Goal: Task Accomplishment & Management: Complete application form

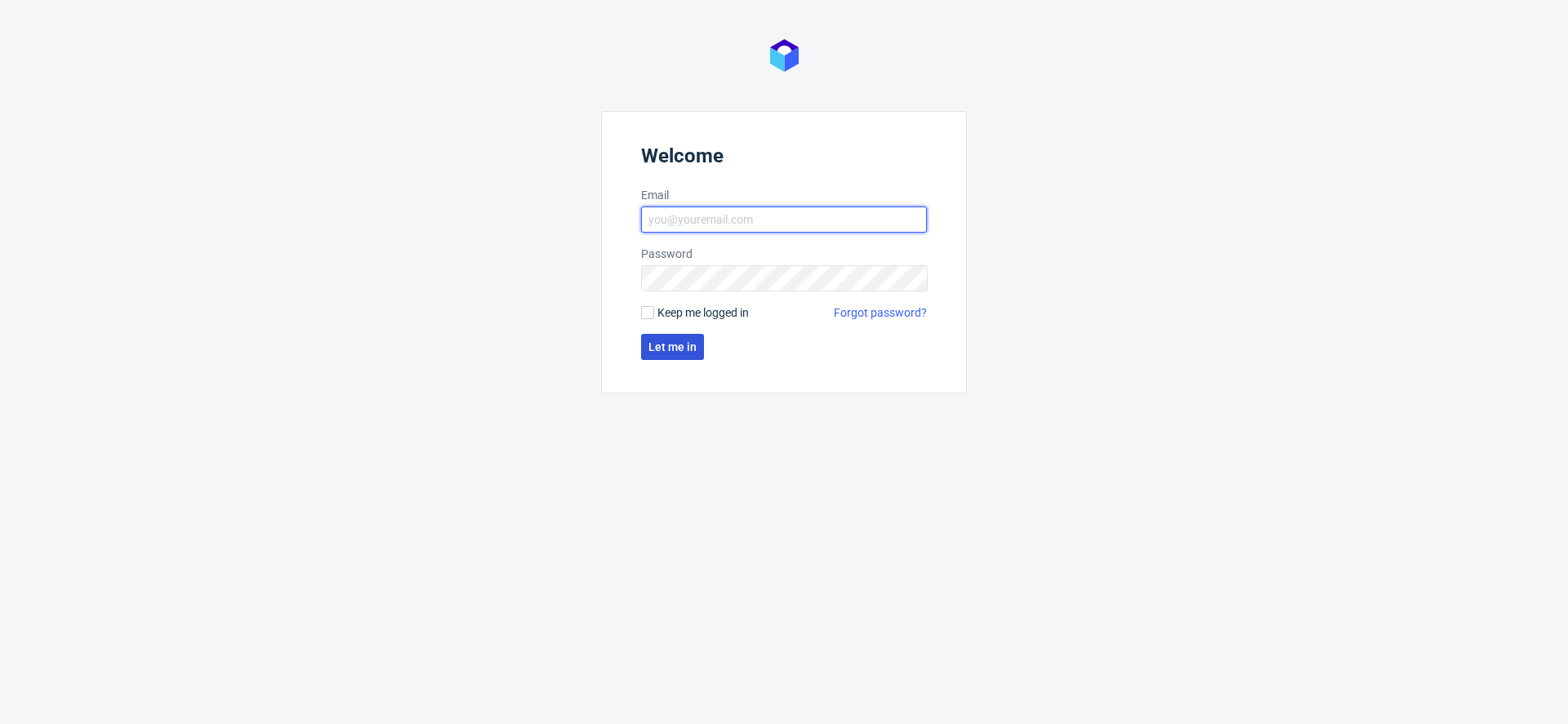
type input "[EMAIL_ADDRESS][DOMAIN_NAME]"
click at [671, 348] on span "Let me in" at bounding box center [673, 347] width 48 height 12
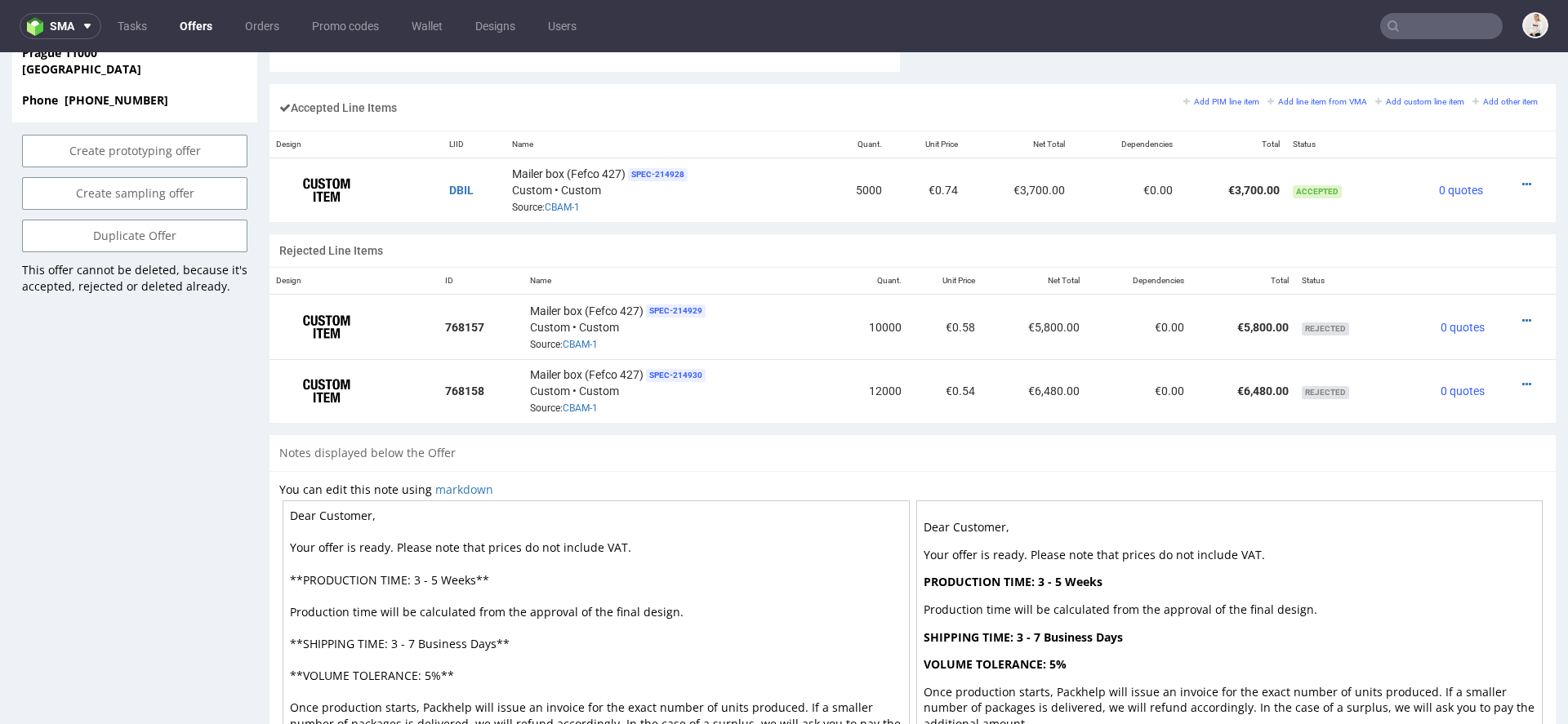
scroll to position [987, 0]
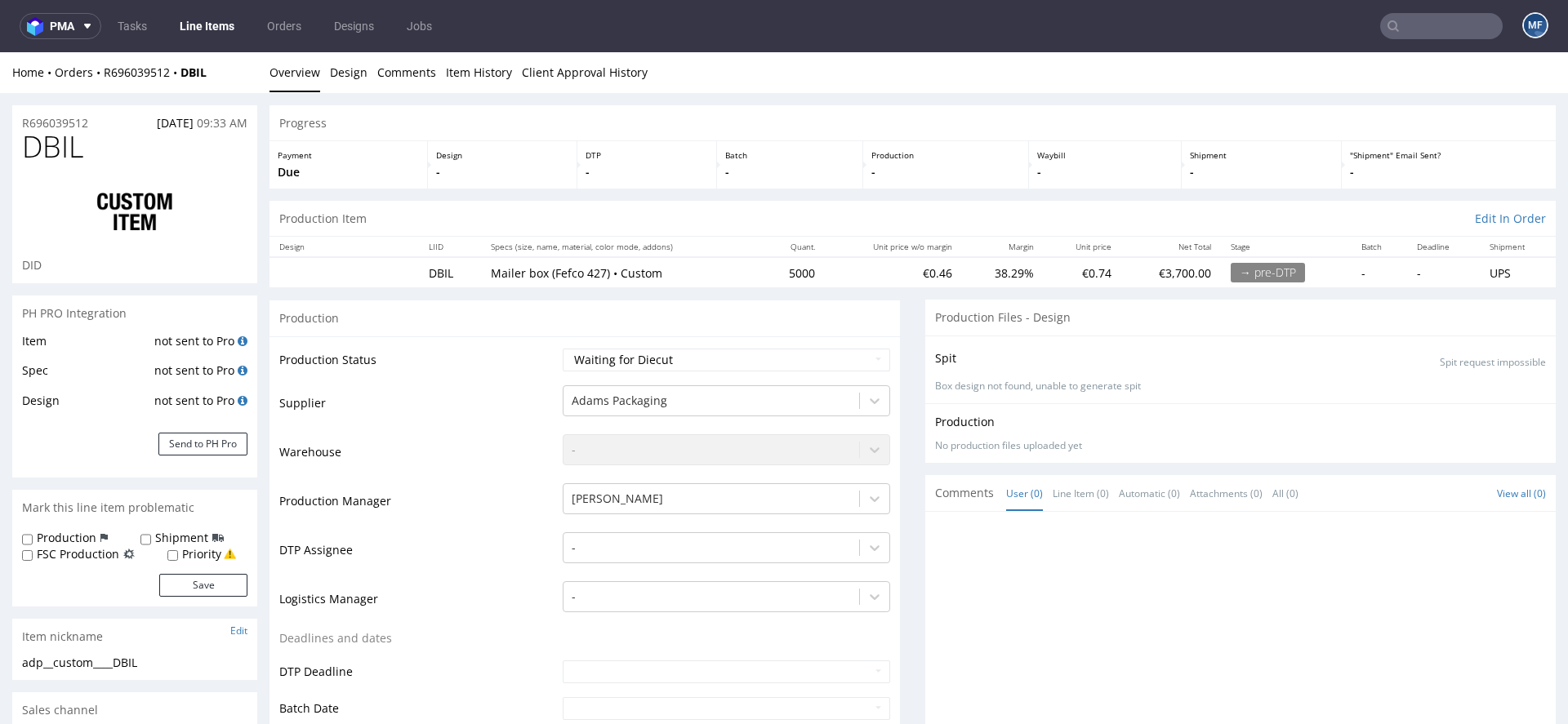
click at [130, 79] on div "Home Orders R696039512 DBIL" at bounding box center [135, 72] width 245 height 16
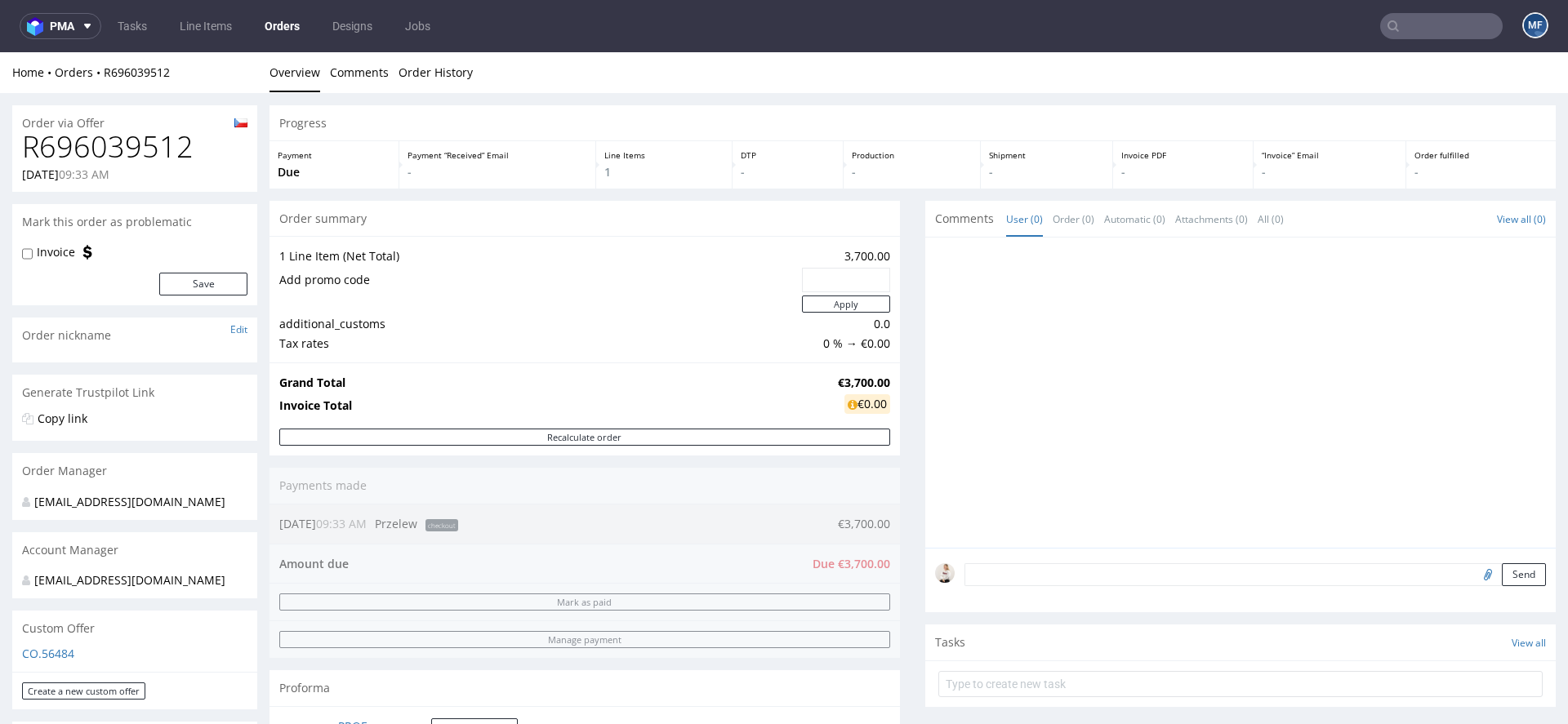
click at [122, 123] on div "Order via Offer" at bounding box center [135, 118] width 245 height 26
click at [143, 164] on div "R696039512 14.08.2025 09:33 AM" at bounding box center [135, 161] width 245 height 62
click at [142, 146] on h1 "R696039512" at bounding box center [135, 147] width 226 height 33
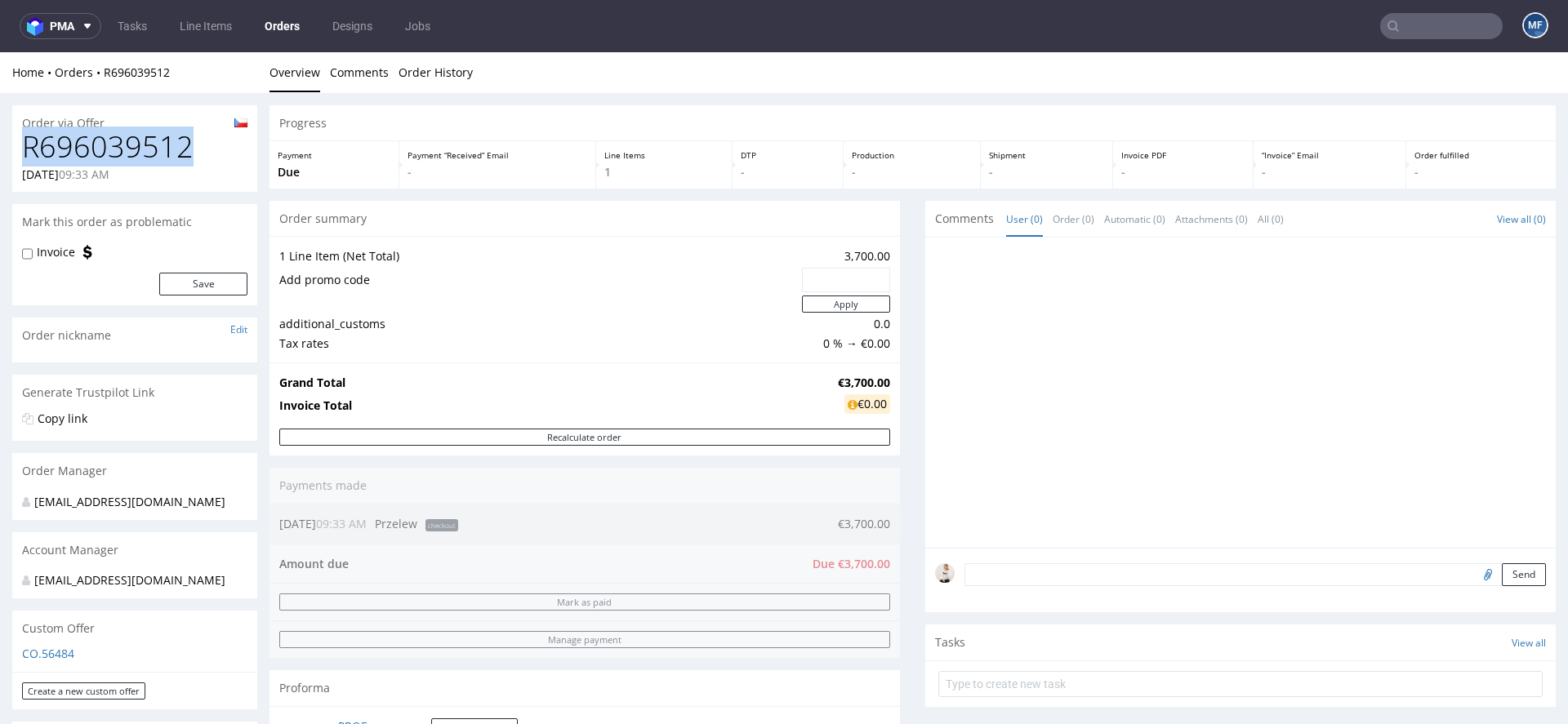
click at [142, 146] on h1 "R696039512" at bounding box center [135, 147] width 226 height 33
copy h1 "R696039512"
click at [838, 383] on strong "€3,700.00" at bounding box center [864, 382] width 53 height 15
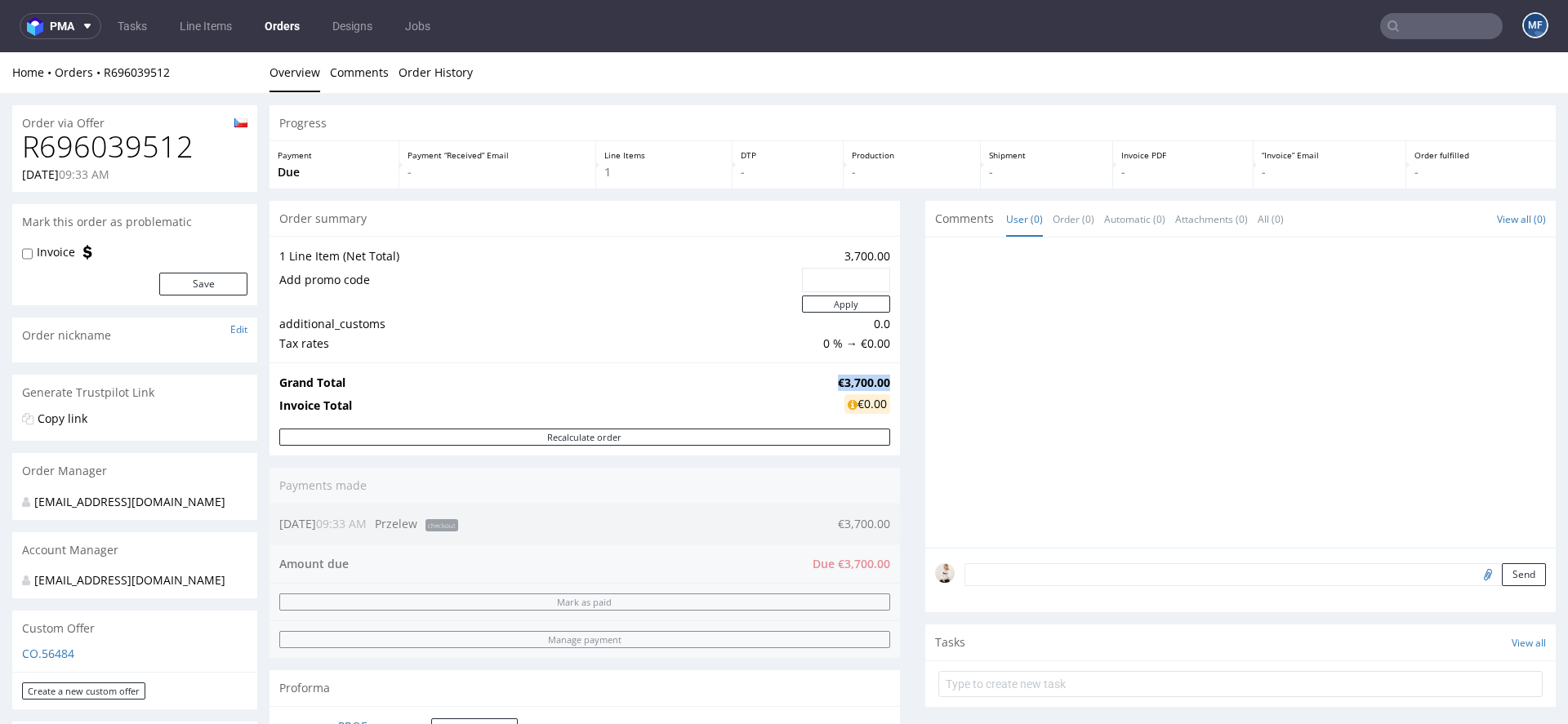
click at [838, 383] on strong "€3,700.00" at bounding box center [864, 382] width 53 height 15
copy strong "€3,700.00"
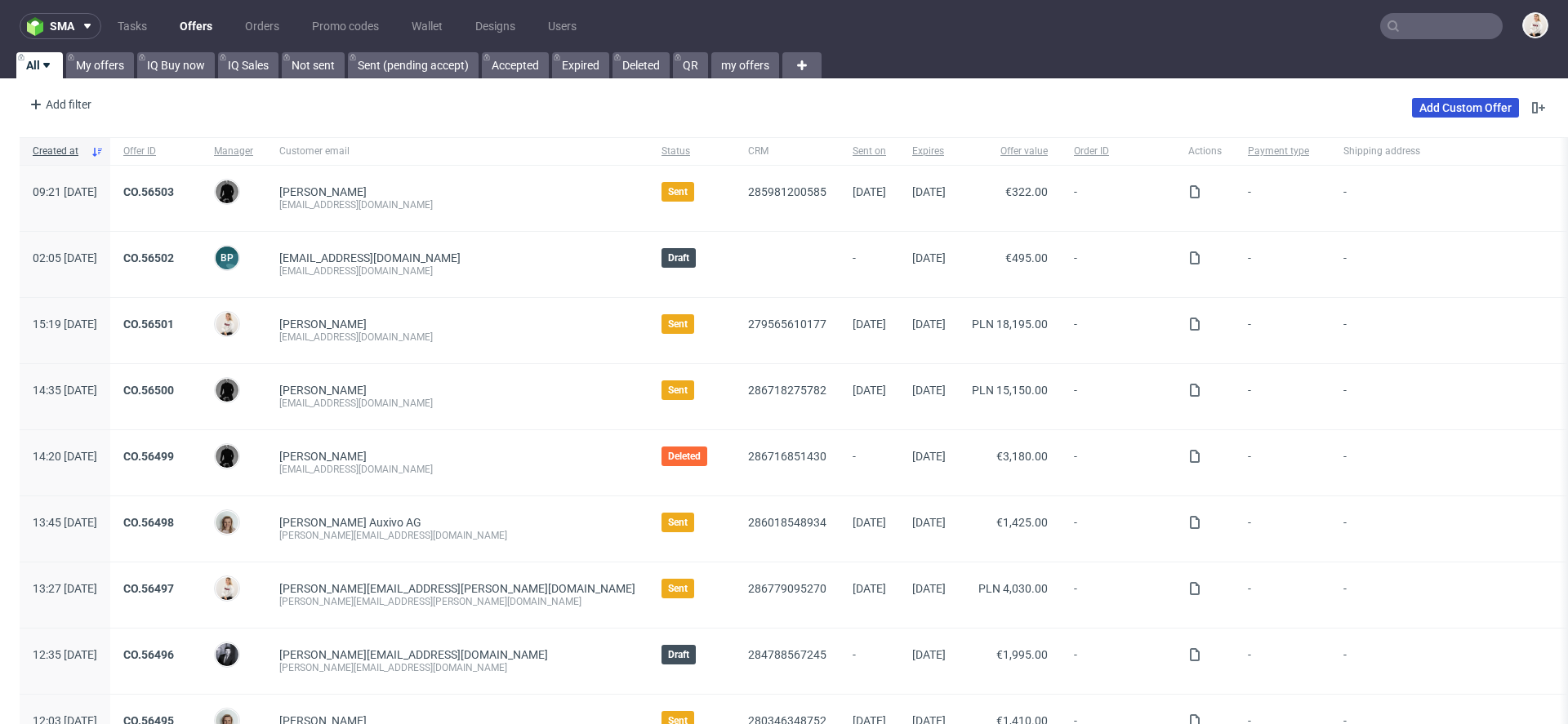
click at [1434, 102] on link "Add Custom Offer" at bounding box center [1465, 108] width 107 height 20
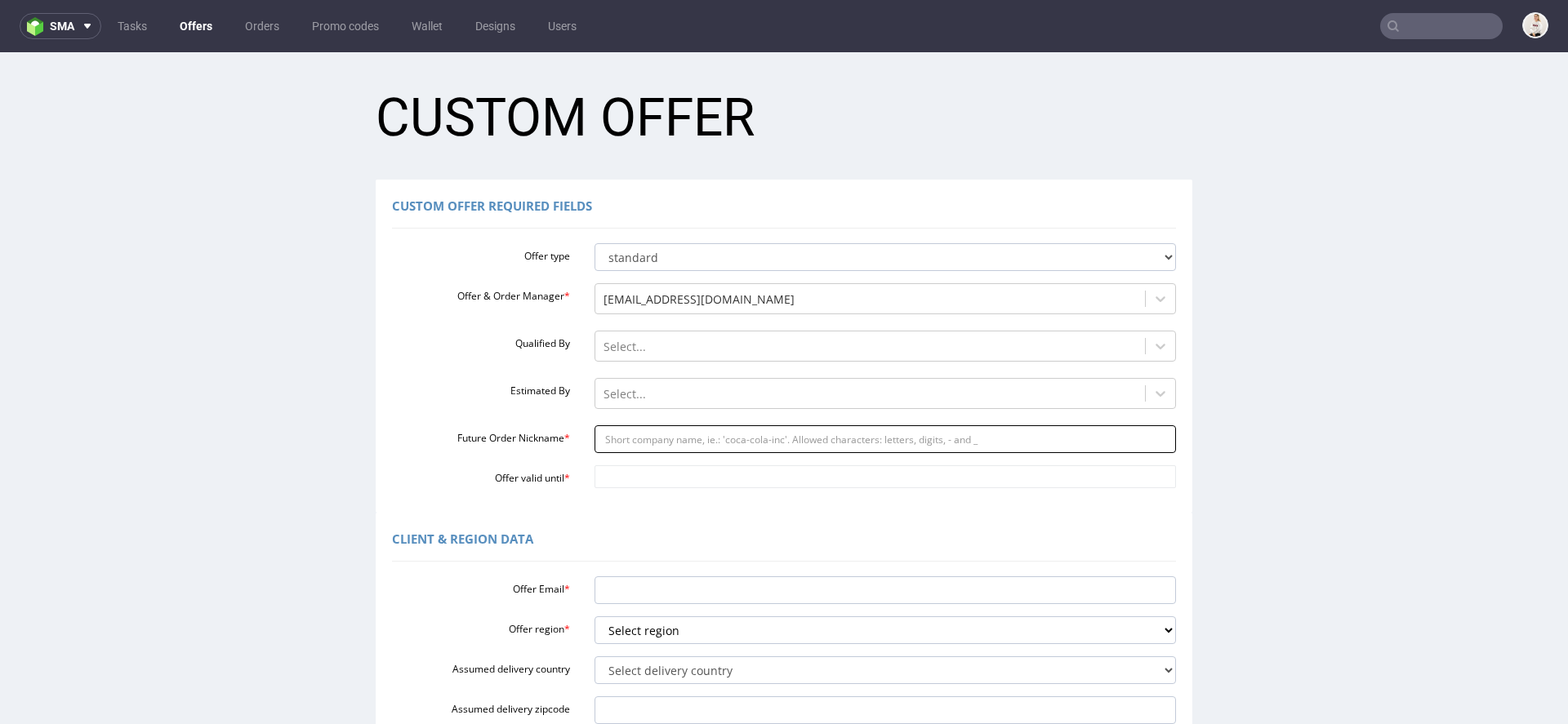
click at [649, 442] on input "Future Order Nickname *" at bounding box center [886, 439] width 582 height 28
paste input "emmagleesonbearmarketie"
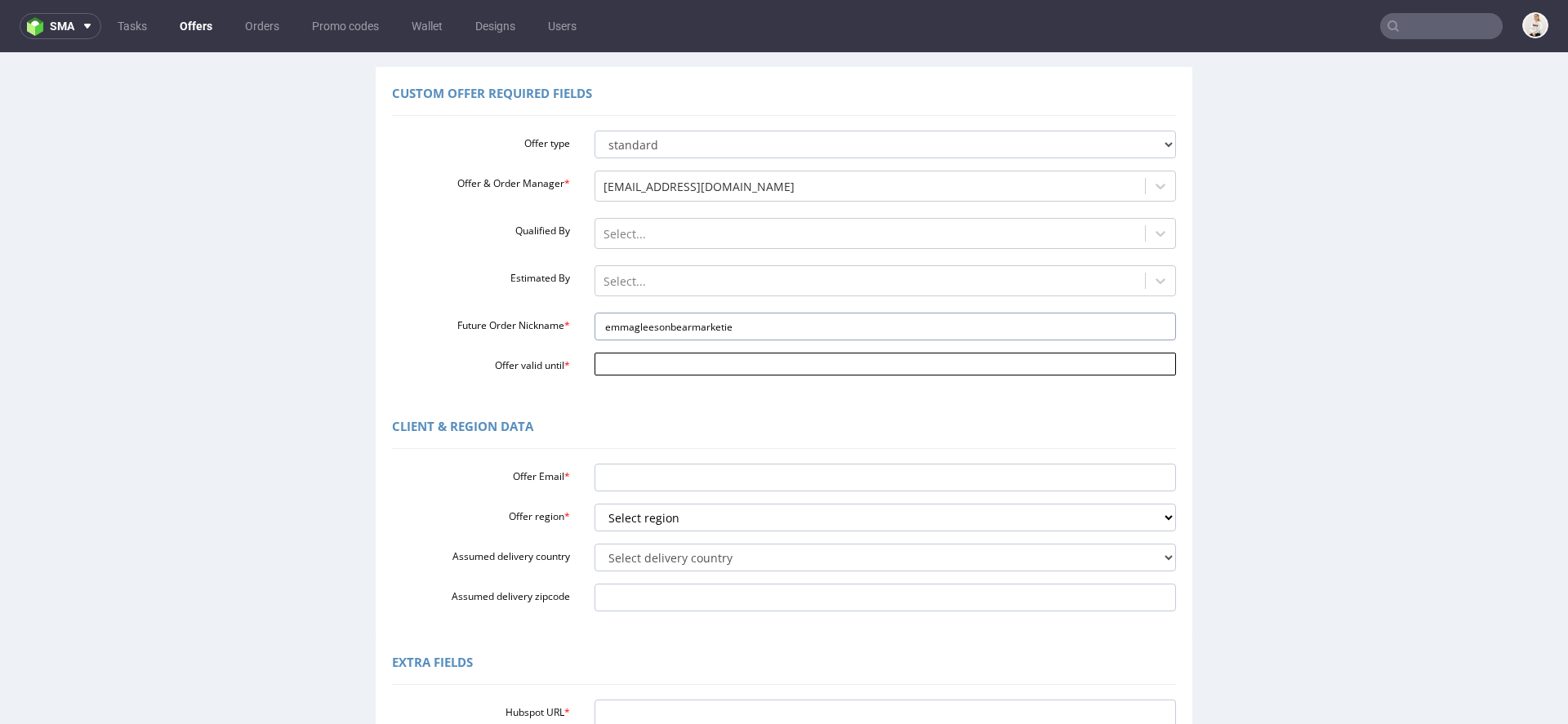
scroll to position [124, 0]
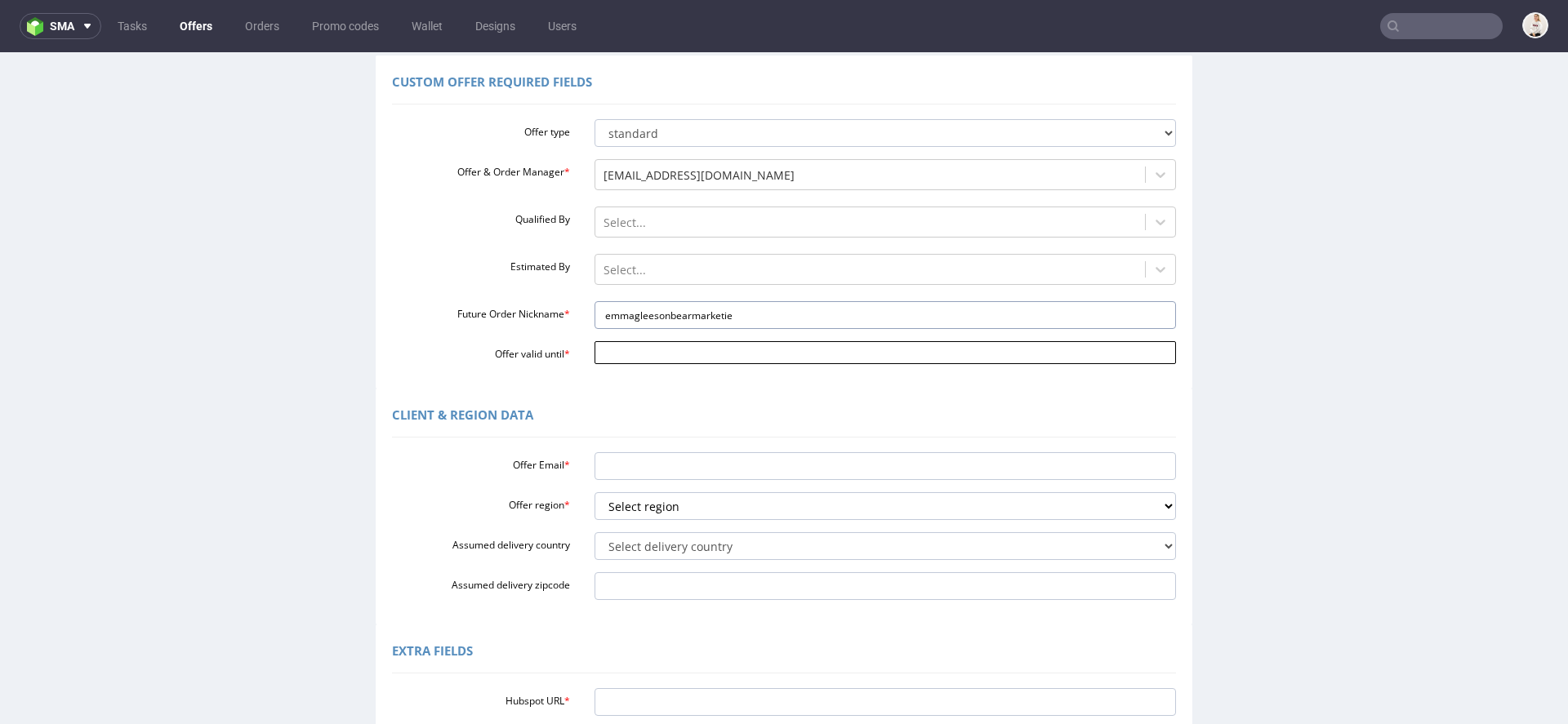
type input "emmagleesonbearmarketie"
click at [645, 354] on input "Offer valid until *" at bounding box center [886, 353] width 582 height 23
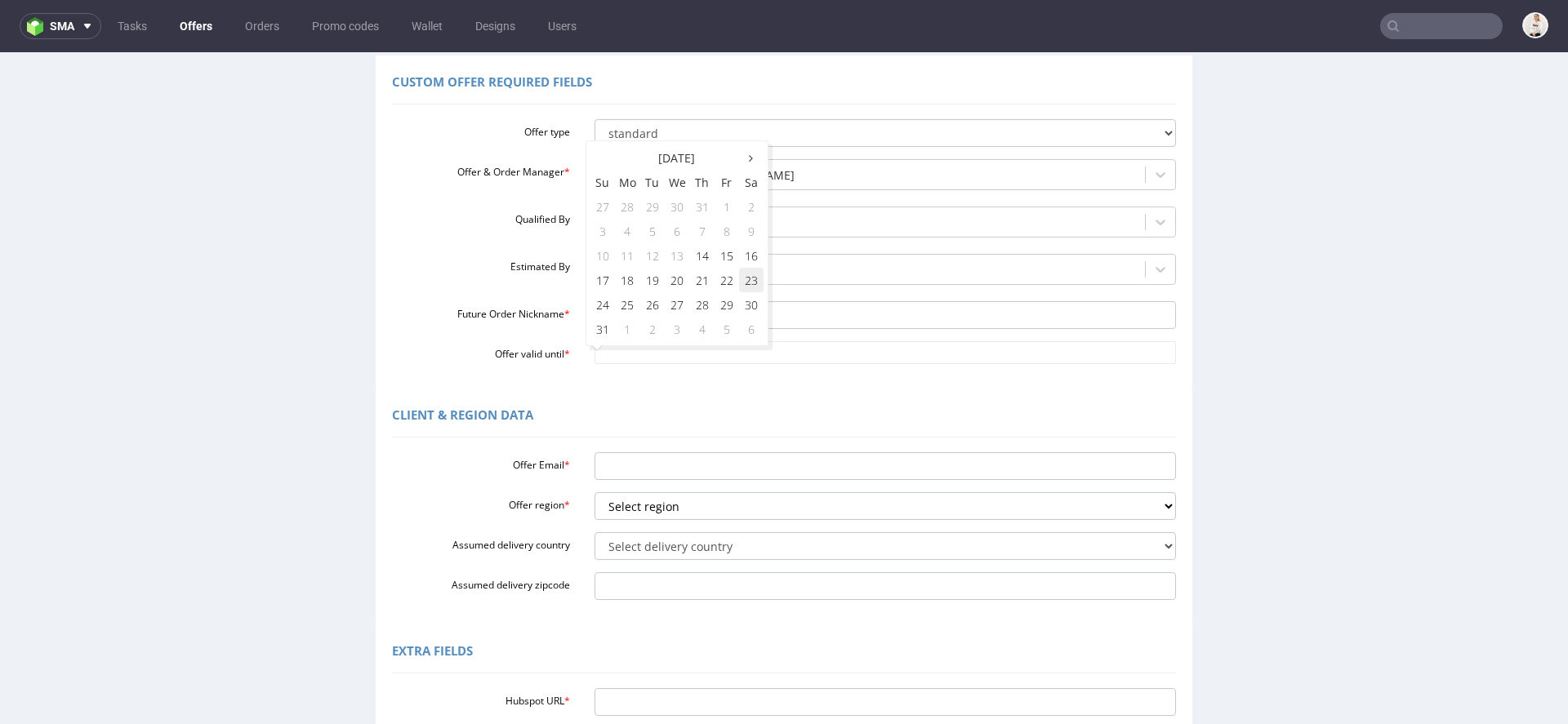
click at [751, 282] on td "23" at bounding box center [751, 279] width 24 height 24
type input "2025-08-23"
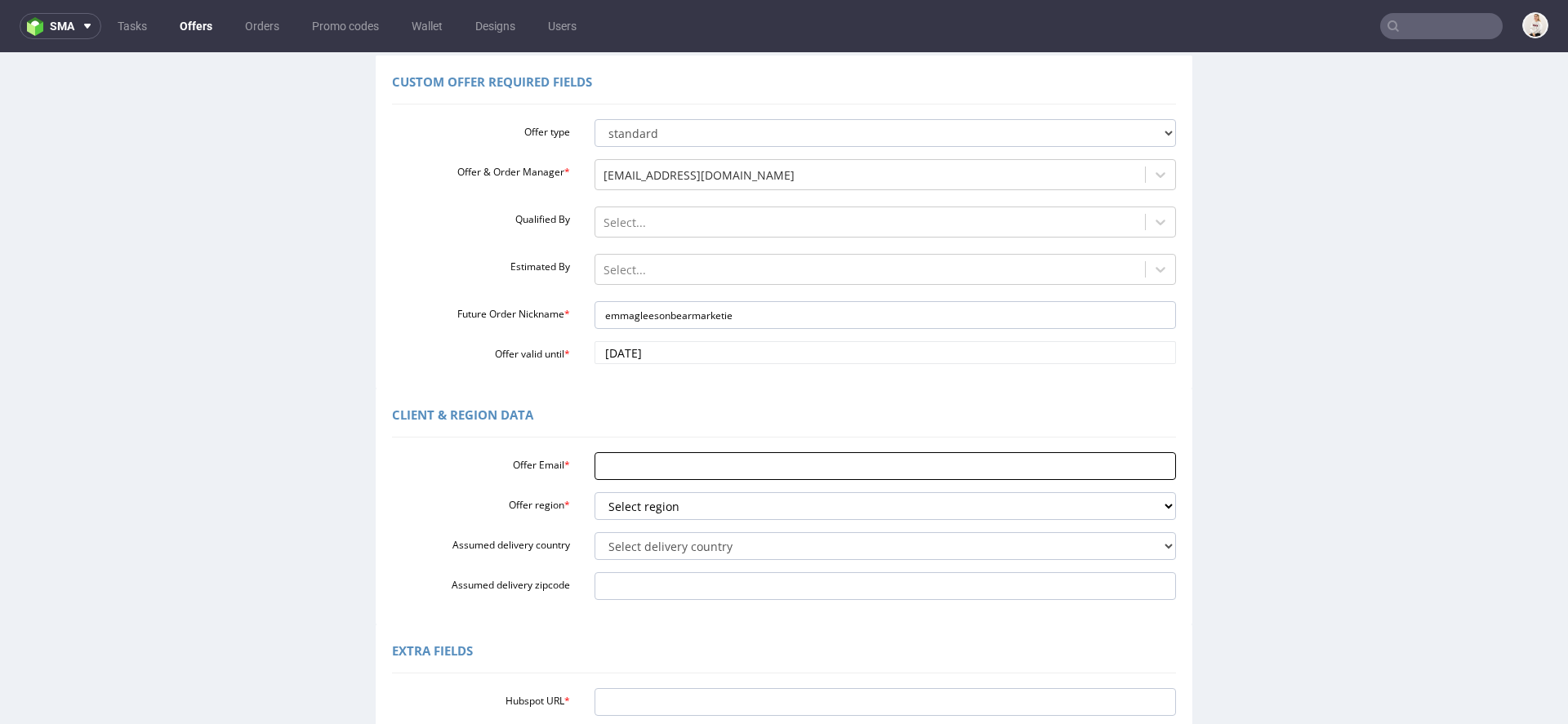
click at [624, 454] on input "Offer Email *" at bounding box center [886, 465] width 582 height 28
paste input "emma.gleeson@bearmarket.ie"
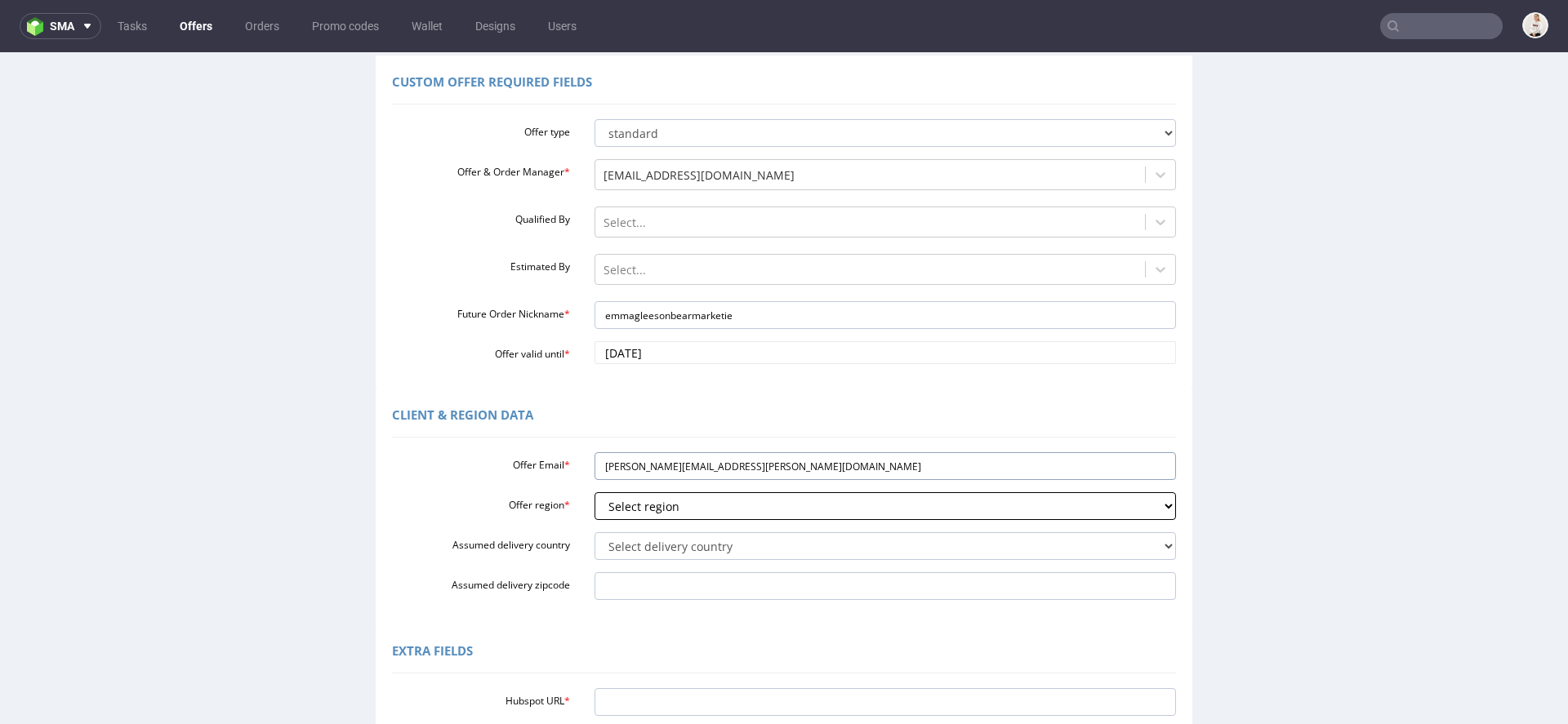
type input "emma.gleeson@bearmarket.ie"
click at [638, 498] on select "Select region eu gb de pl fr it es" at bounding box center [886, 506] width 582 height 28
select select "eu"
click at [595, 492] on select "Select region eu gb de pl fr it es" at bounding box center [886, 506] width 582 height 28
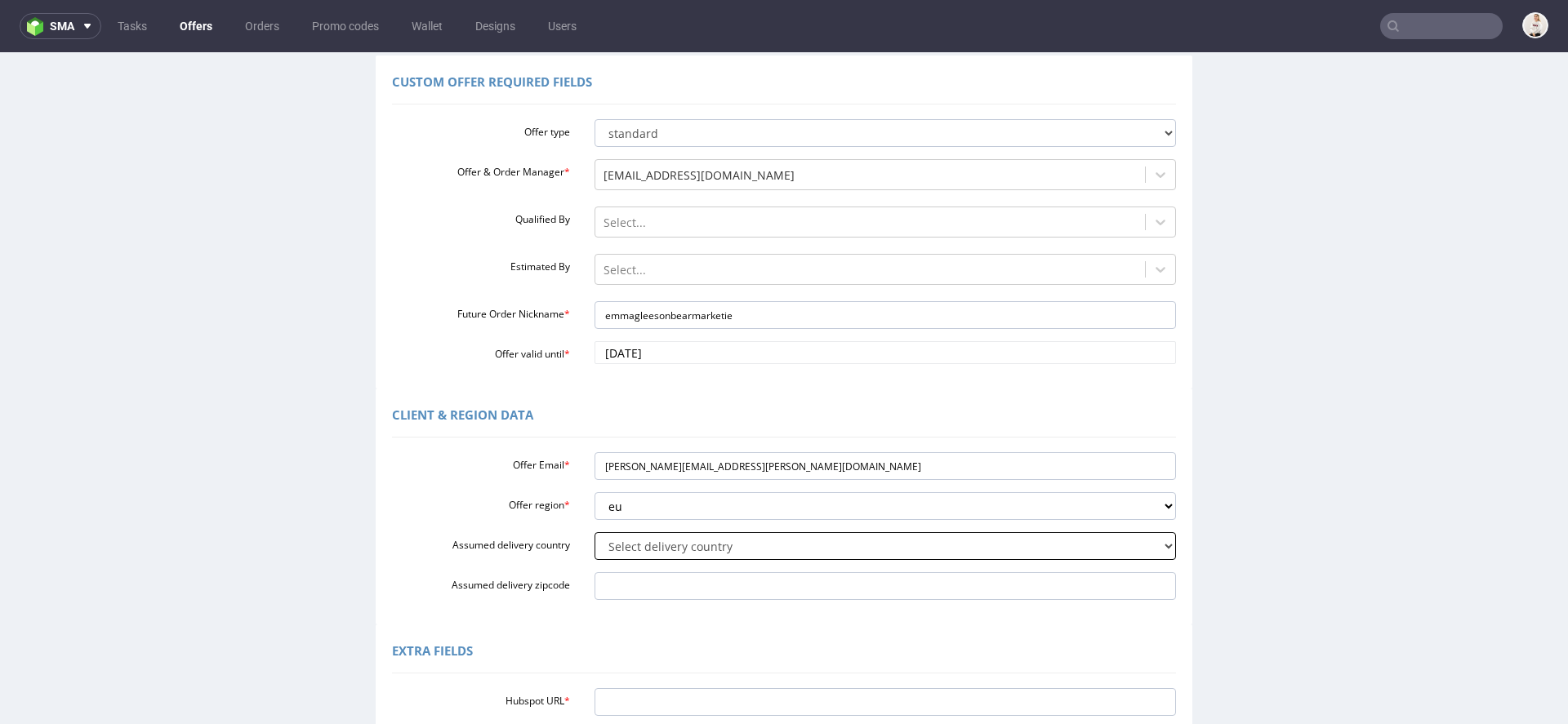
click at [638, 552] on select "Select delivery country Andorra Afghanistan Anguilla Albania Armenia Antarctica…" at bounding box center [886, 546] width 582 height 28
select select "102"
click at [595, 532] on select "Select delivery country Andorra Afghanistan Anguilla Albania Armenia Antarctica…" at bounding box center [886, 546] width 582 height 28
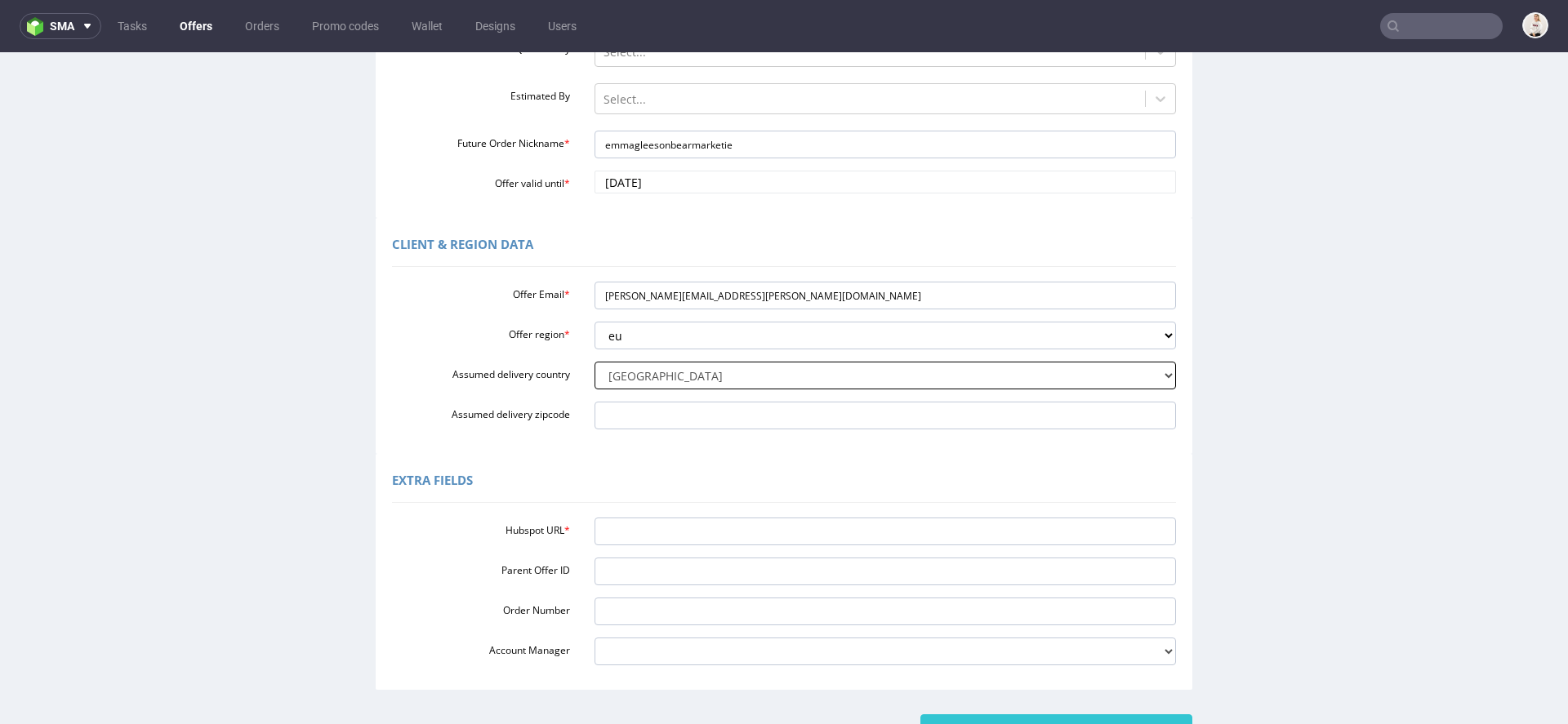
scroll to position [334, 0]
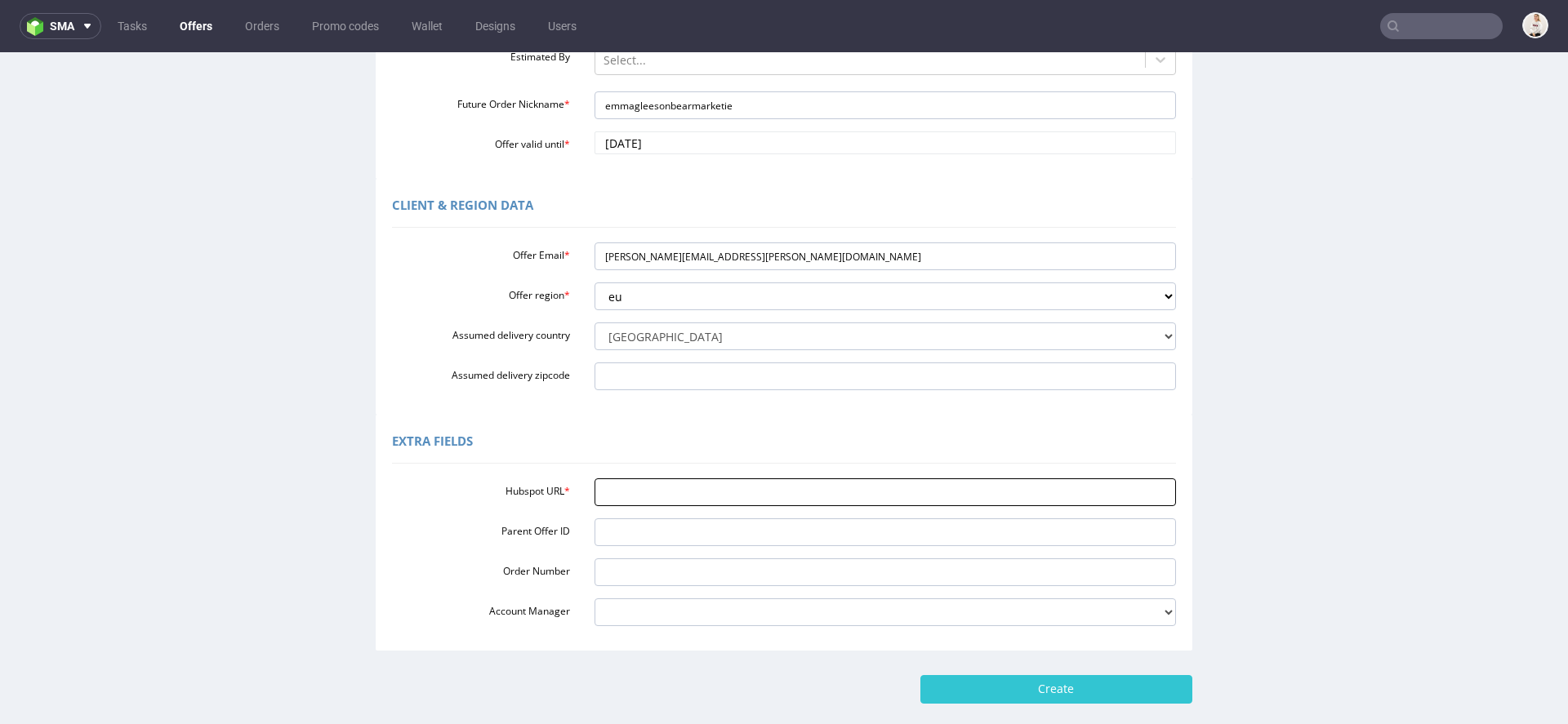
click at [634, 490] on input "Hubspot URL *" at bounding box center [886, 492] width 582 height 28
paste input "https://app-eu1.hubspot.com/contacts/25600958/record/0-3/285717817558/"
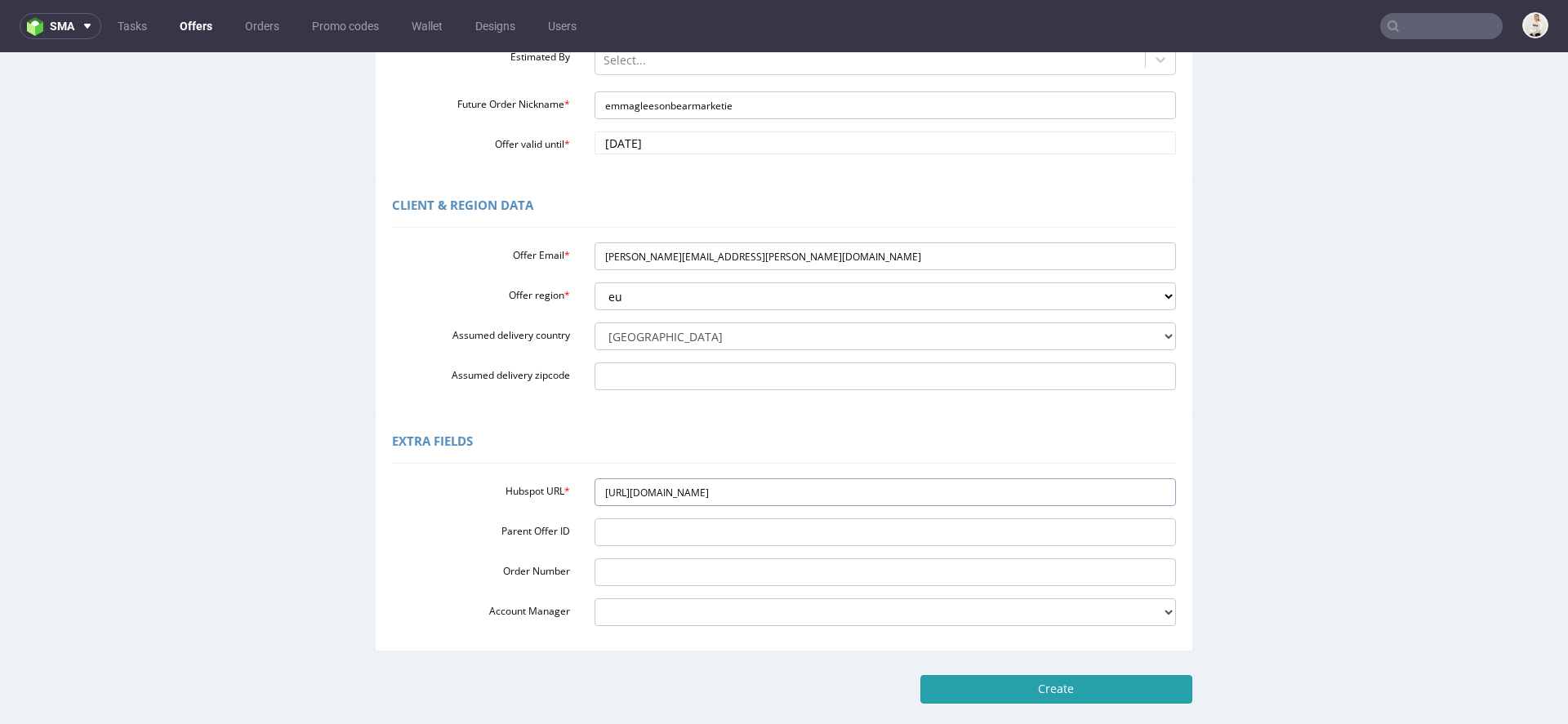
type input "https://app-eu1.hubspot.com/contacts/25600958/record/0-3/285717817558/"
click at [1045, 680] on input "Create" at bounding box center [1056, 688] width 272 height 28
type input "Please wait..."
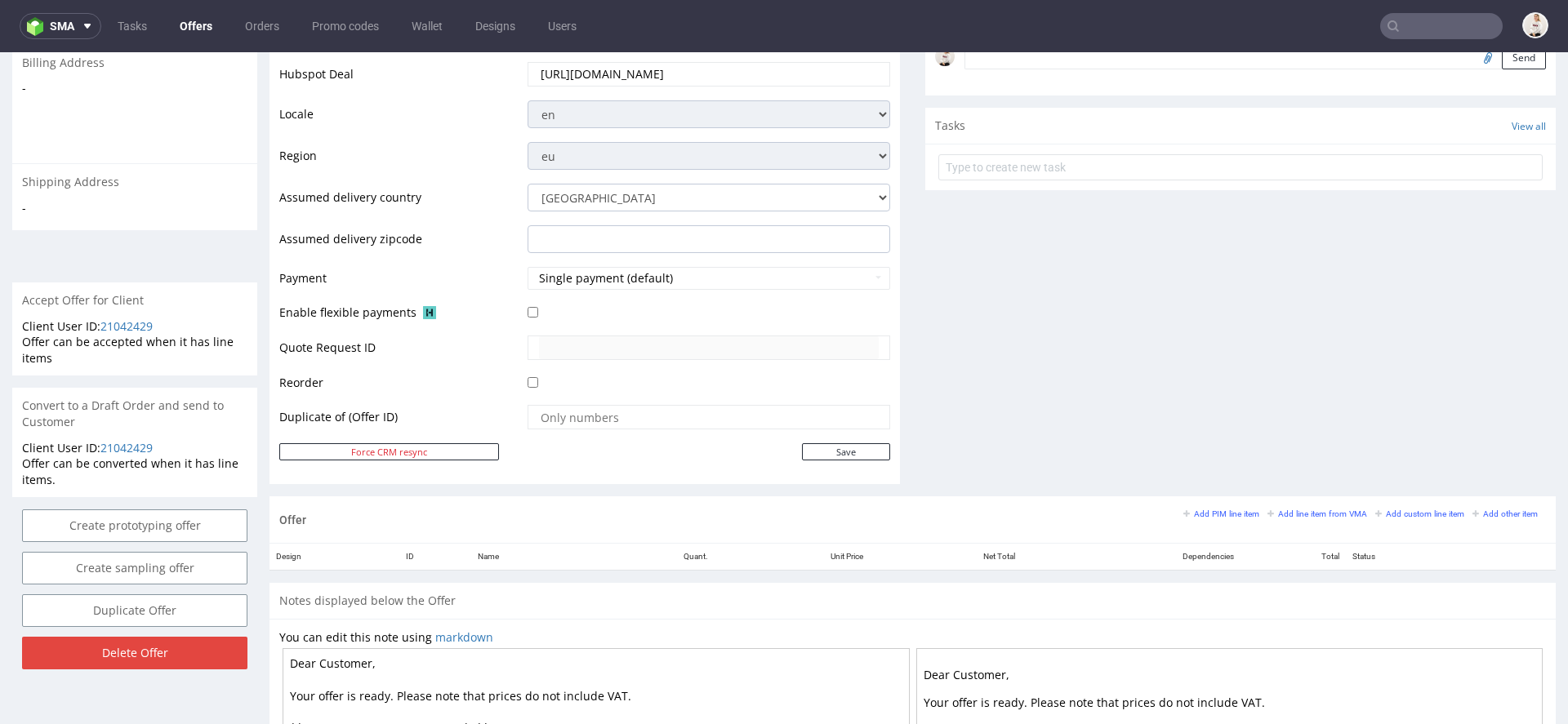
scroll to position [570, 0]
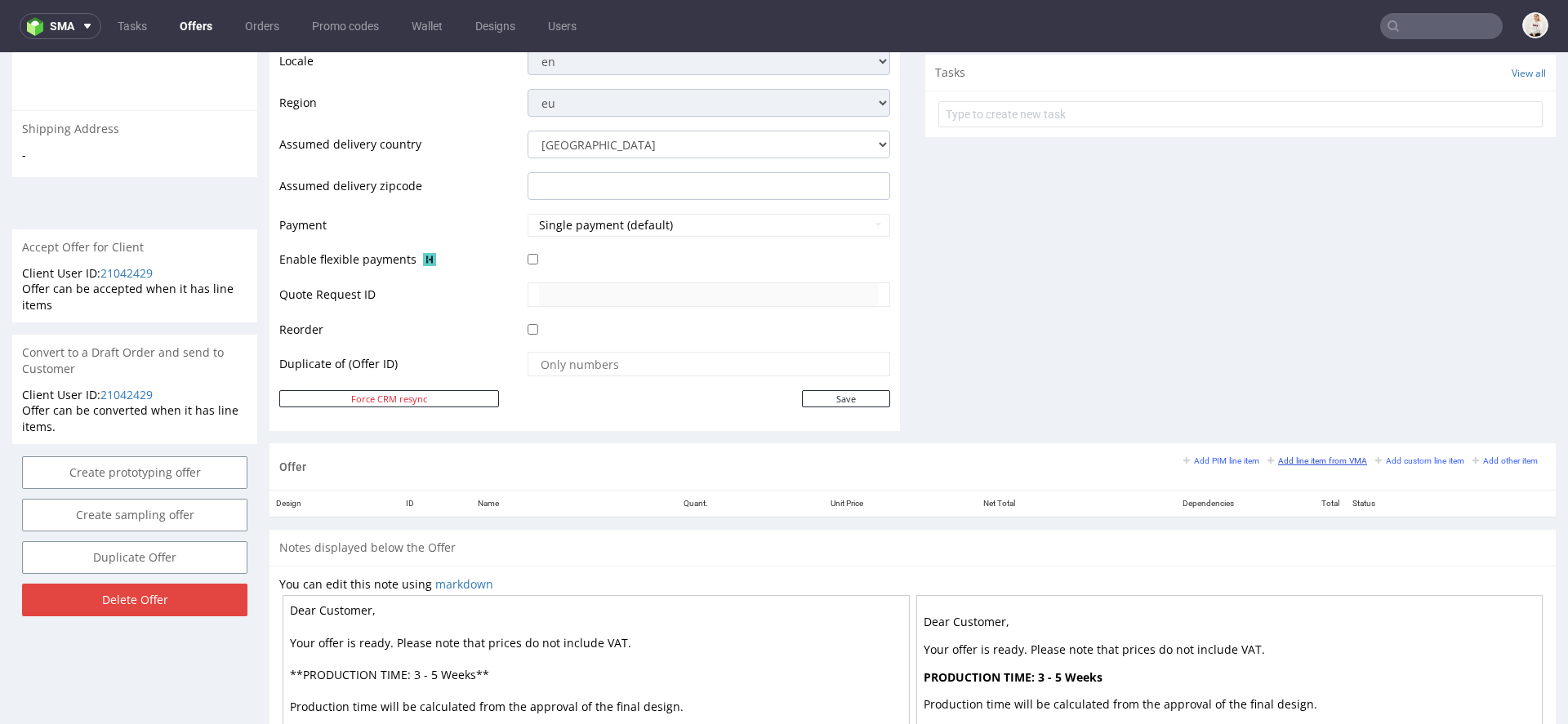
click at [1307, 458] on small "Add line item from VMA" at bounding box center [1317, 461] width 100 height 9
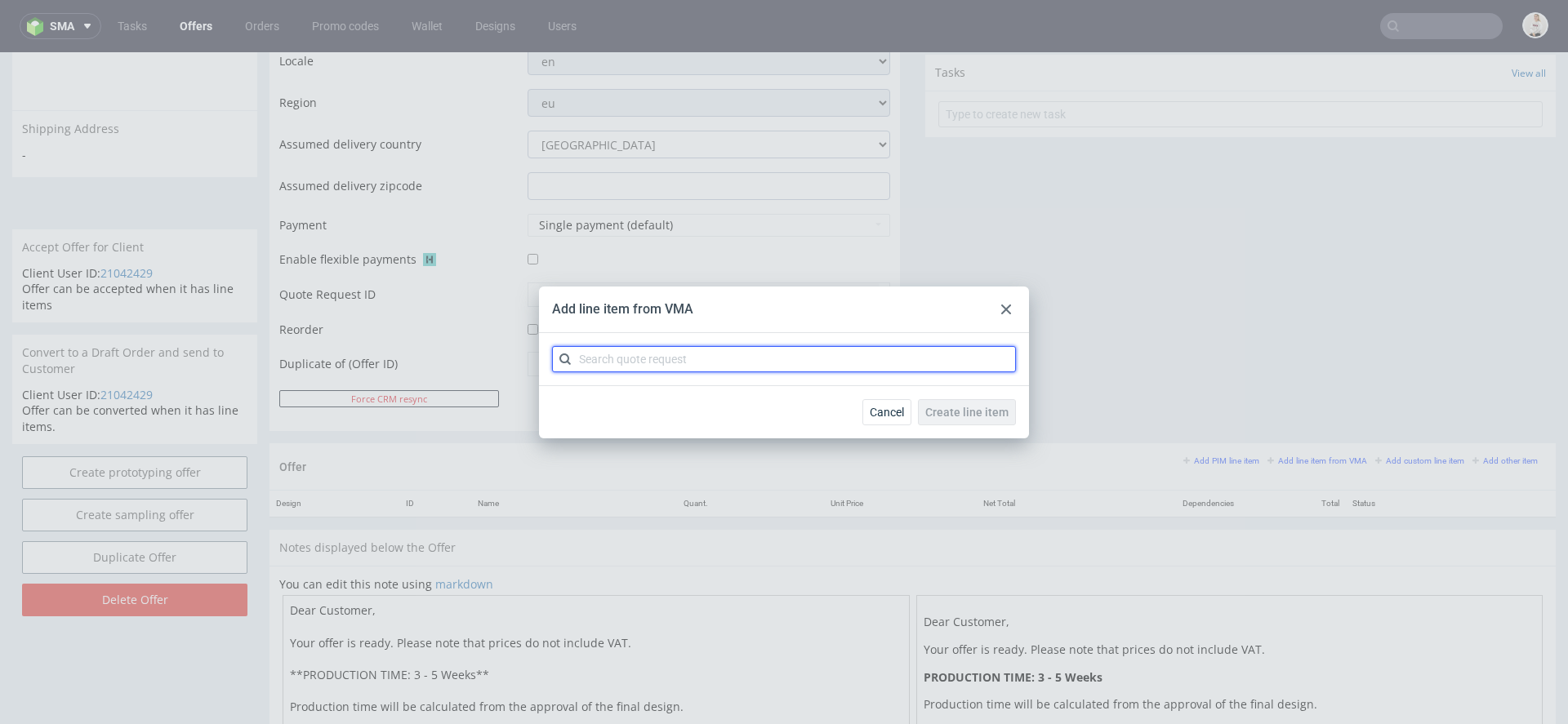
click at [752, 355] on input "text" at bounding box center [784, 358] width 464 height 26
paste input "CBAV"
type input "CBAV"
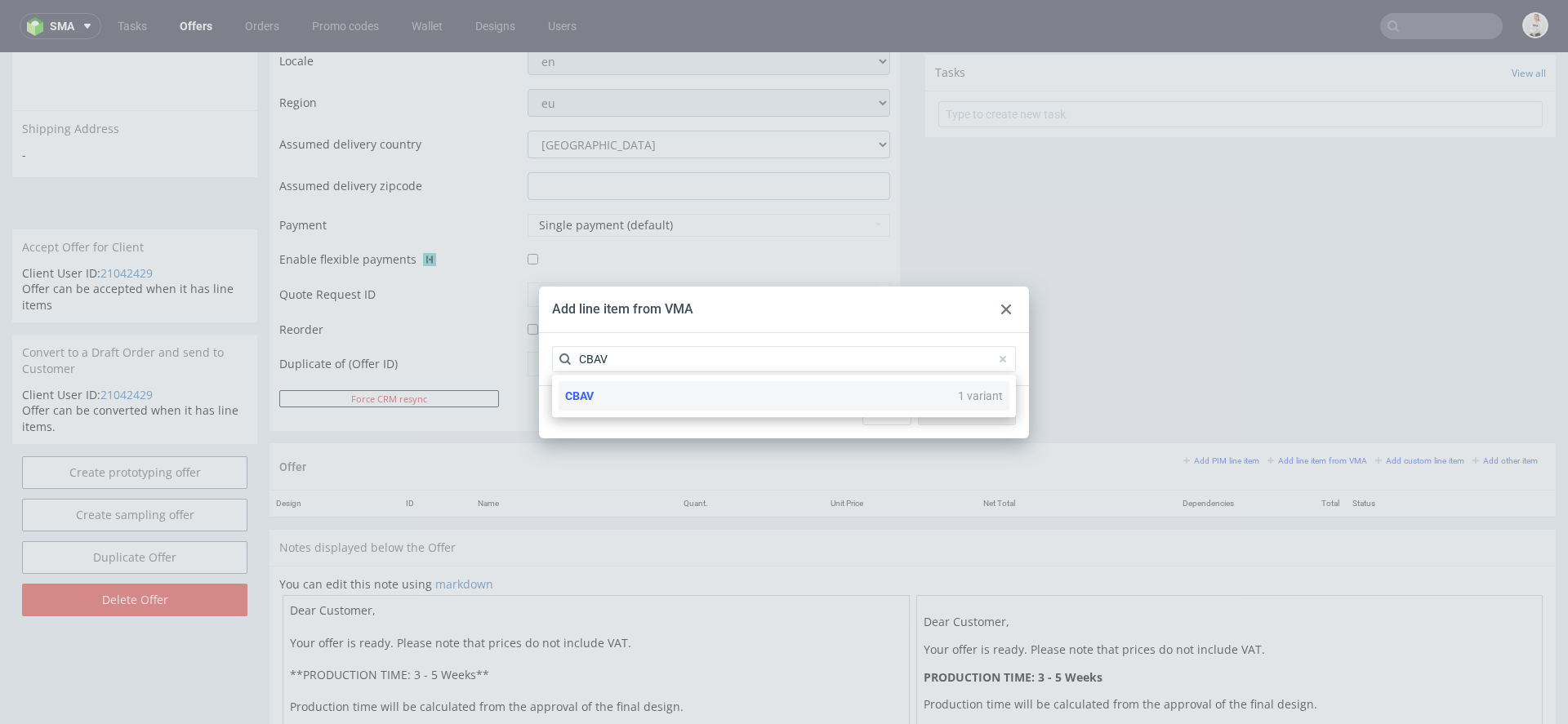
click at [746, 391] on div "CBAV 1 variant" at bounding box center [783, 396] width 450 height 29
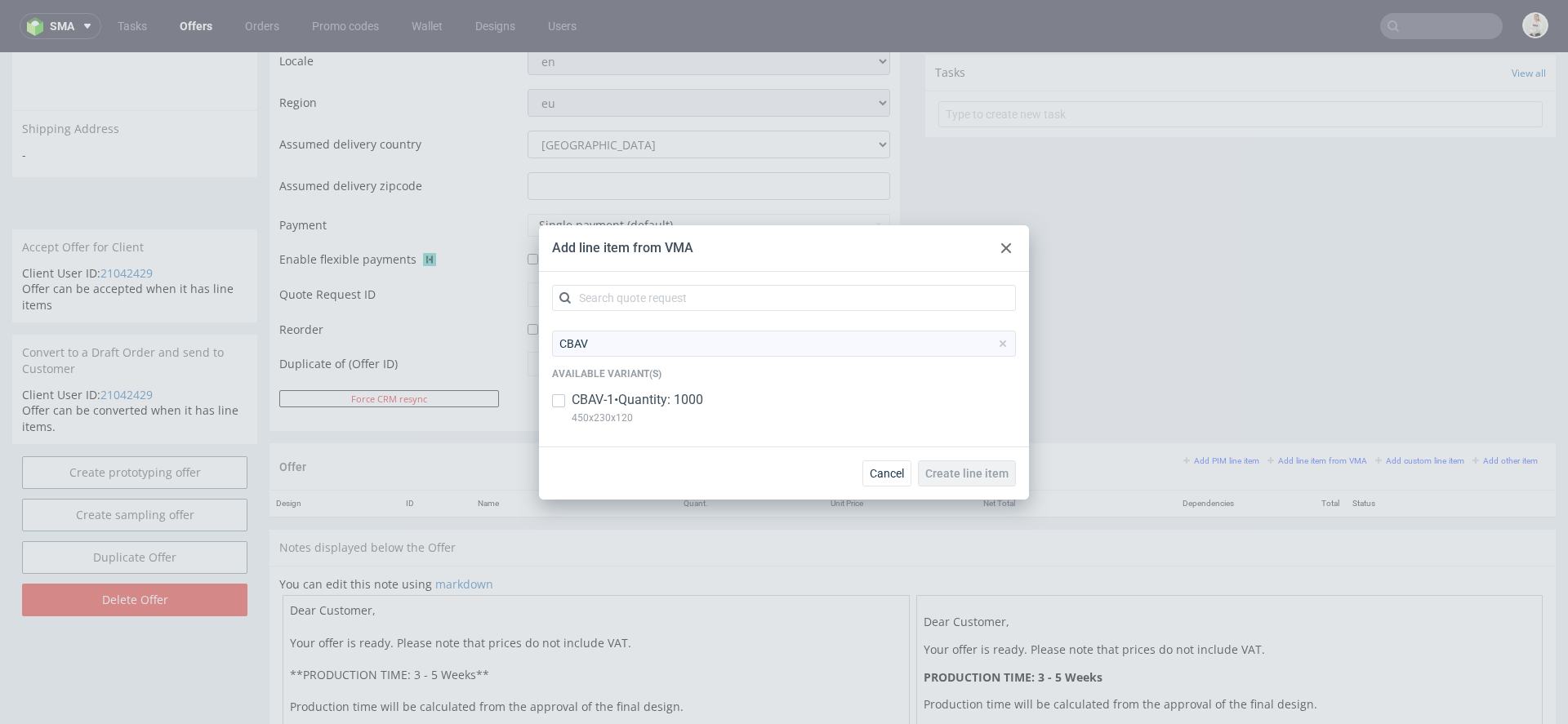
click at [731, 402] on div "CBAV-1 • Quantity: 1000 450x230x120" at bounding box center [784, 413] width 464 height 43
checkbox input "true"
click at [1003, 468] on span "Create line item" at bounding box center [967, 473] width 83 height 12
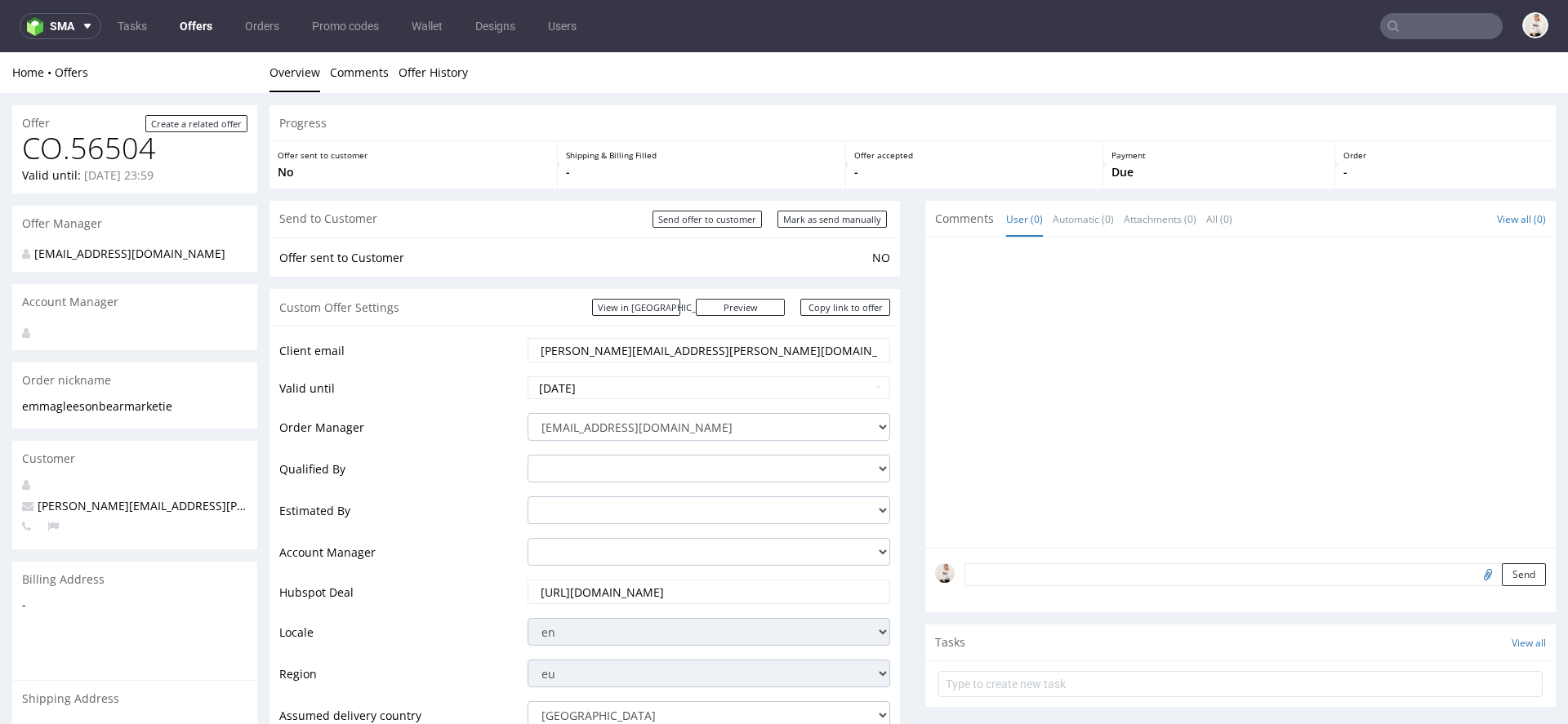
scroll to position [852, 0]
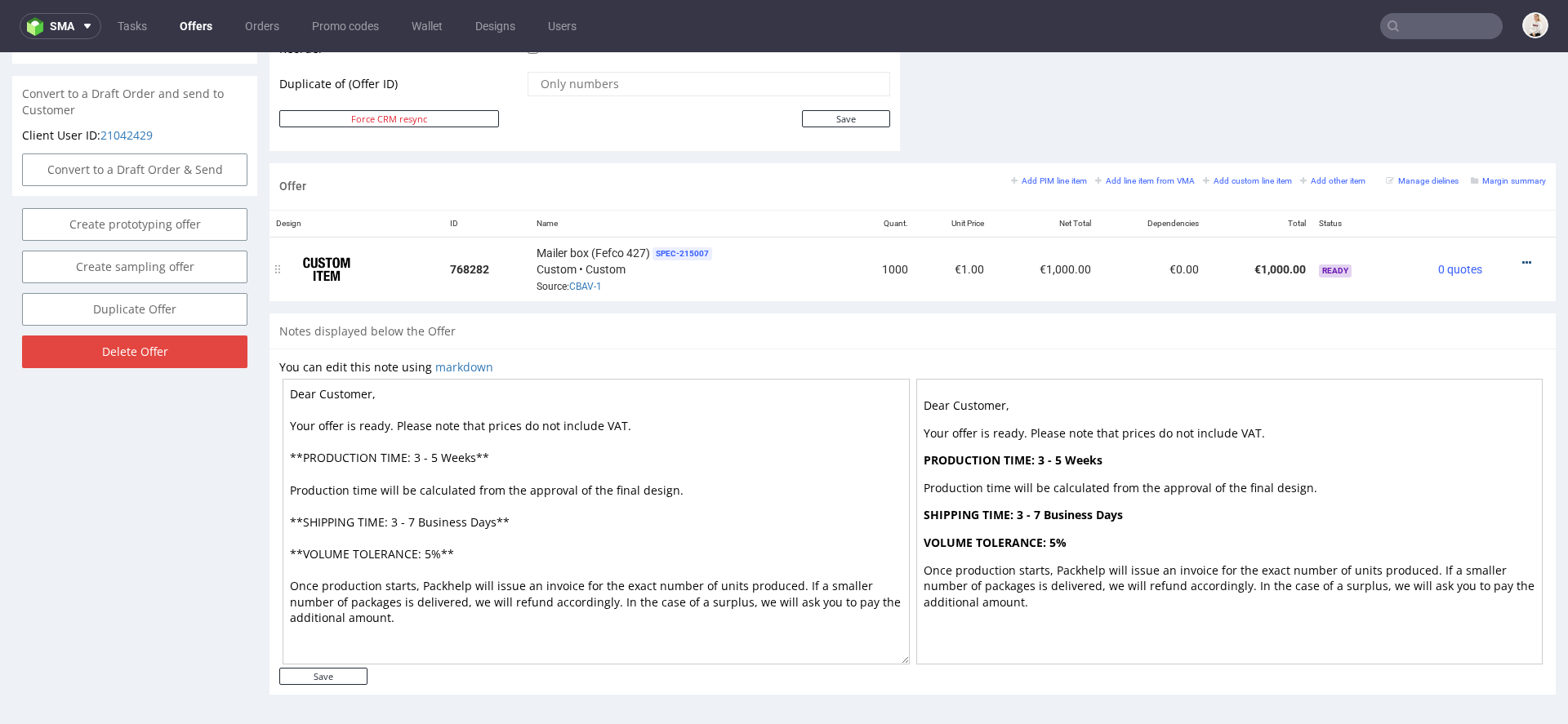
click at [1523, 257] on icon at bounding box center [1527, 262] width 9 height 12
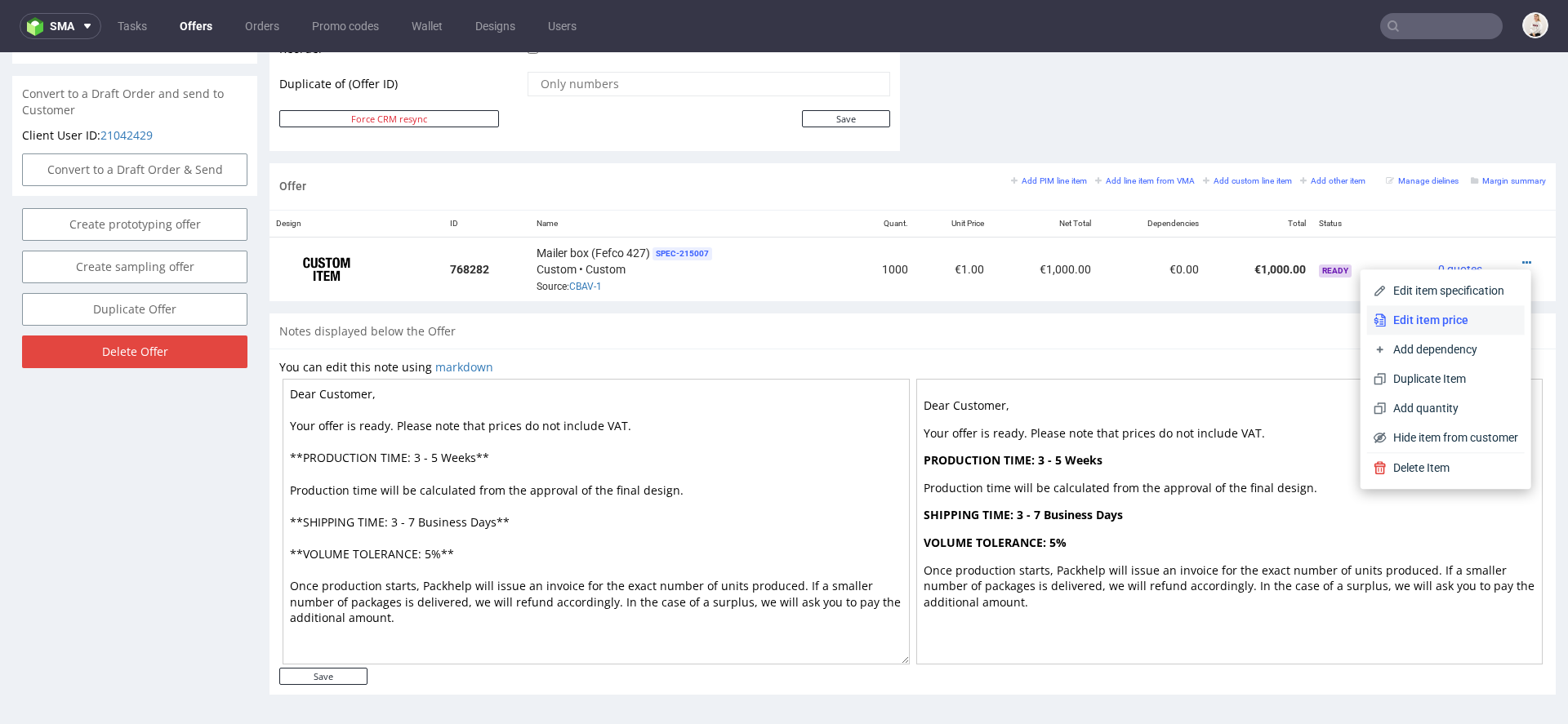
click at [1422, 325] on span "Edit item price" at bounding box center [1452, 320] width 131 height 16
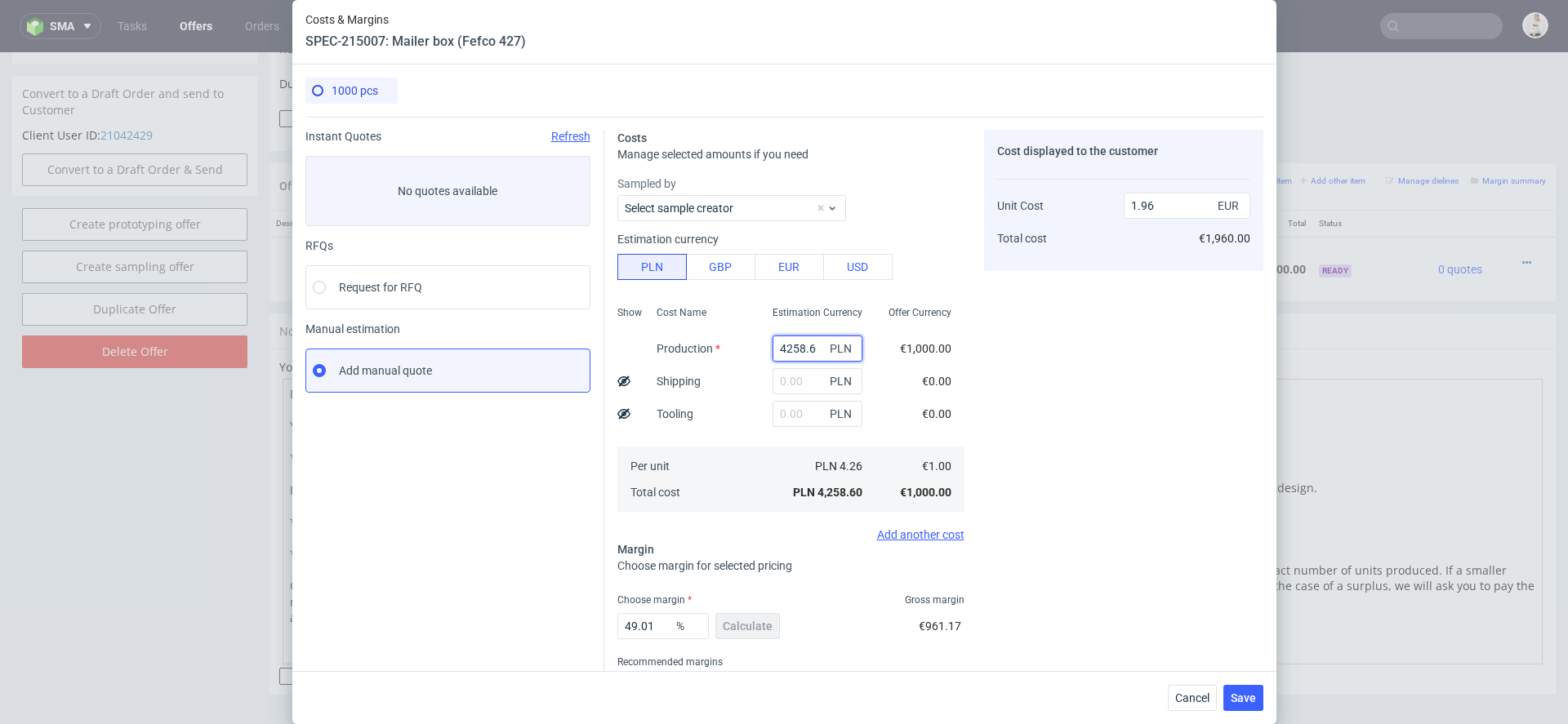
click at [797, 340] on input "4258.6" at bounding box center [817, 348] width 90 height 26
paste input "11500.00"
click at [951, 366] on div "€0.00" at bounding box center [937, 381] width 55 height 33
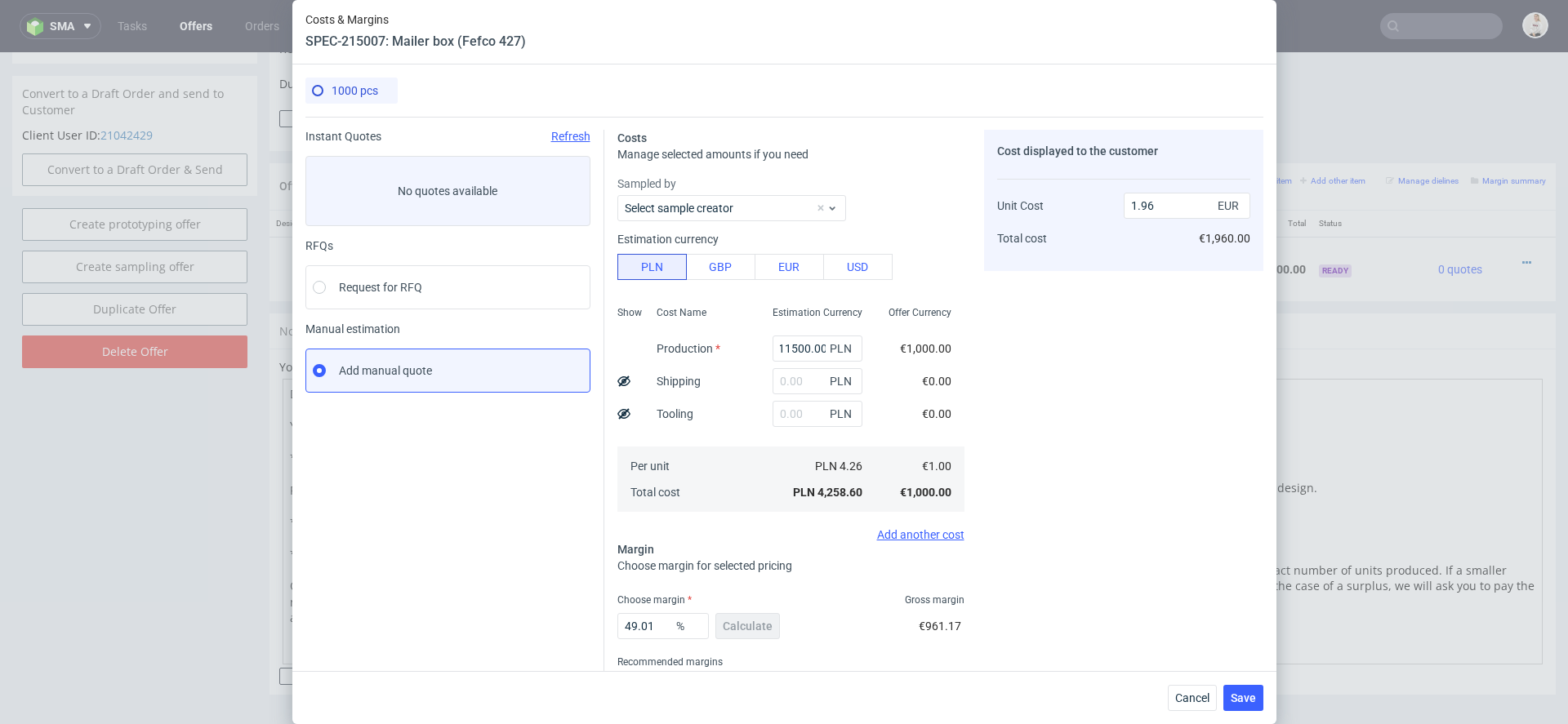
type input "11500"
type input "5.3"
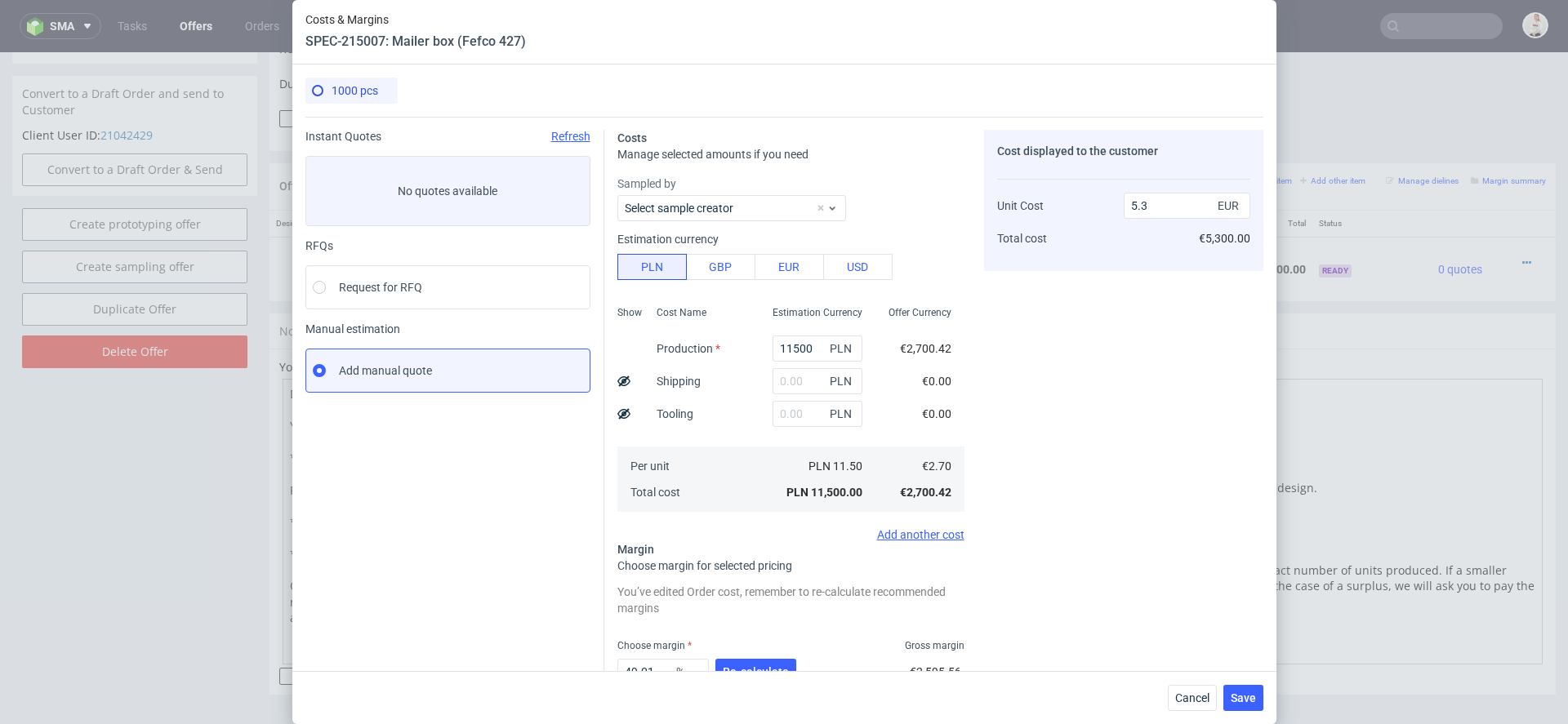
scroll to position [0, 0]
click at [1095, 448] on div "Cost displayed to the customer Unit Cost Total cost 5.3 EUR €5,300.00" at bounding box center [1123, 452] width 279 height 644
click at [783, 384] on input "text" at bounding box center [817, 381] width 90 height 26
type input "2130"
type input "6.28"
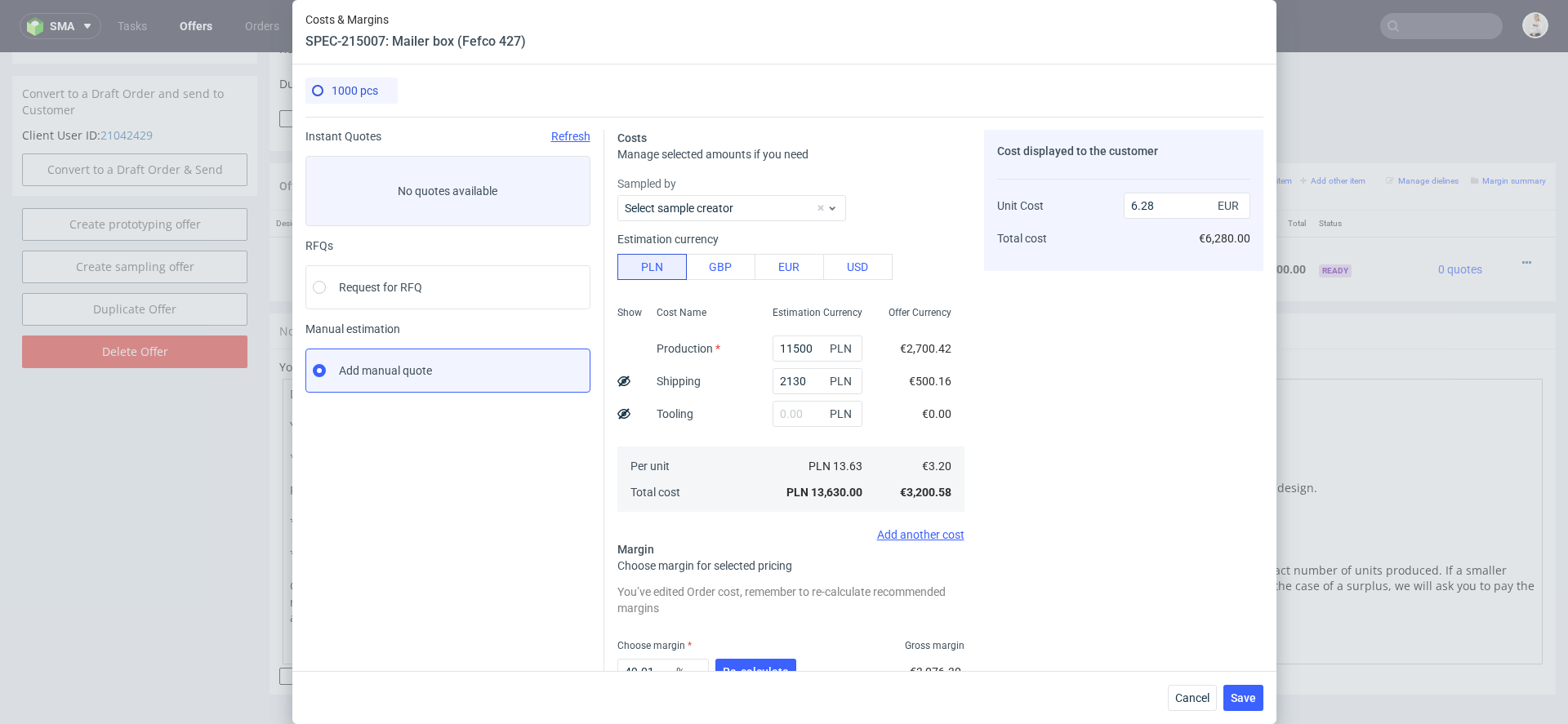
click at [989, 399] on div "Cost displayed to the customer Unit Cost Total cost 6.28 EUR €6,280.00" at bounding box center [1123, 452] width 279 height 644
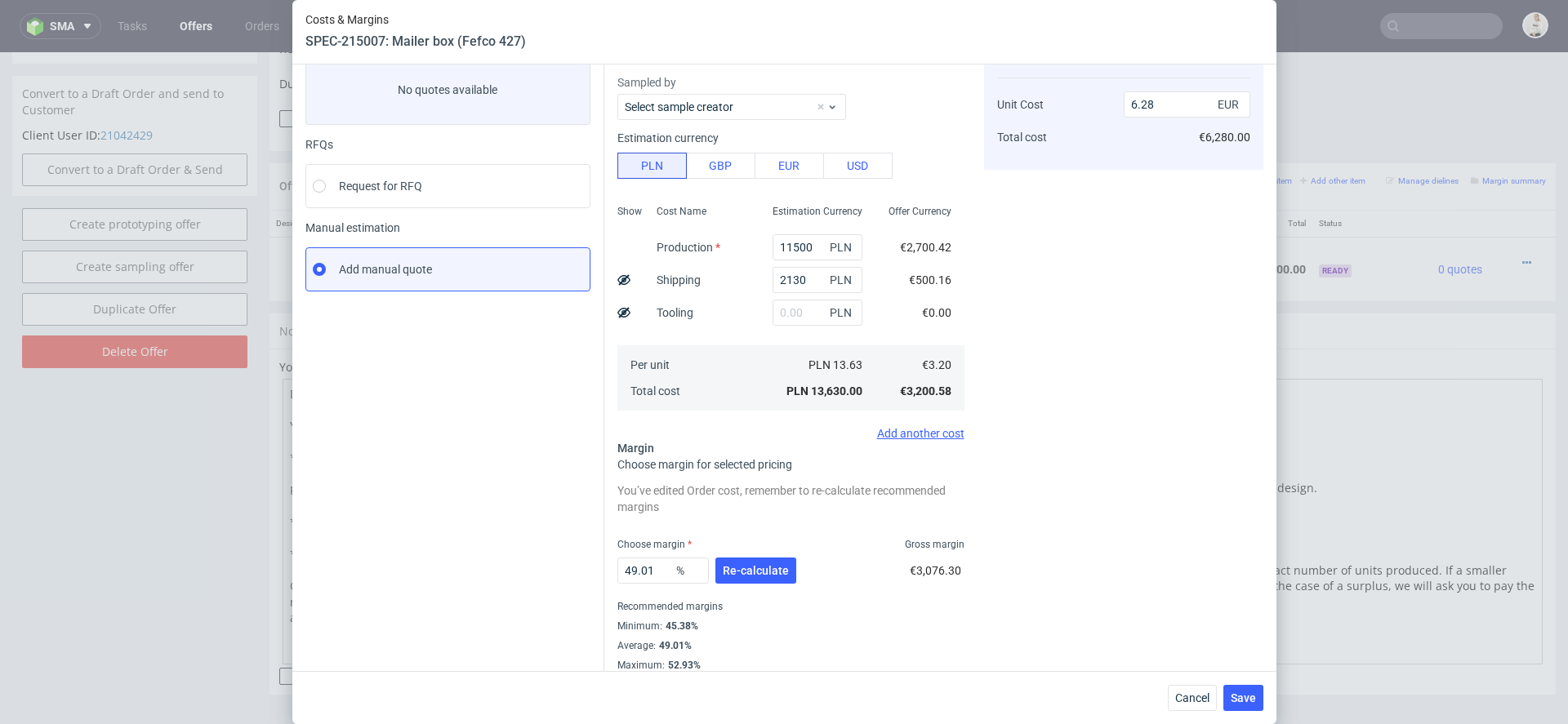
scroll to position [111, 0]
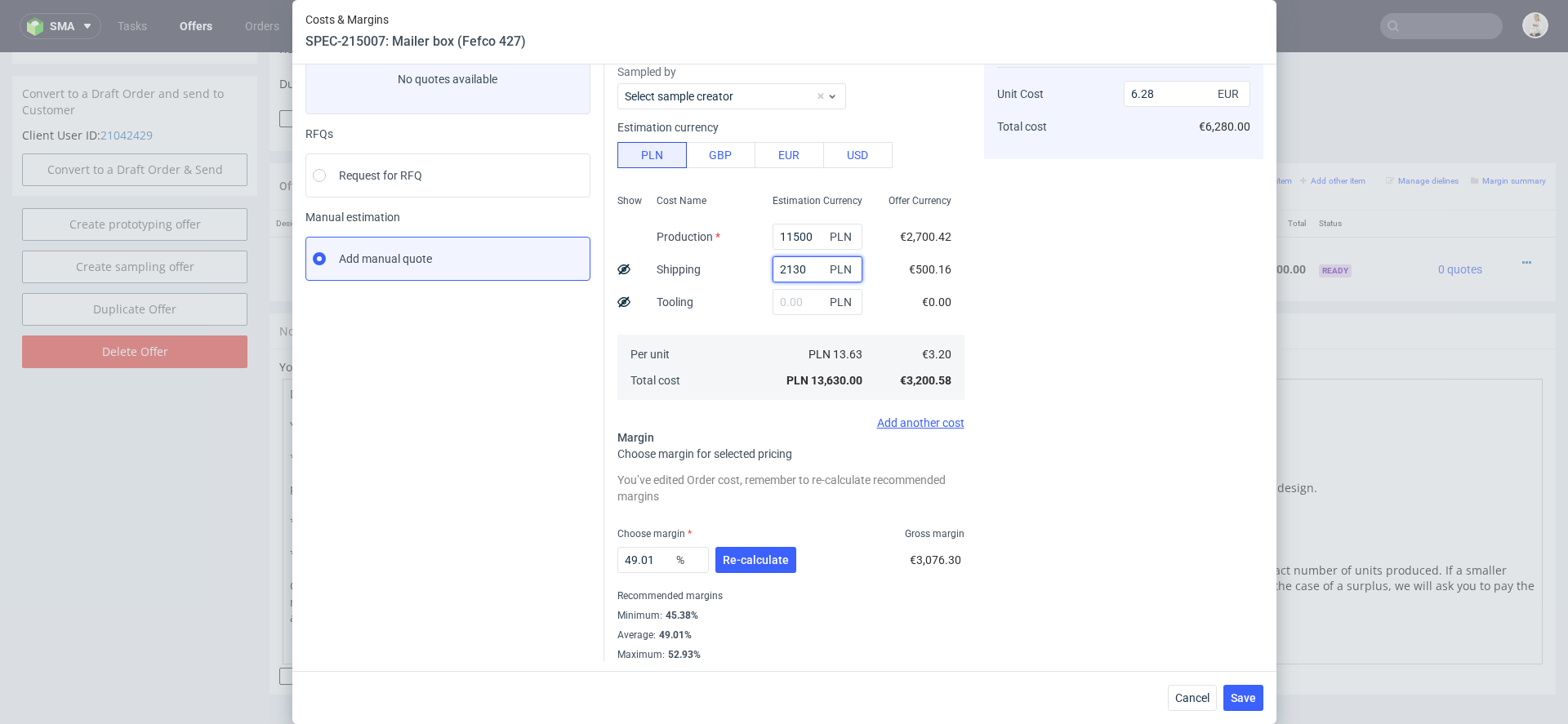
drag, startPoint x: 809, startPoint y: 273, endPoint x: 783, endPoint y: 269, distance: 26.3
click at [783, 269] on input "2130" at bounding box center [817, 269] width 90 height 26
type input "2000"
type input "6.22"
type input "2000"
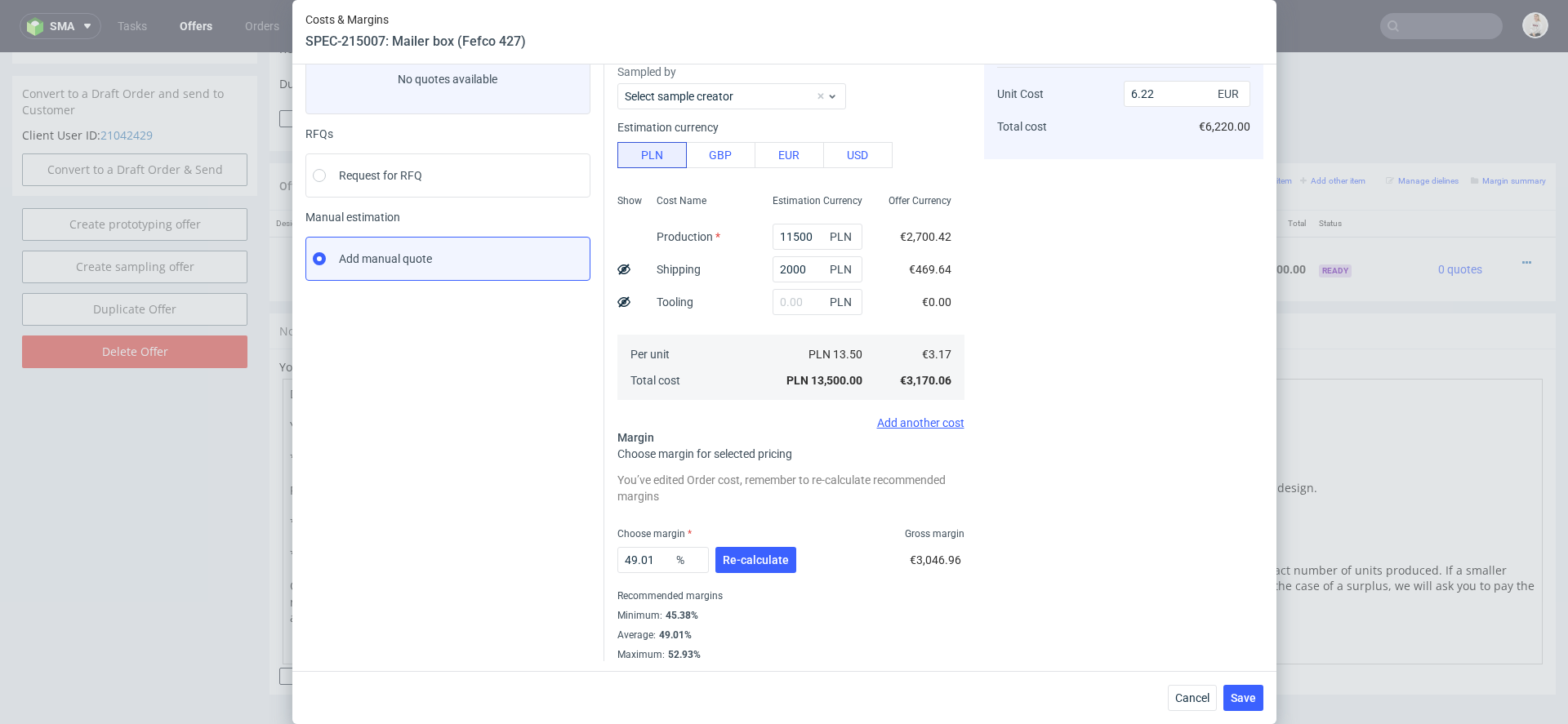
click at [933, 321] on div "Offer Currency €2,700.42 €469.64 €0.00 €3.17 €3,170.06" at bounding box center [920, 296] width 89 height 216
click at [741, 563] on span "Re-calculate" at bounding box center [755, 560] width 66 height 12
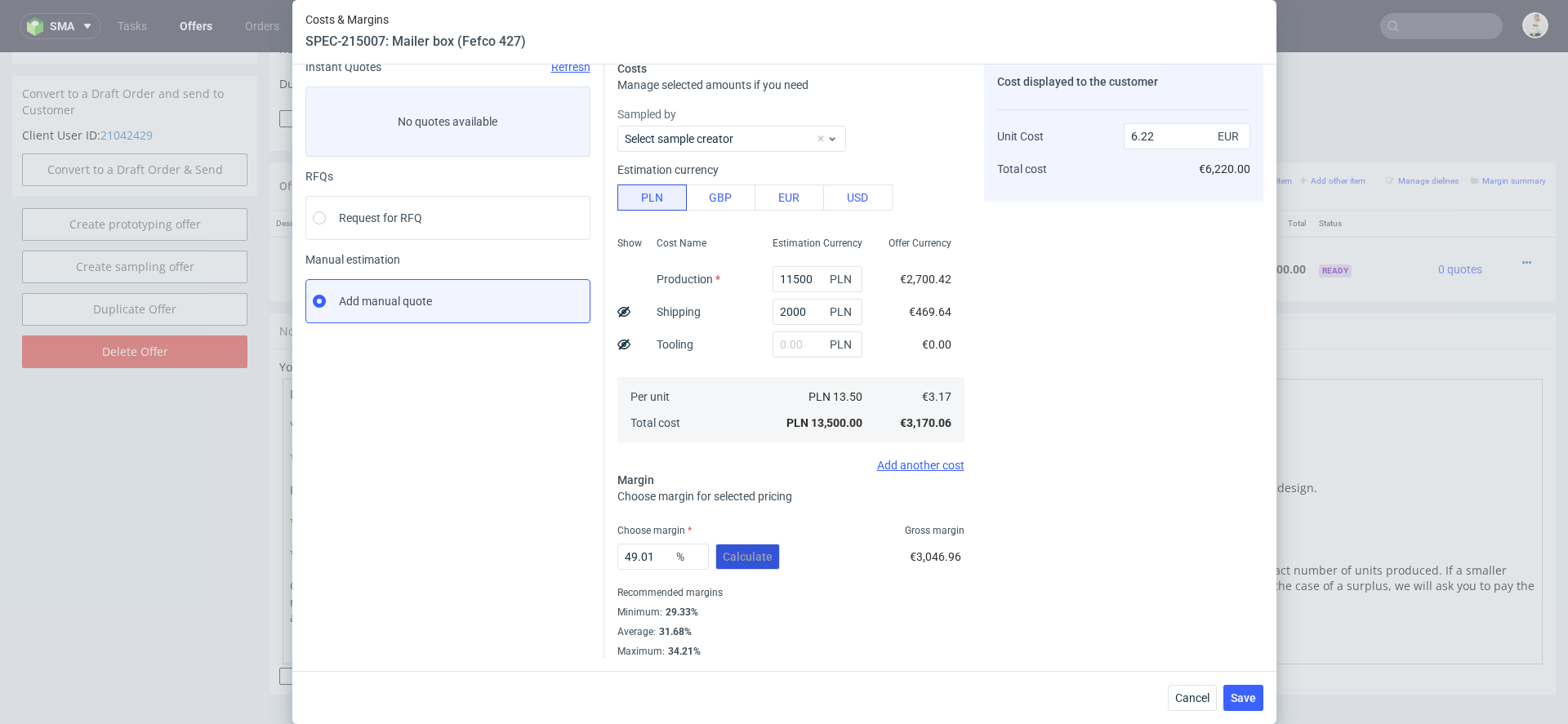
scroll to position [69, 0]
click at [942, 350] on span "€0.00" at bounding box center [937, 345] width 29 height 13
click at [663, 557] on input "49.01" at bounding box center [663, 557] width 92 height 26
click at [1065, 532] on div "Cost displayed to the customer Unit Cost Total cost 6.22 EUR €6,220.00" at bounding box center [1123, 360] width 279 height 597
drag, startPoint x: 665, startPoint y: 559, endPoint x: 518, endPoint y: 559, distance: 147.0
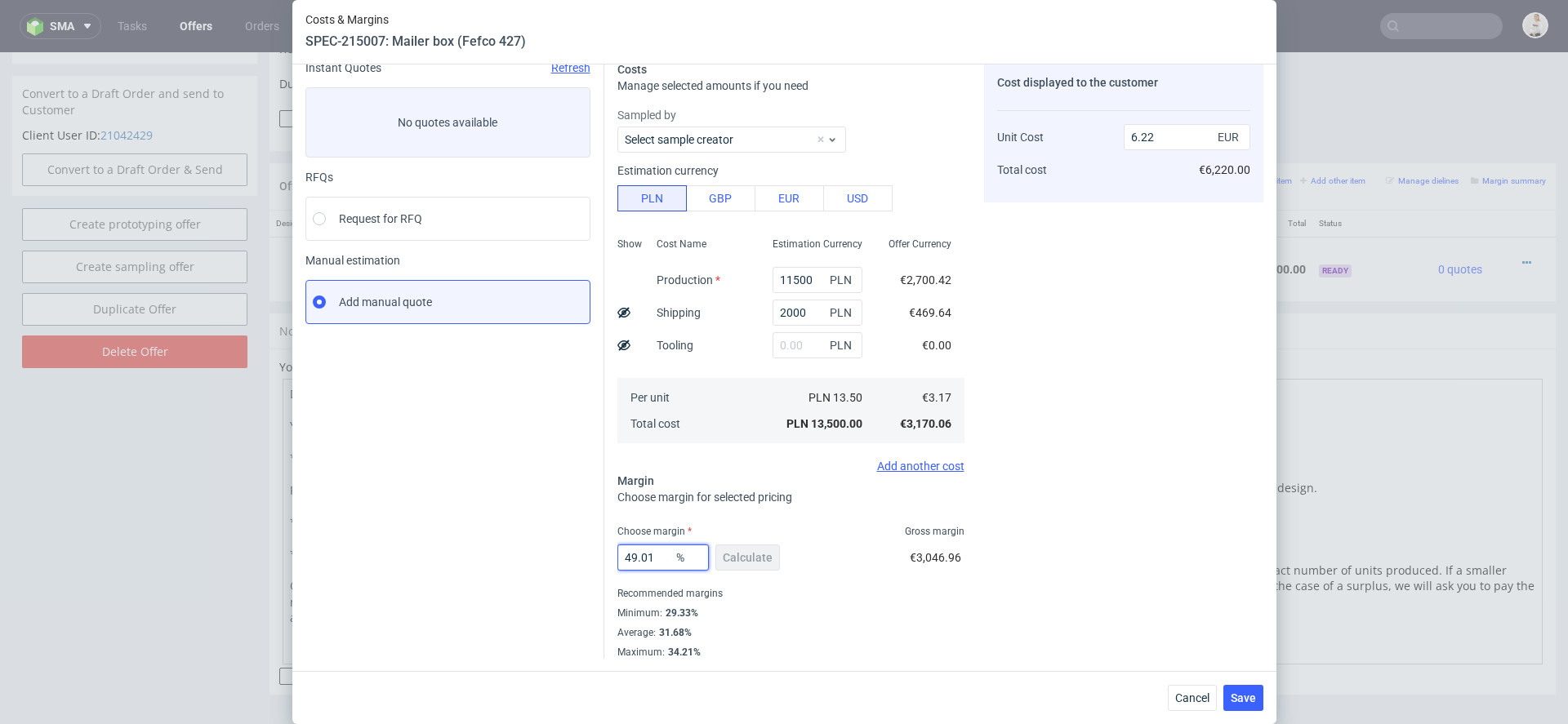
click at [529, 559] on div "Instant Quotes Refresh No quotes available RFQs Request for RFQ Manual estimati…" at bounding box center [784, 353] width 958 height 611
type input "35"
type input "4.88"
click at [980, 636] on div "Costs Manage selected amounts if you need Sampled by Select sample creator Esti…" at bounding box center [934, 353] width 659 height 611
click at [645, 557] on input "35" at bounding box center [663, 557] width 92 height 26
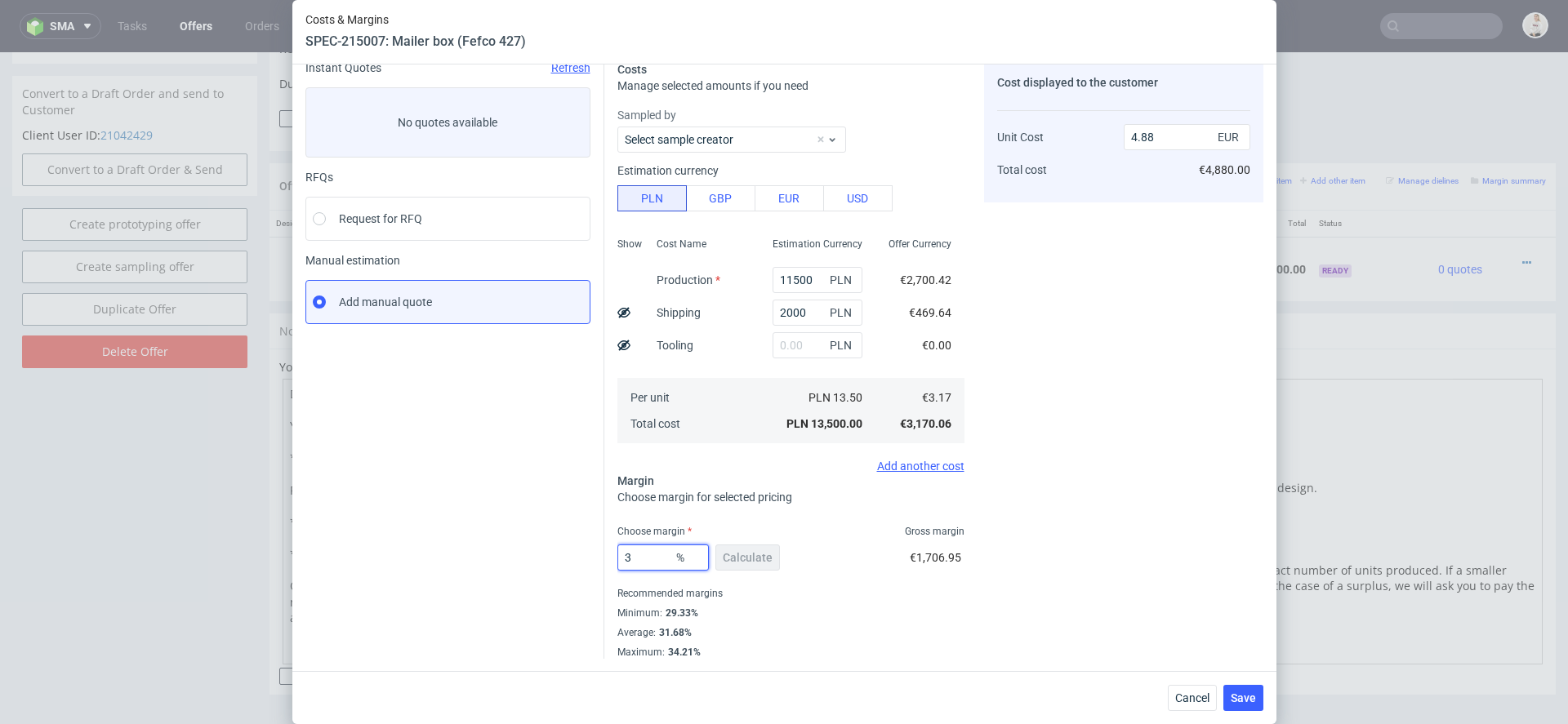
type input "37"
type input "5.03"
click at [748, 580] on div "37 % Calculate" at bounding box center [700, 560] width 166 height 45
click at [645, 555] on input "37" at bounding box center [663, 557] width 92 height 26
type input "3"
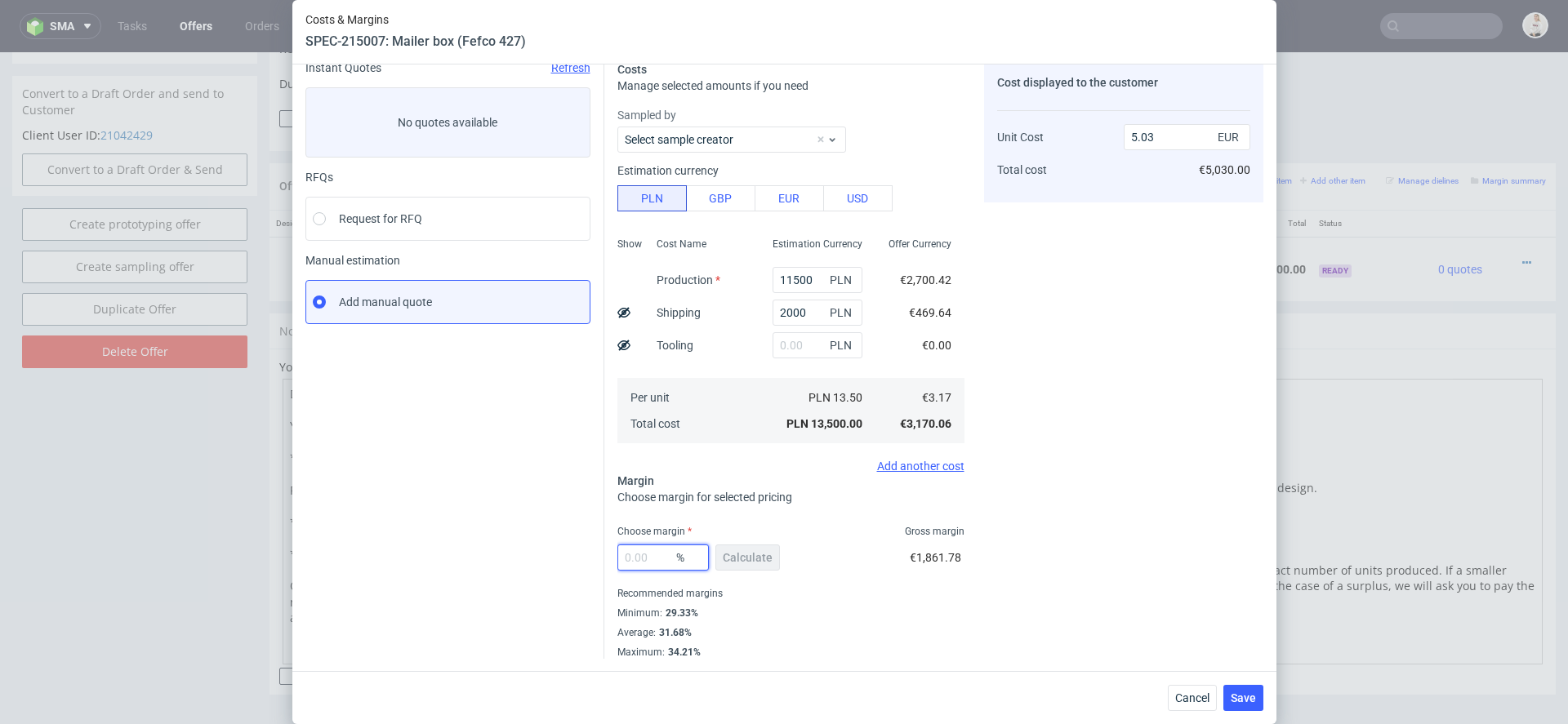
type input "0"
type input "3.17"
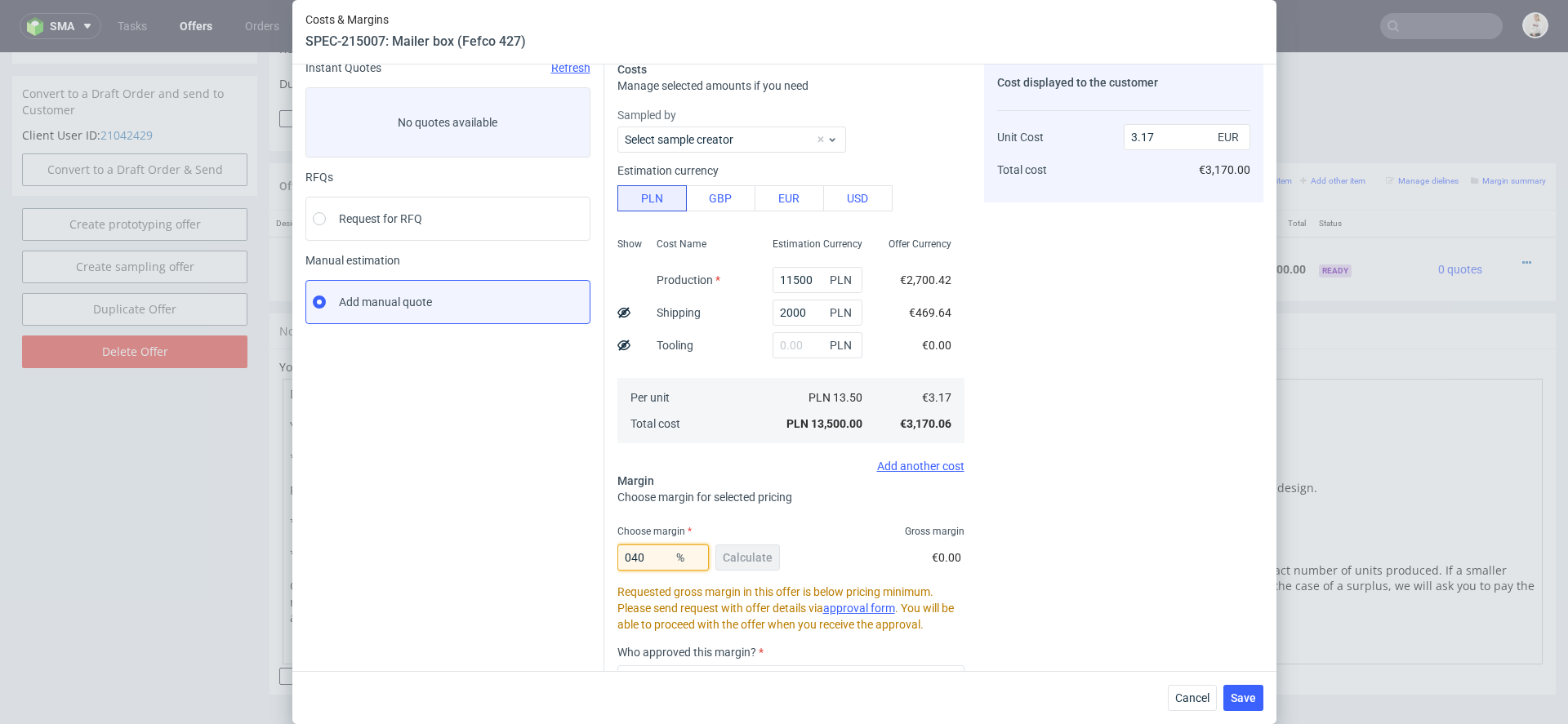
type input "40"
type input "5.28"
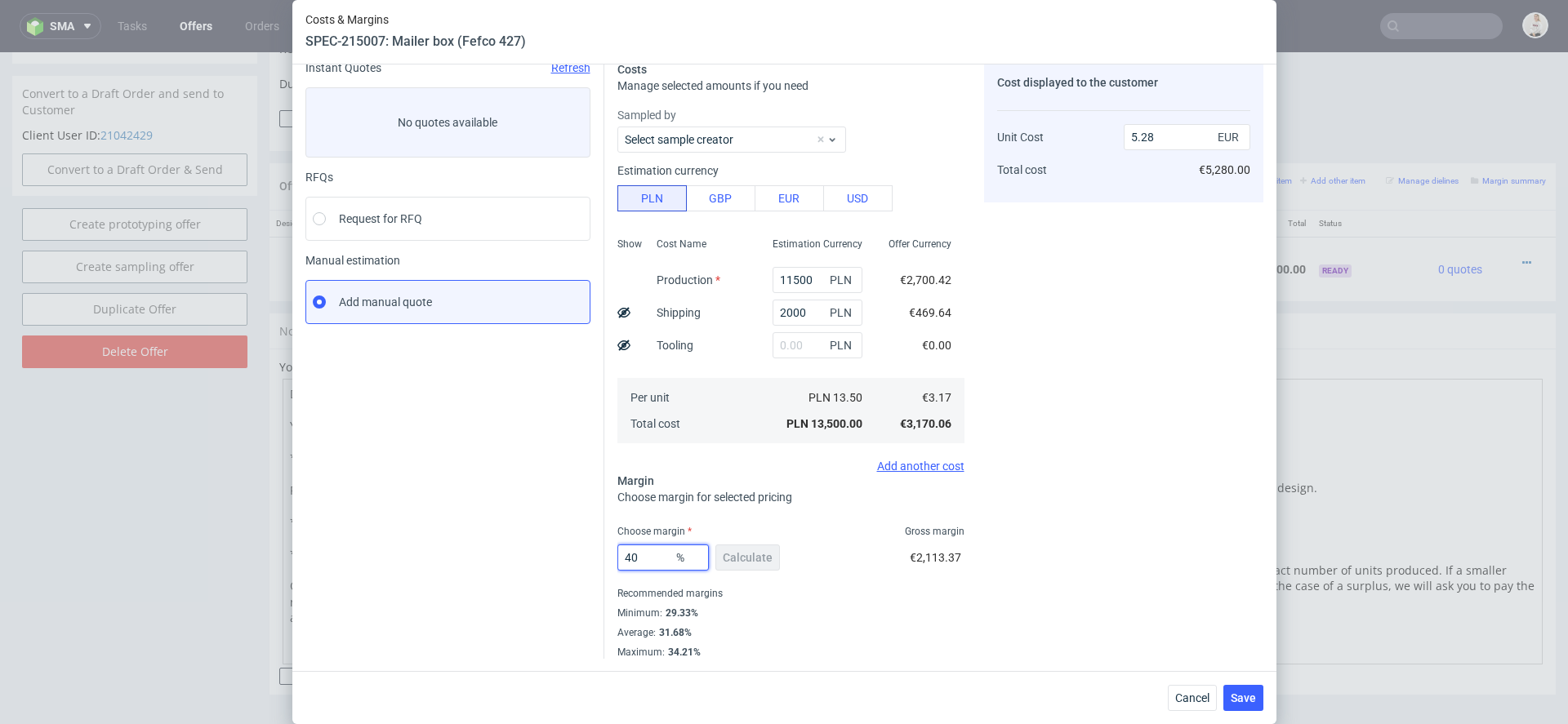
type input "40"
click at [954, 573] on div "€2,113.37" at bounding box center [937, 560] width 54 height 45
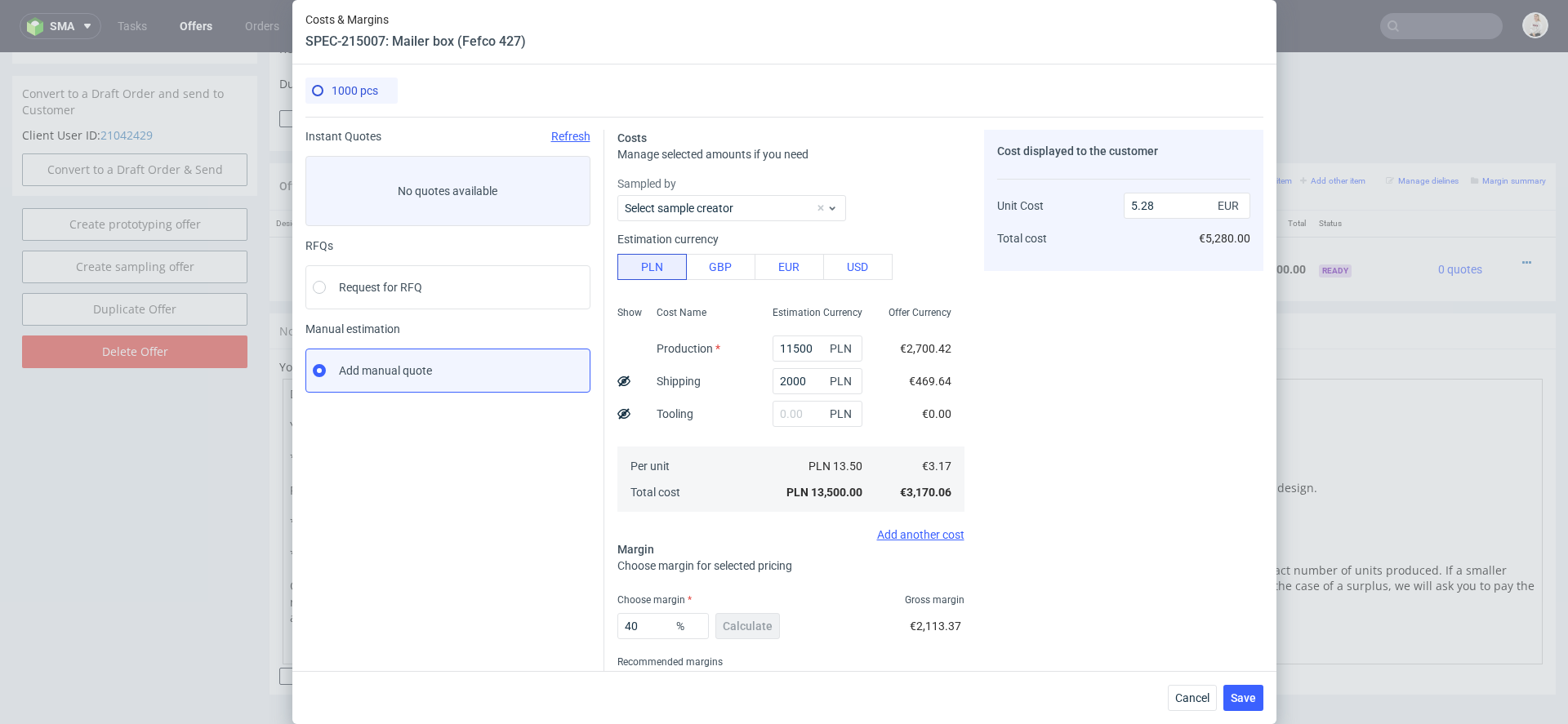
click at [1264, 693] on div "Cancel Save" at bounding box center [784, 698] width 984 height 53
click at [1256, 693] on span "Save" at bounding box center [1243, 698] width 25 height 12
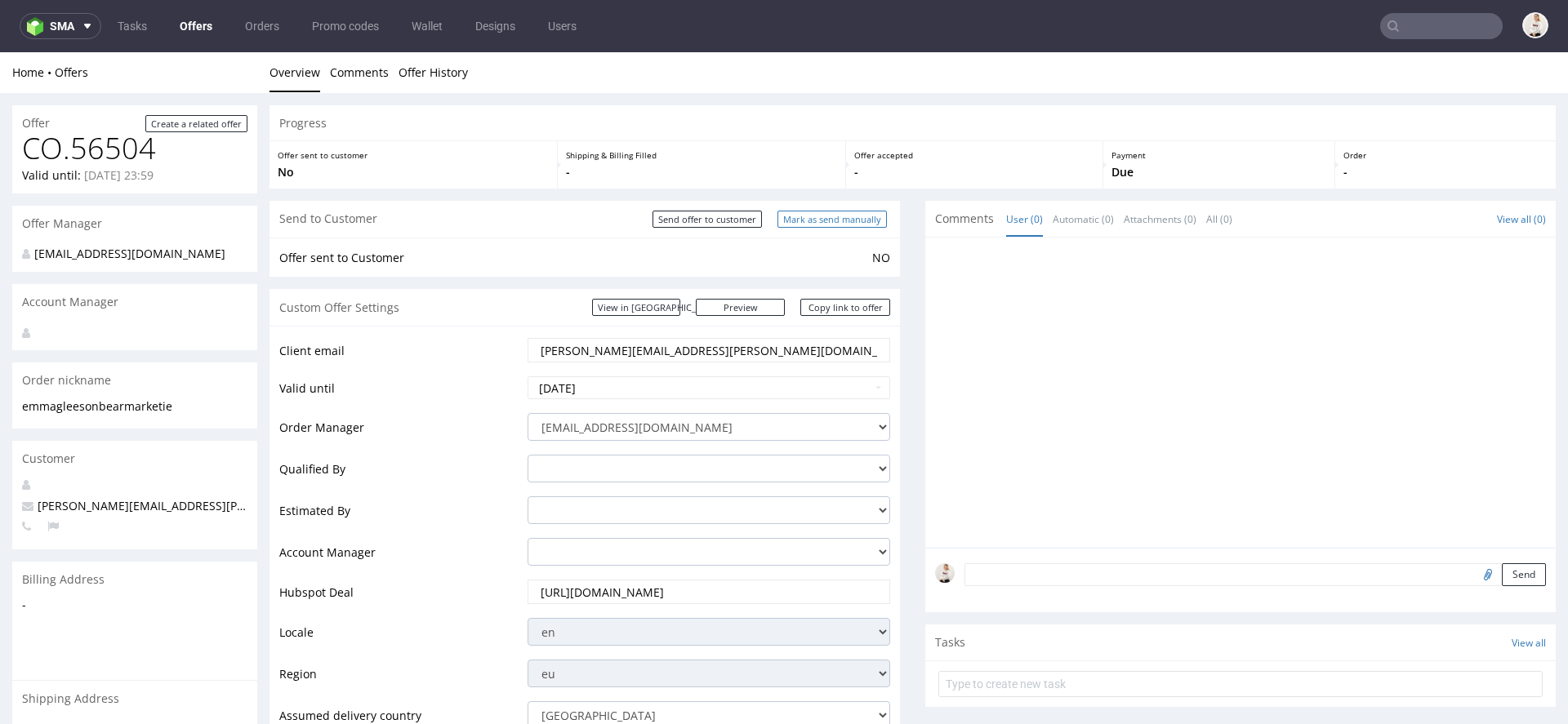
click at [865, 223] on input "Mark as send manually" at bounding box center [832, 218] width 110 height 17
type input "In progress..."
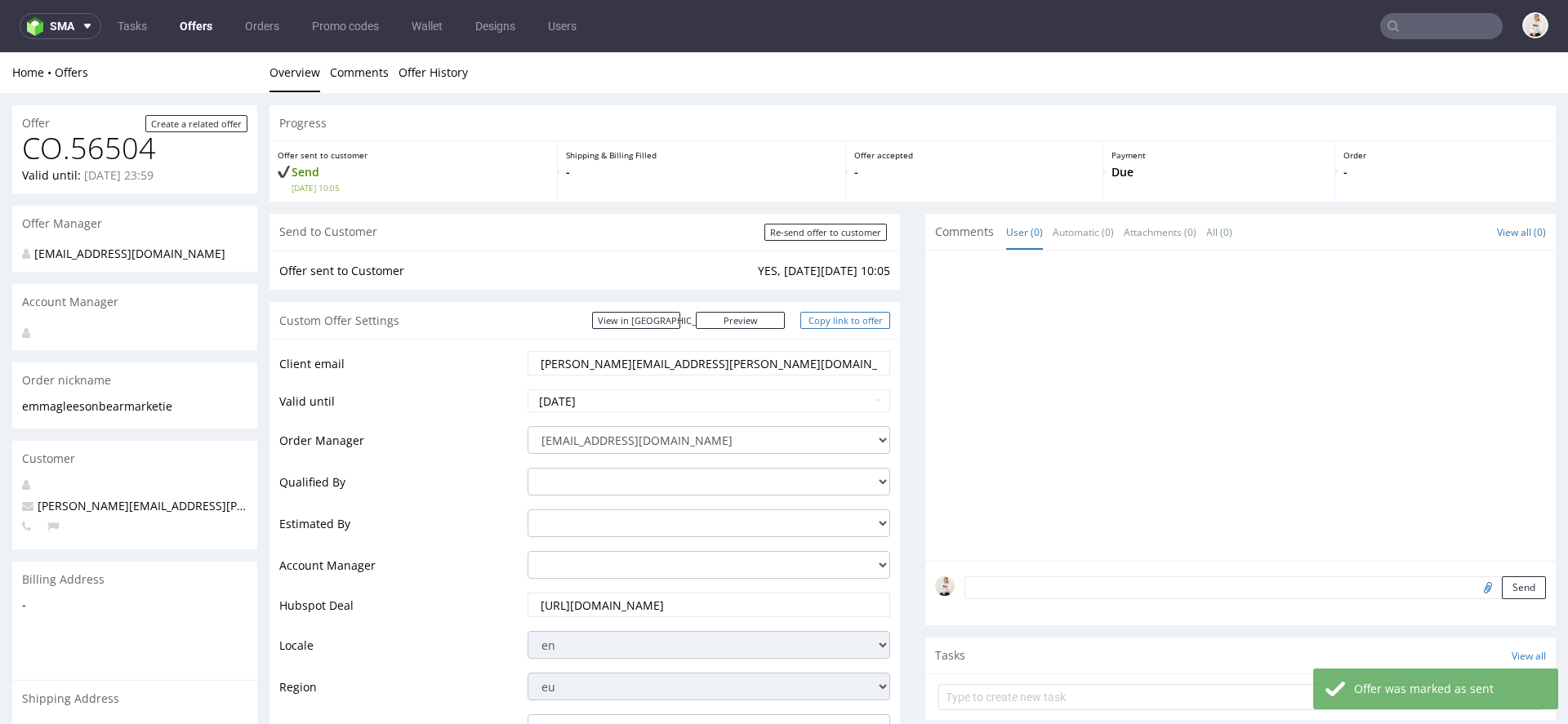
click at [855, 315] on link "Copy link to offer" at bounding box center [845, 320] width 90 height 17
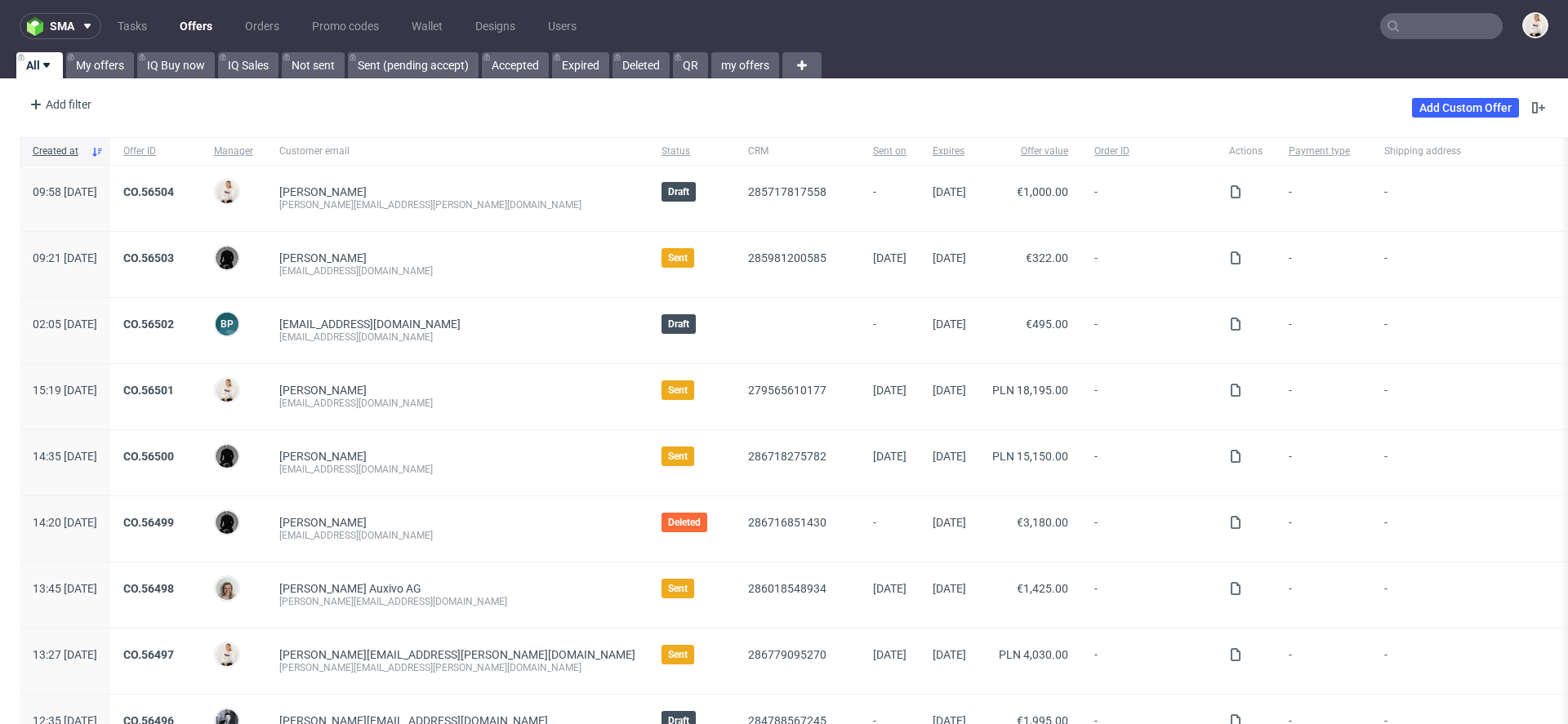
click at [1415, 29] on input "text" at bounding box center [1441, 26] width 122 height 26
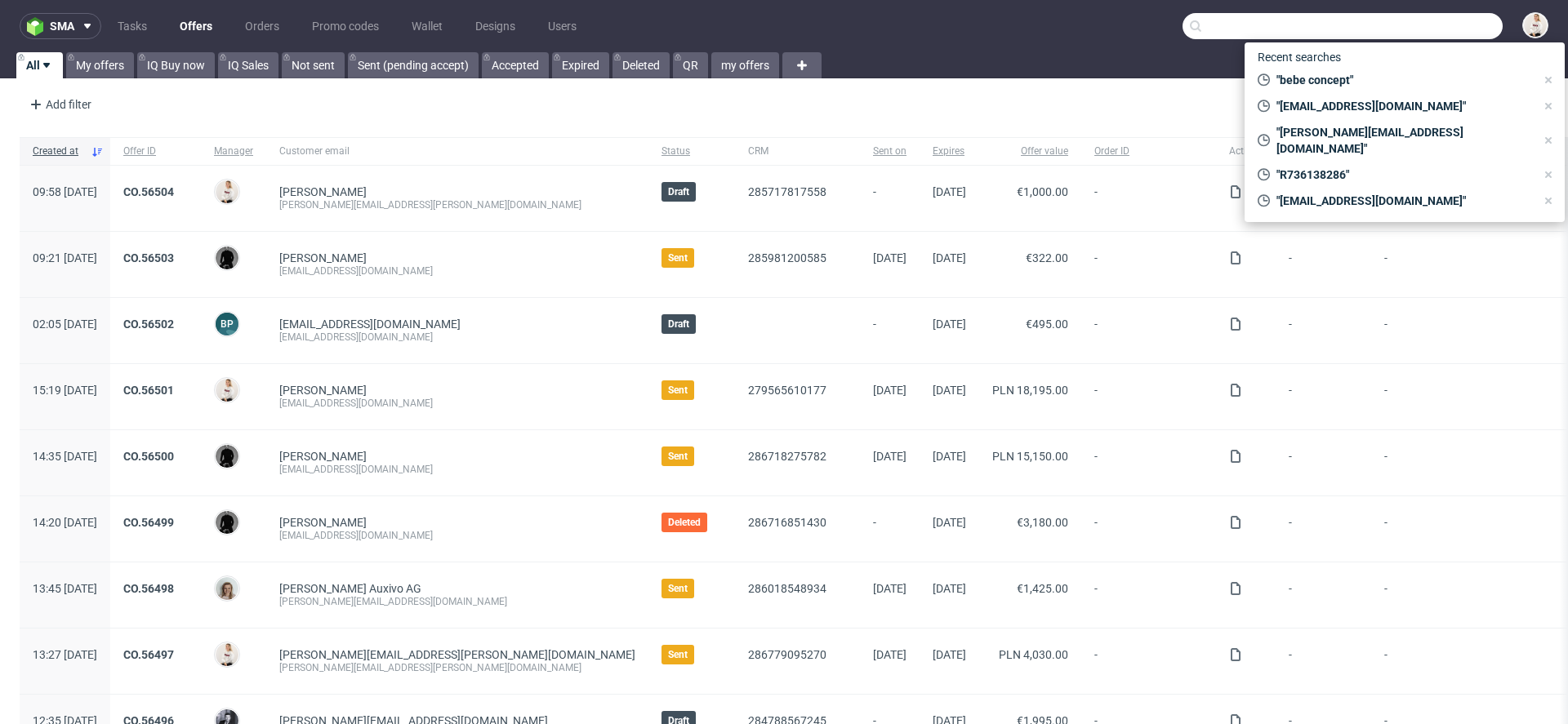
paste input "[PERSON_NAME][EMAIL_ADDRESS][PERSON_NAME][DOMAIN_NAME]"
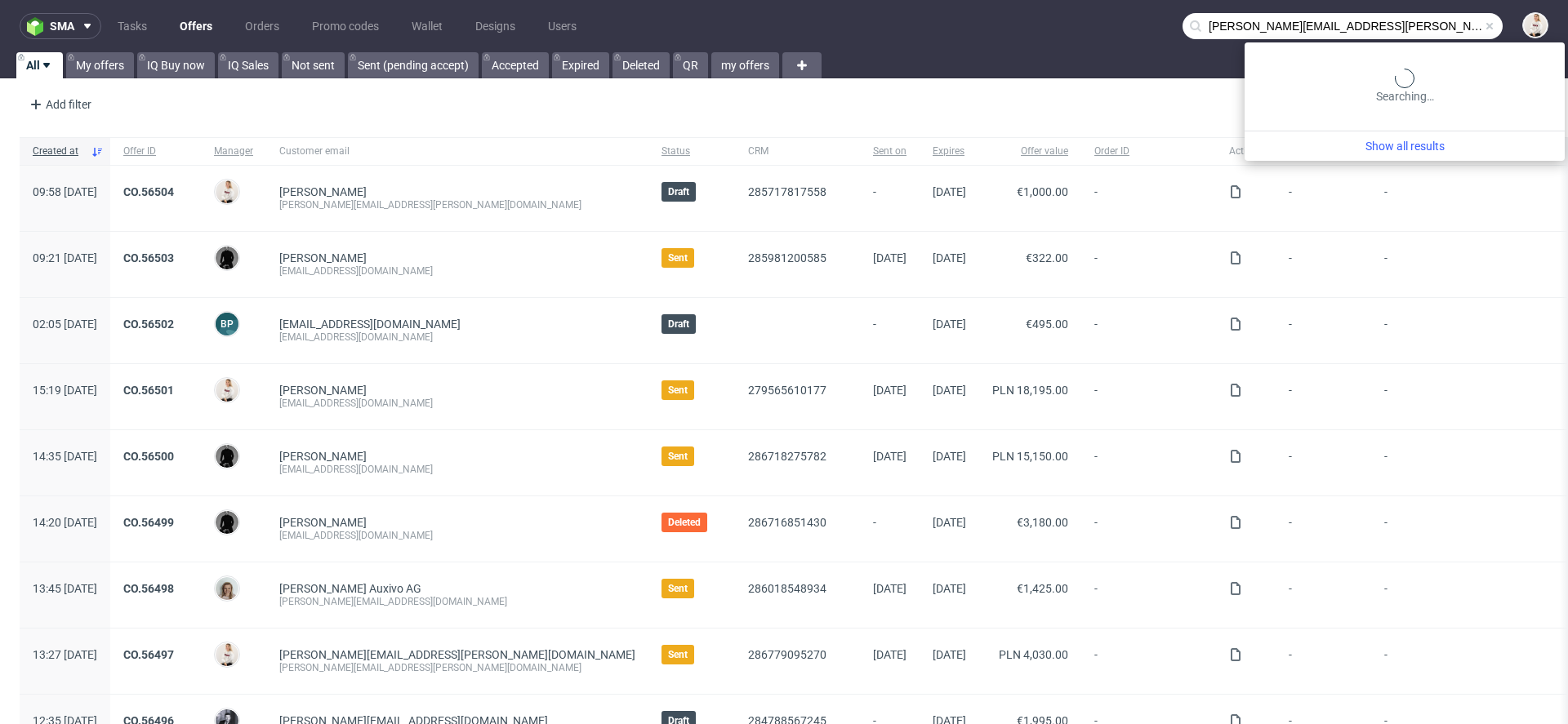
type input "[PERSON_NAME][EMAIL_ADDRESS][PERSON_NAME][DOMAIN_NAME]"
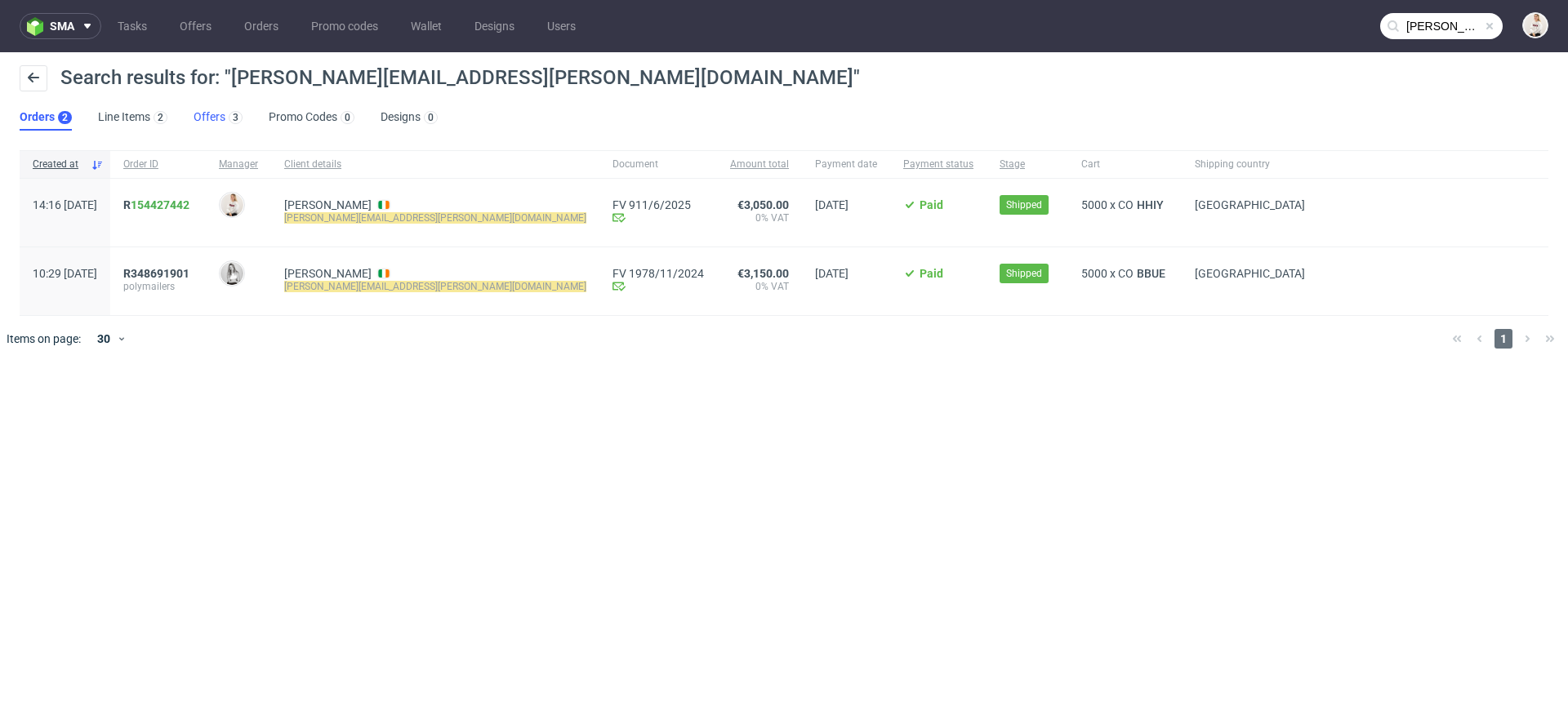
click at [210, 119] on link "Offers 3" at bounding box center [218, 117] width 49 height 26
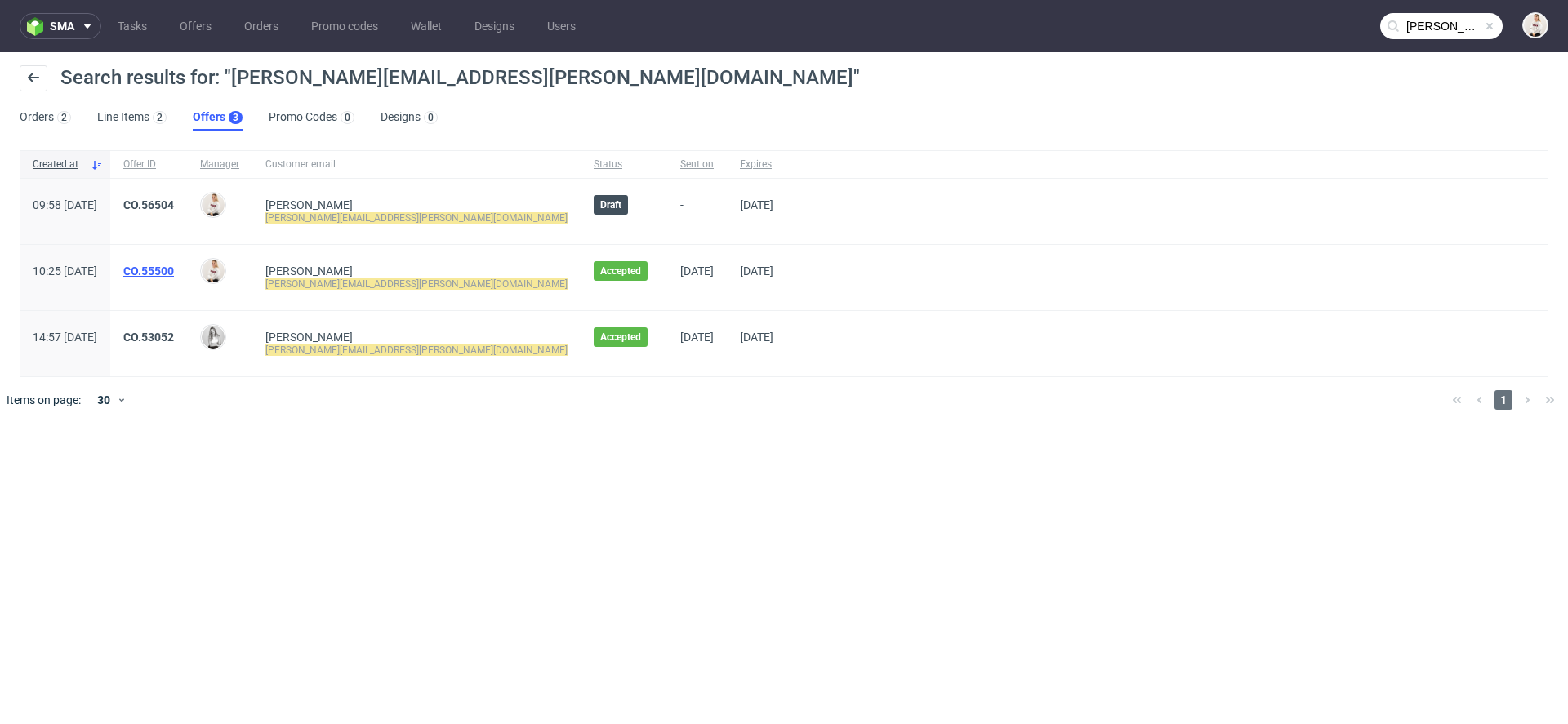
click at [174, 272] on link "CO.55500" at bounding box center [148, 271] width 51 height 13
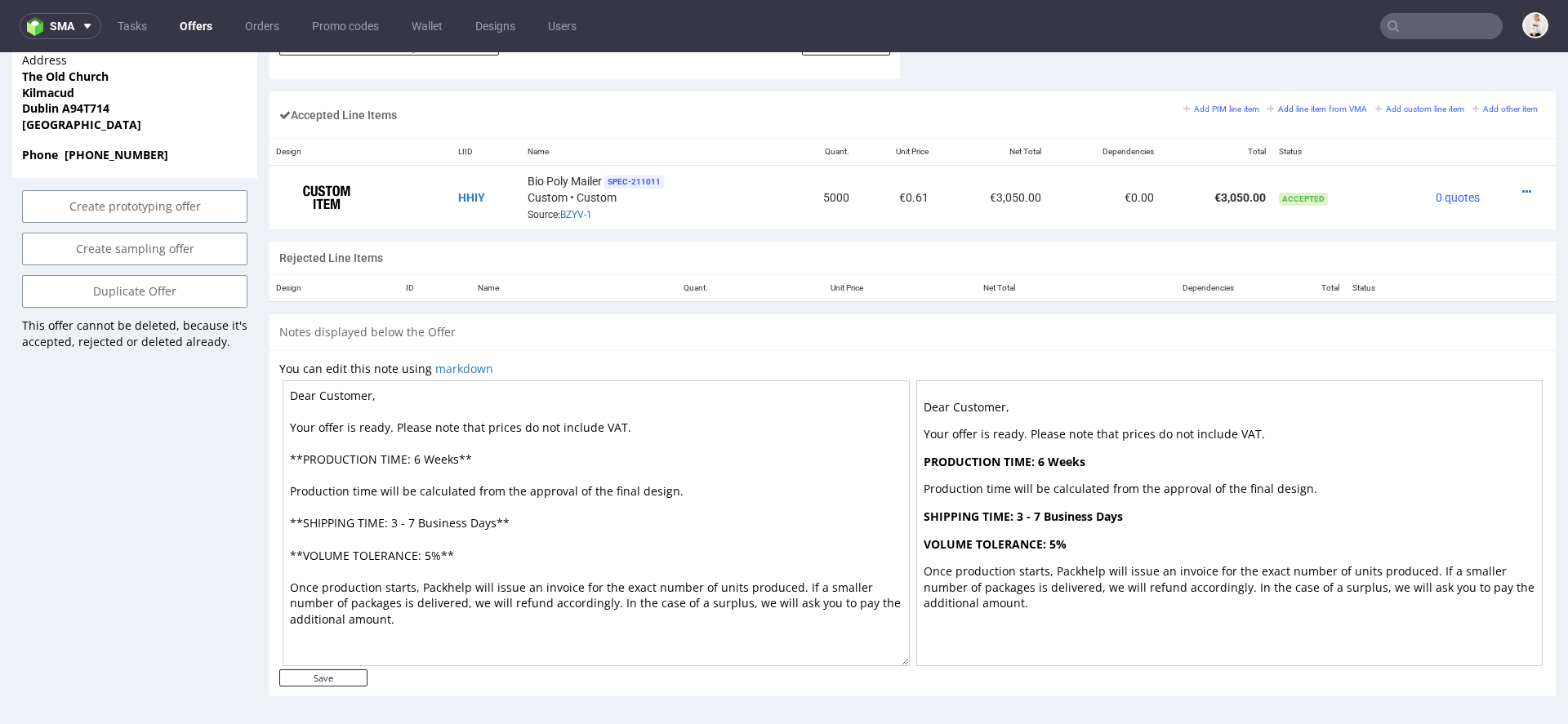
scroll to position [4, 0]
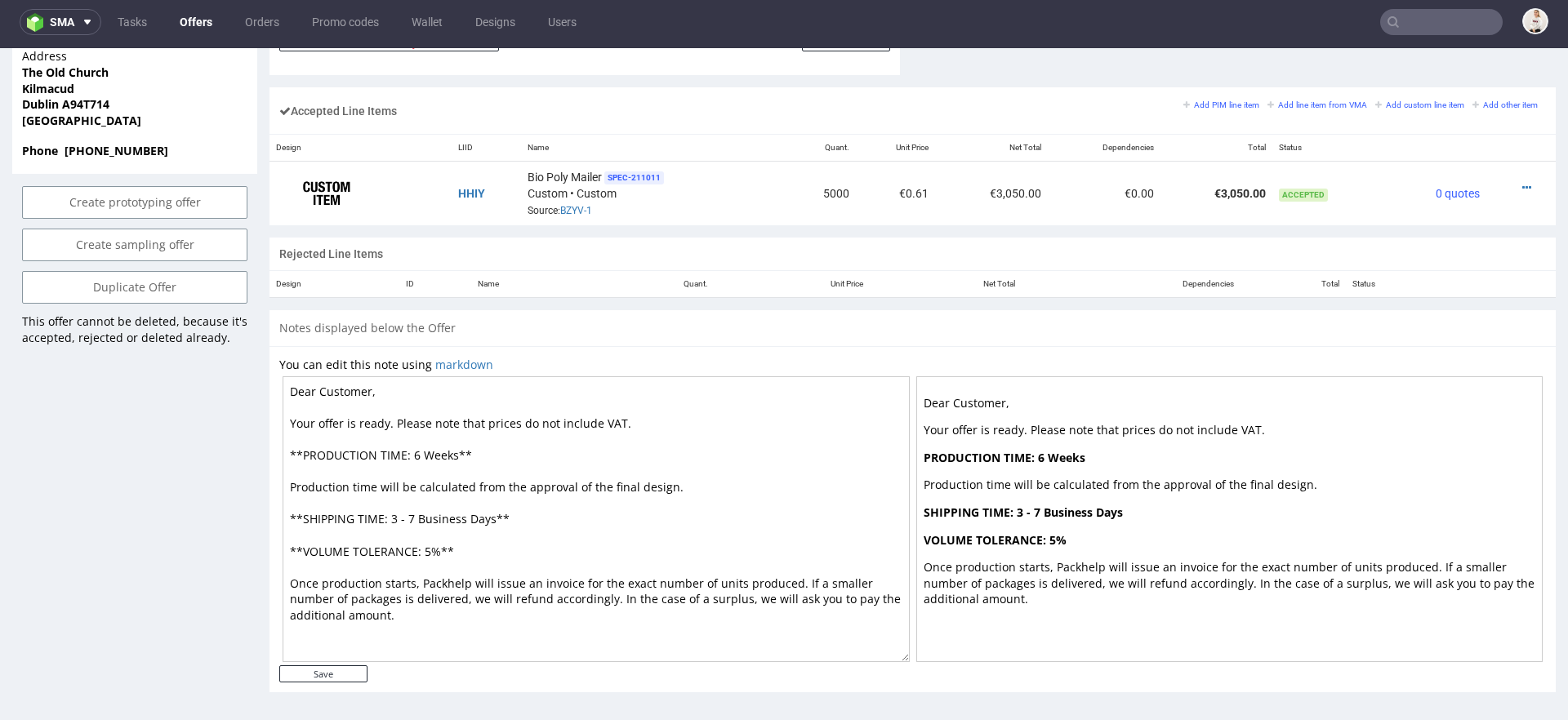
type input "emma.gleeson@bearmarket.ie"
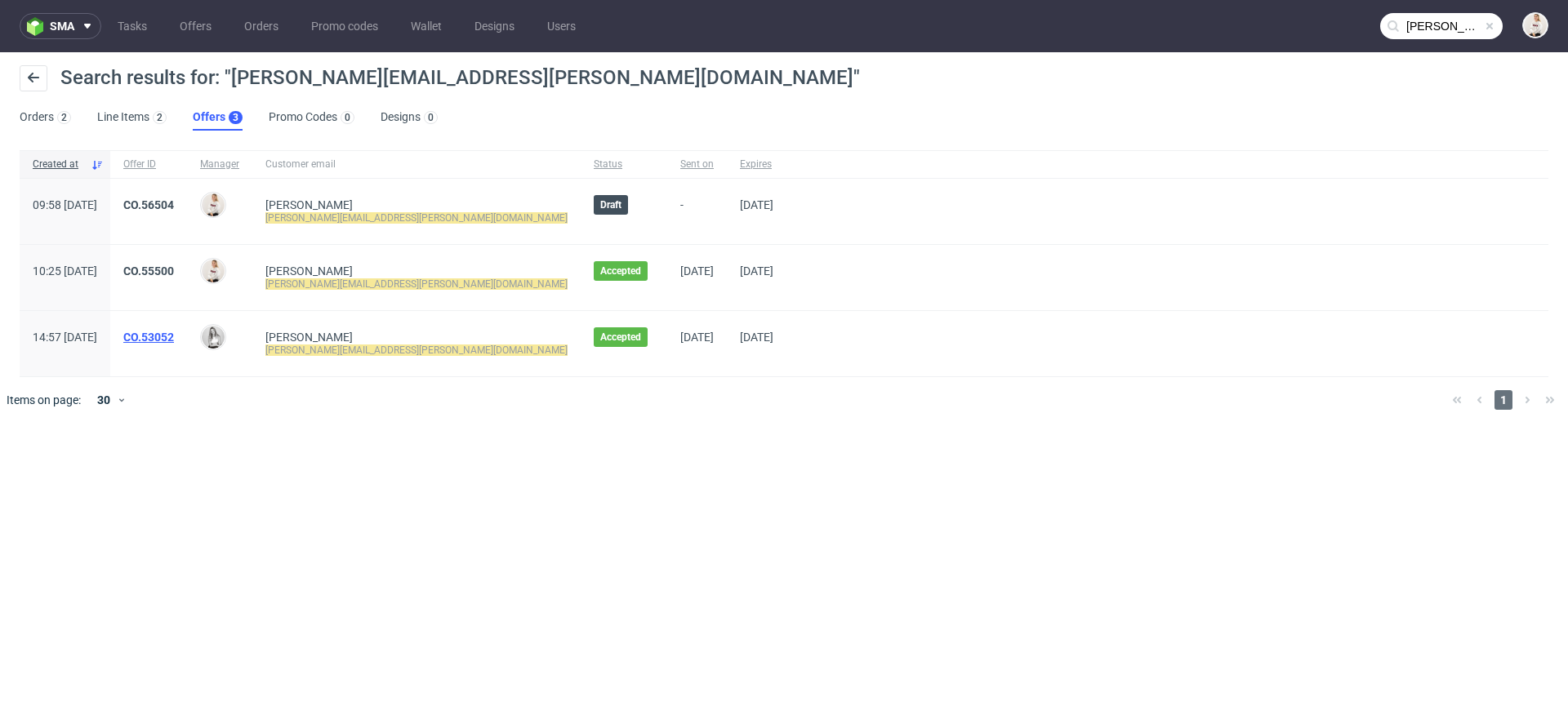
click at [174, 338] on link "CO.53052" at bounding box center [148, 337] width 51 height 13
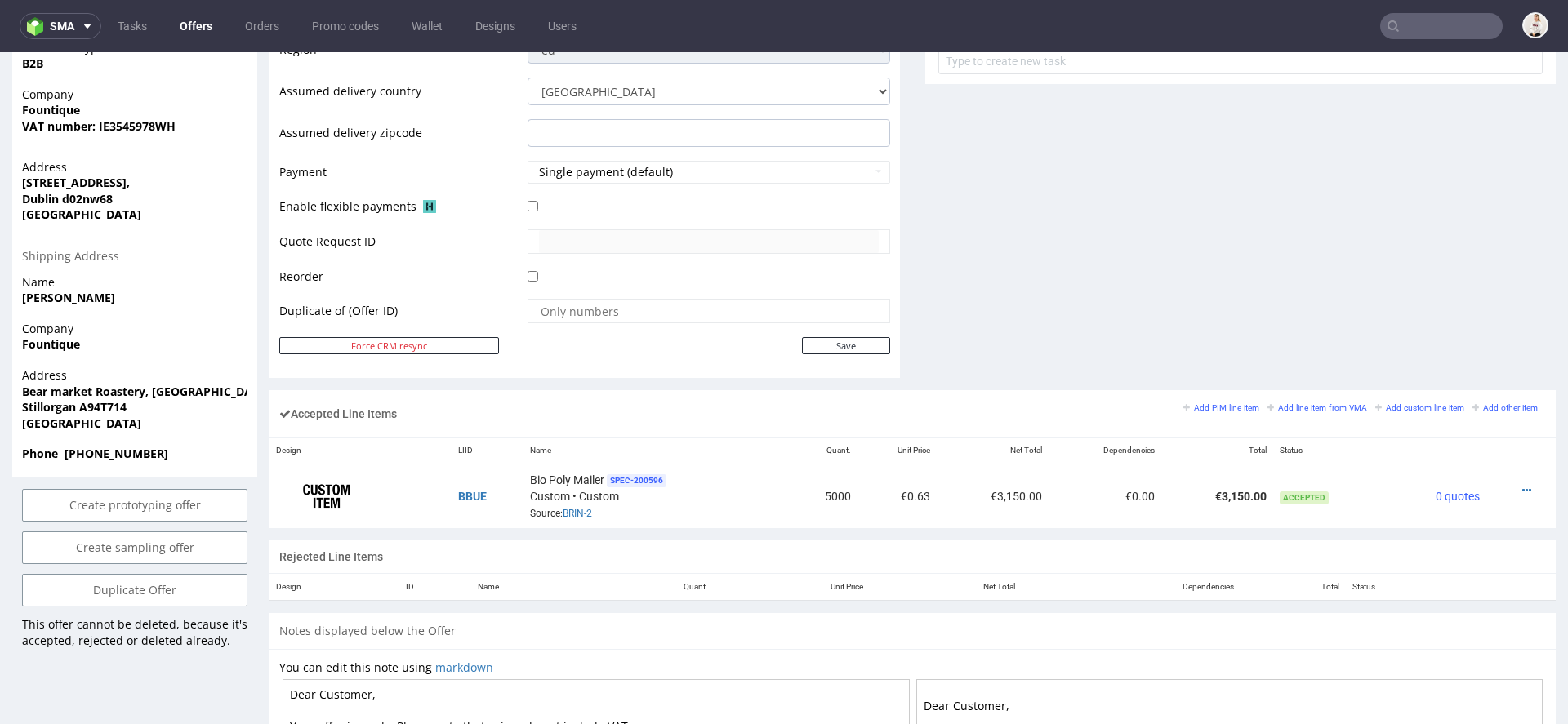
scroll to position [683, 0]
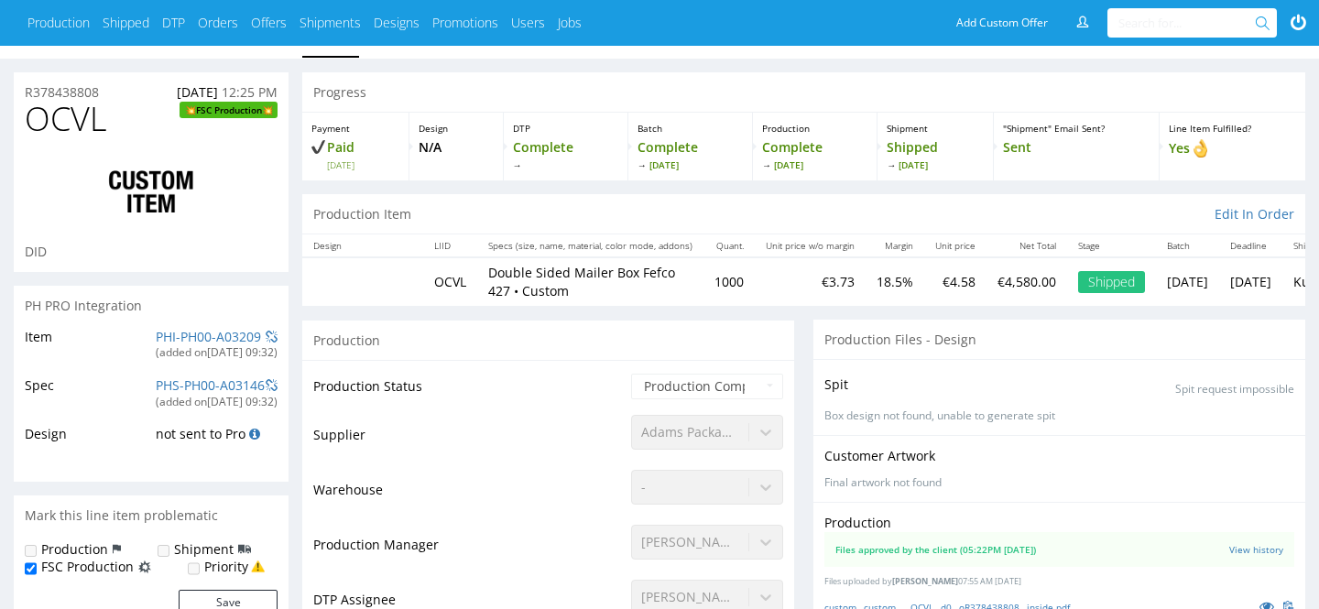
scroll to position [35, 0]
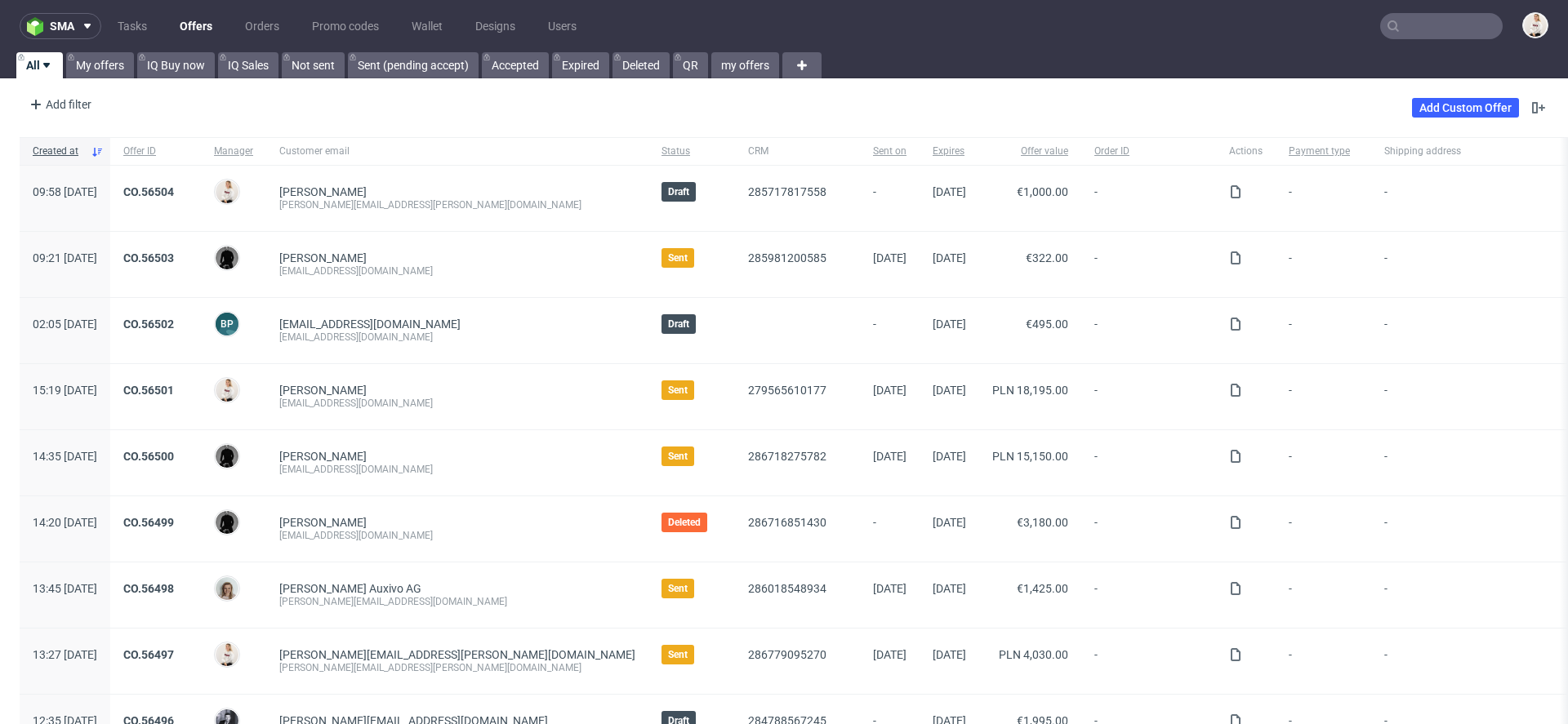
click at [1419, 37] on input "text" at bounding box center [1441, 26] width 122 height 26
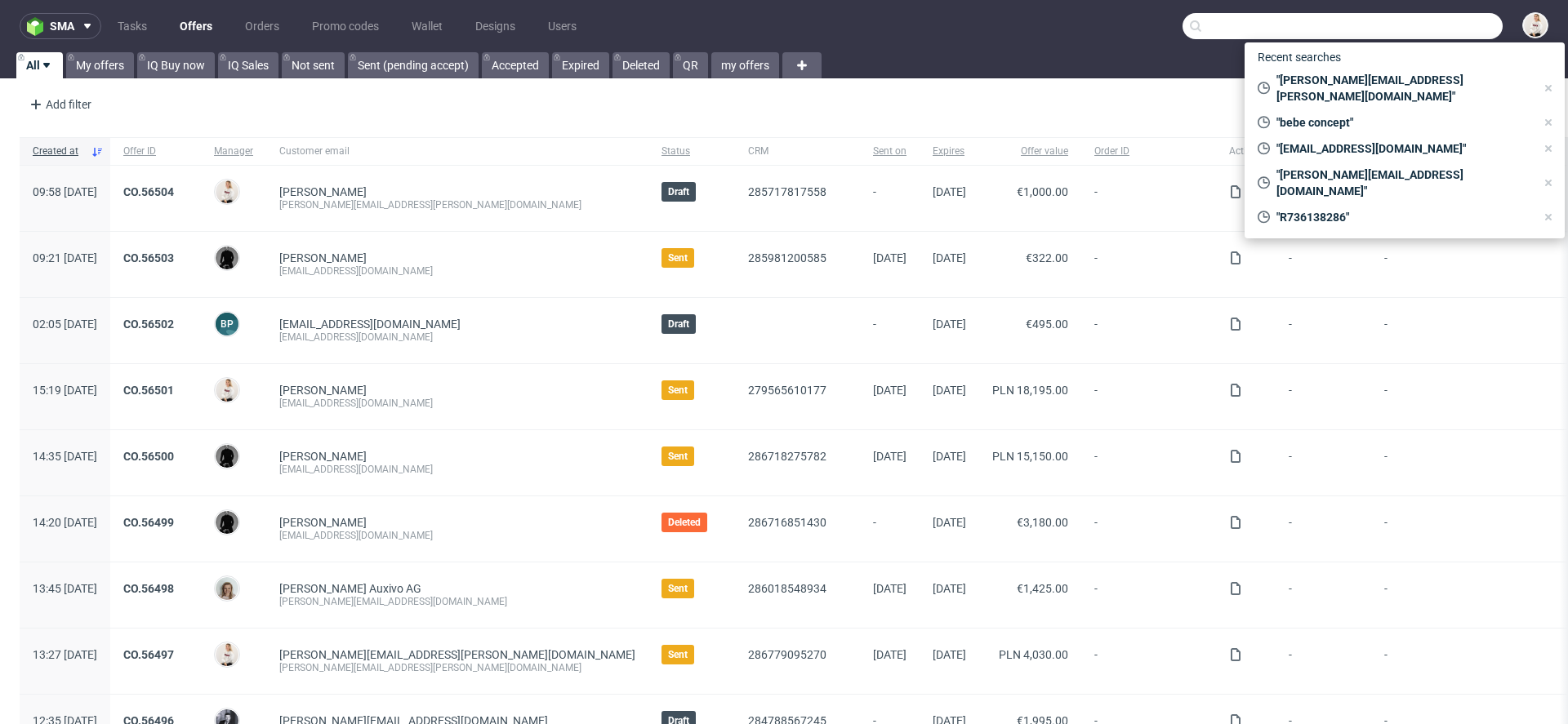
paste input "OCVL"
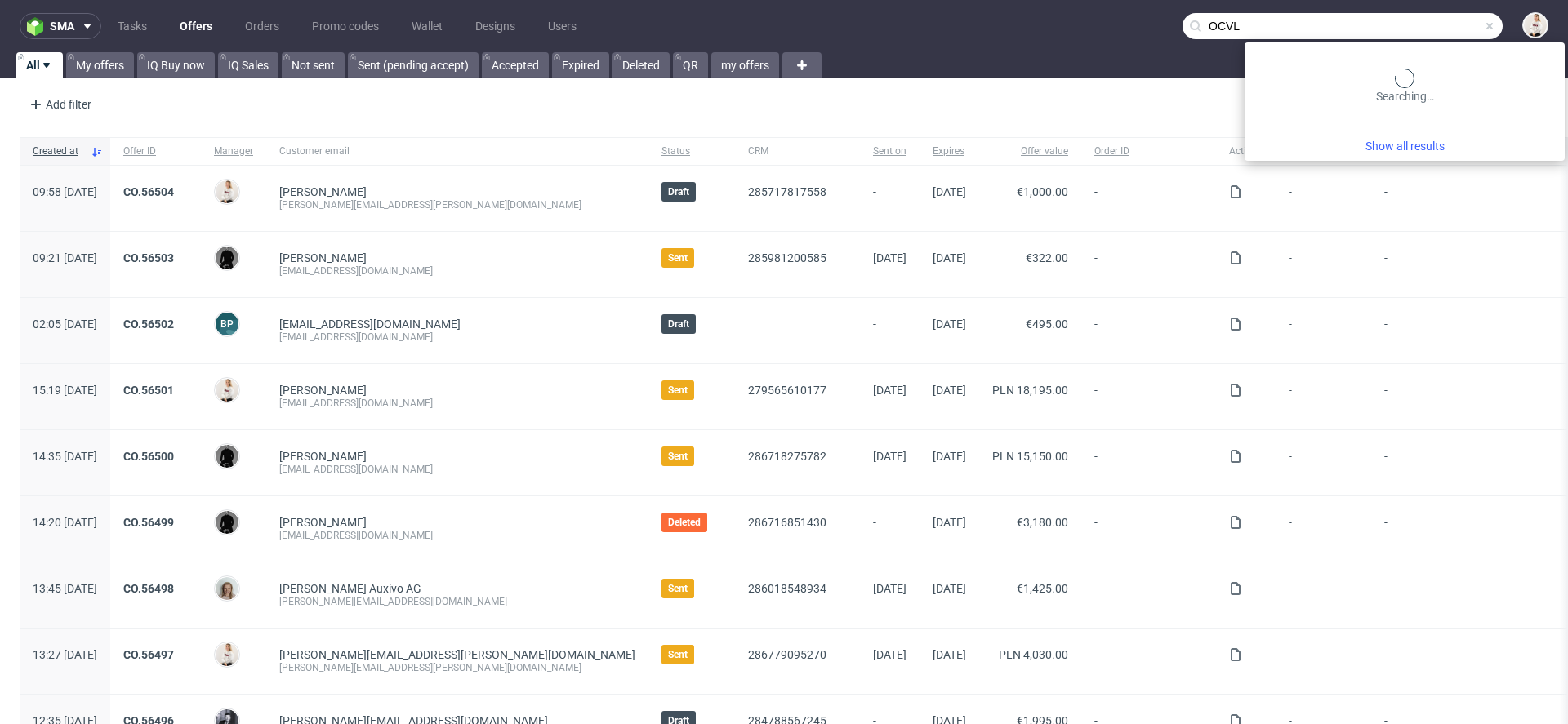
type input "OCVL"
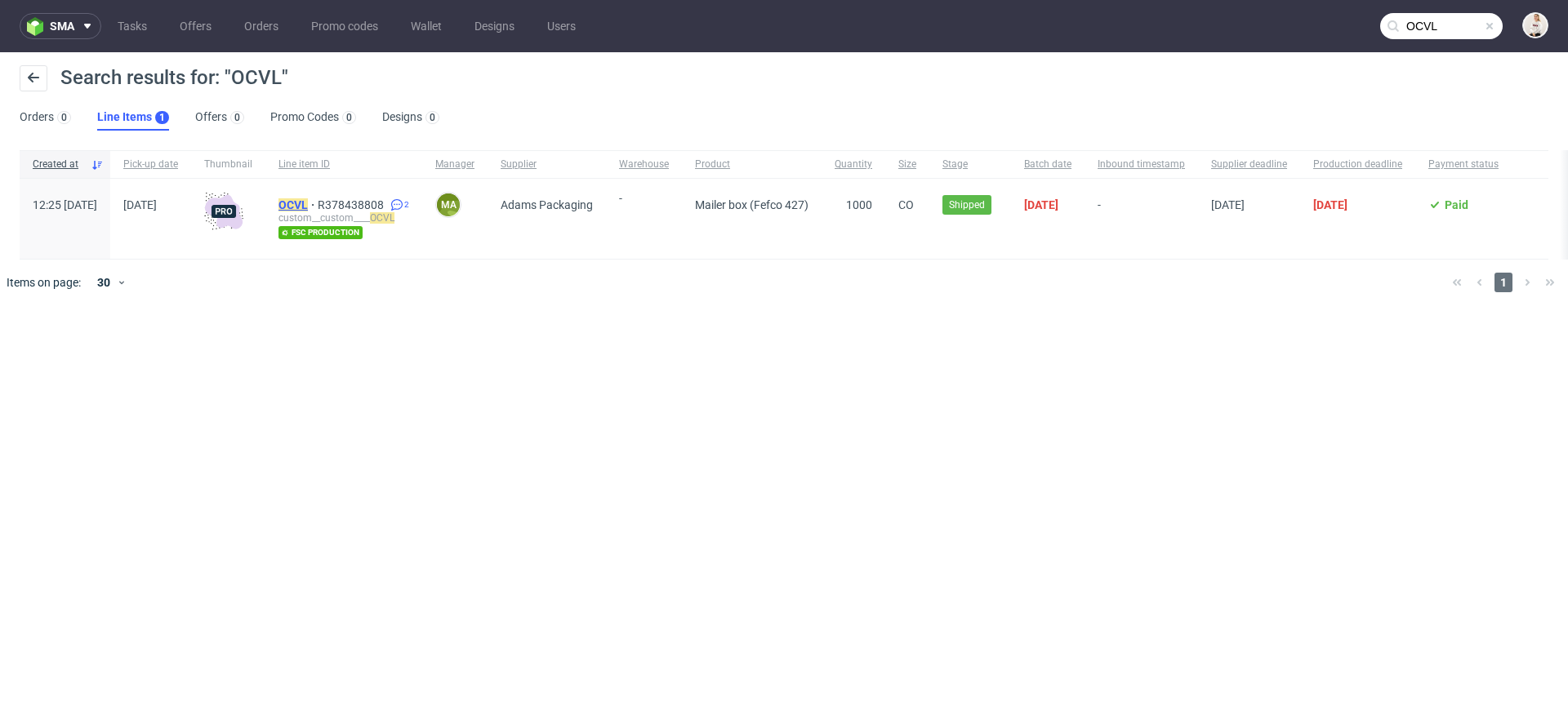
click at [308, 203] on mark "OCVL" at bounding box center [293, 205] width 29 height 13
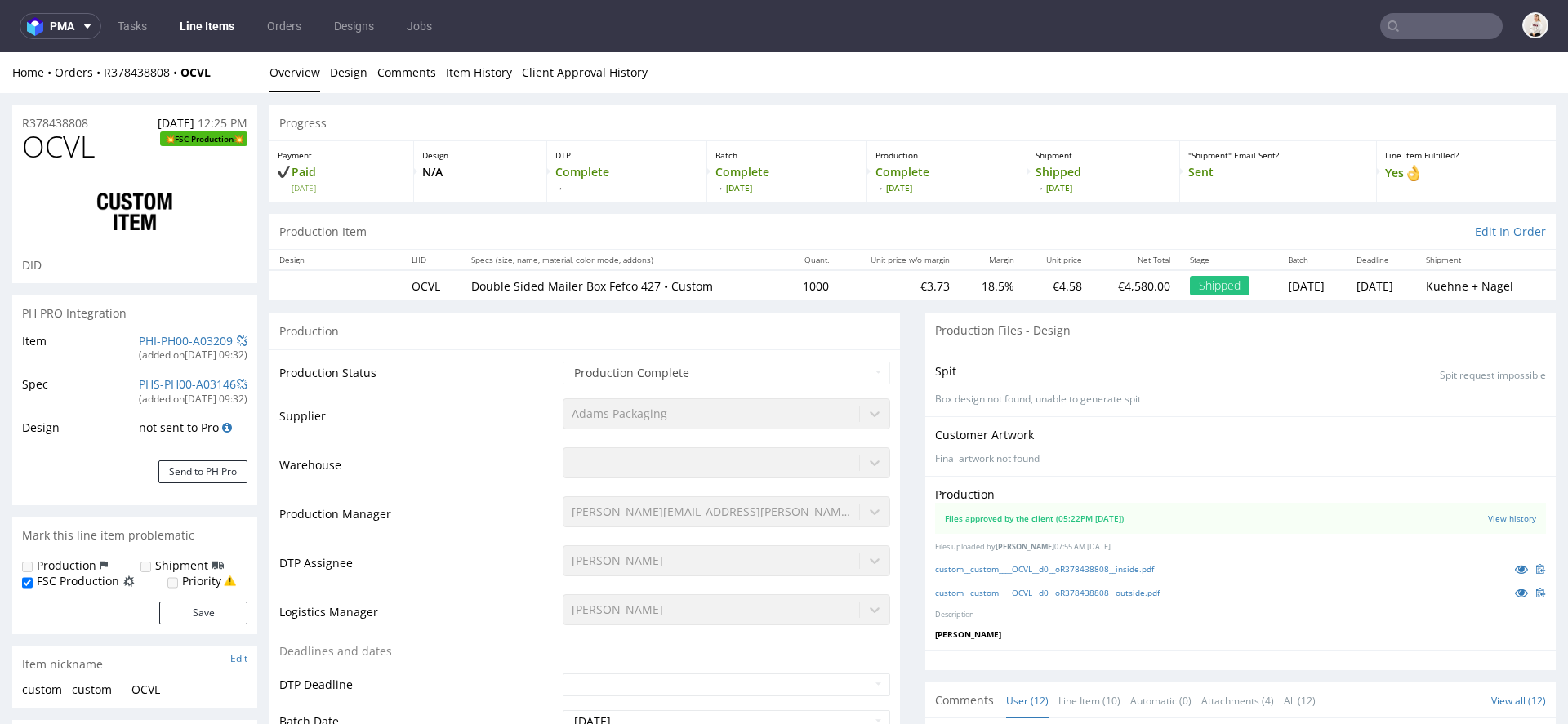
scroll to position [495, 0]
select select "in_progress"
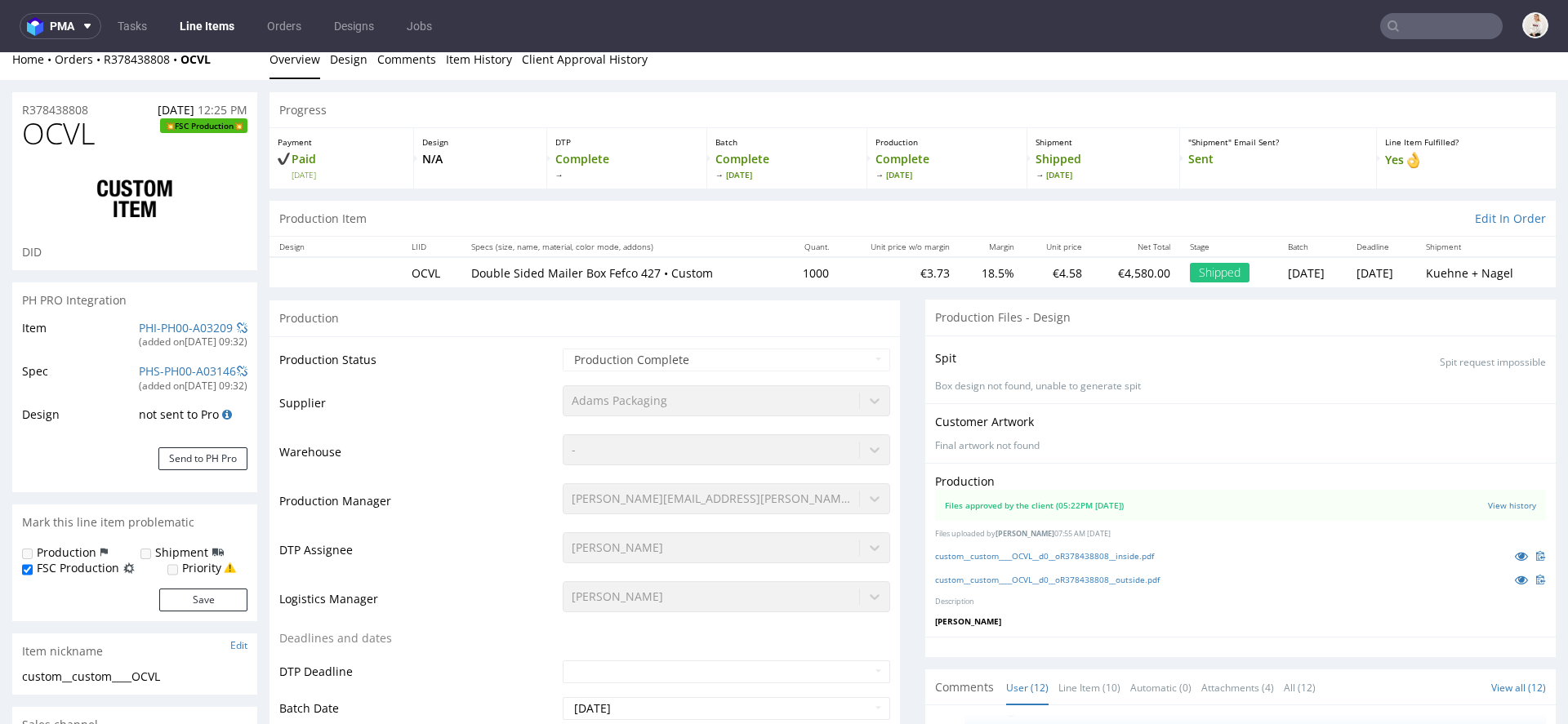
scroll to position [0, 0]
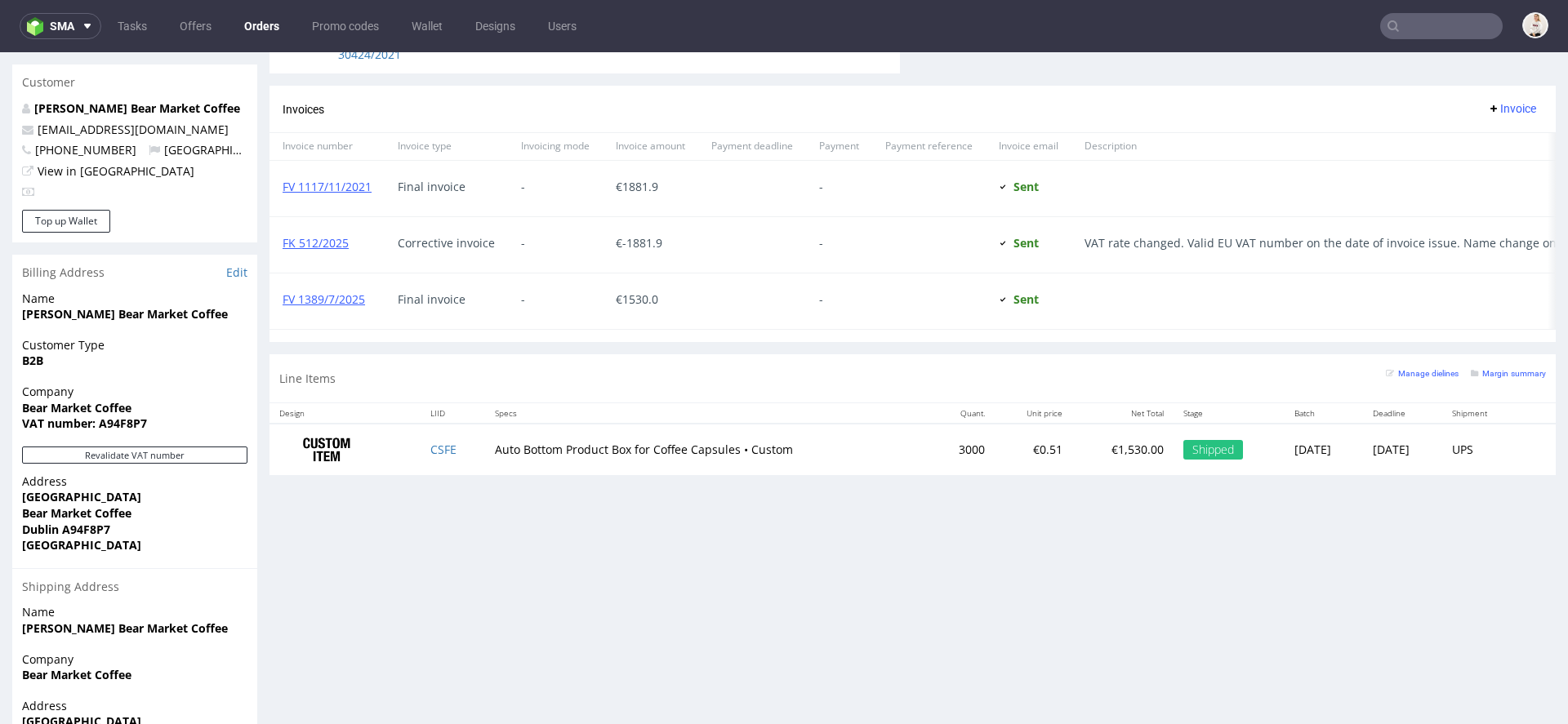
scroll to position [785, 0]
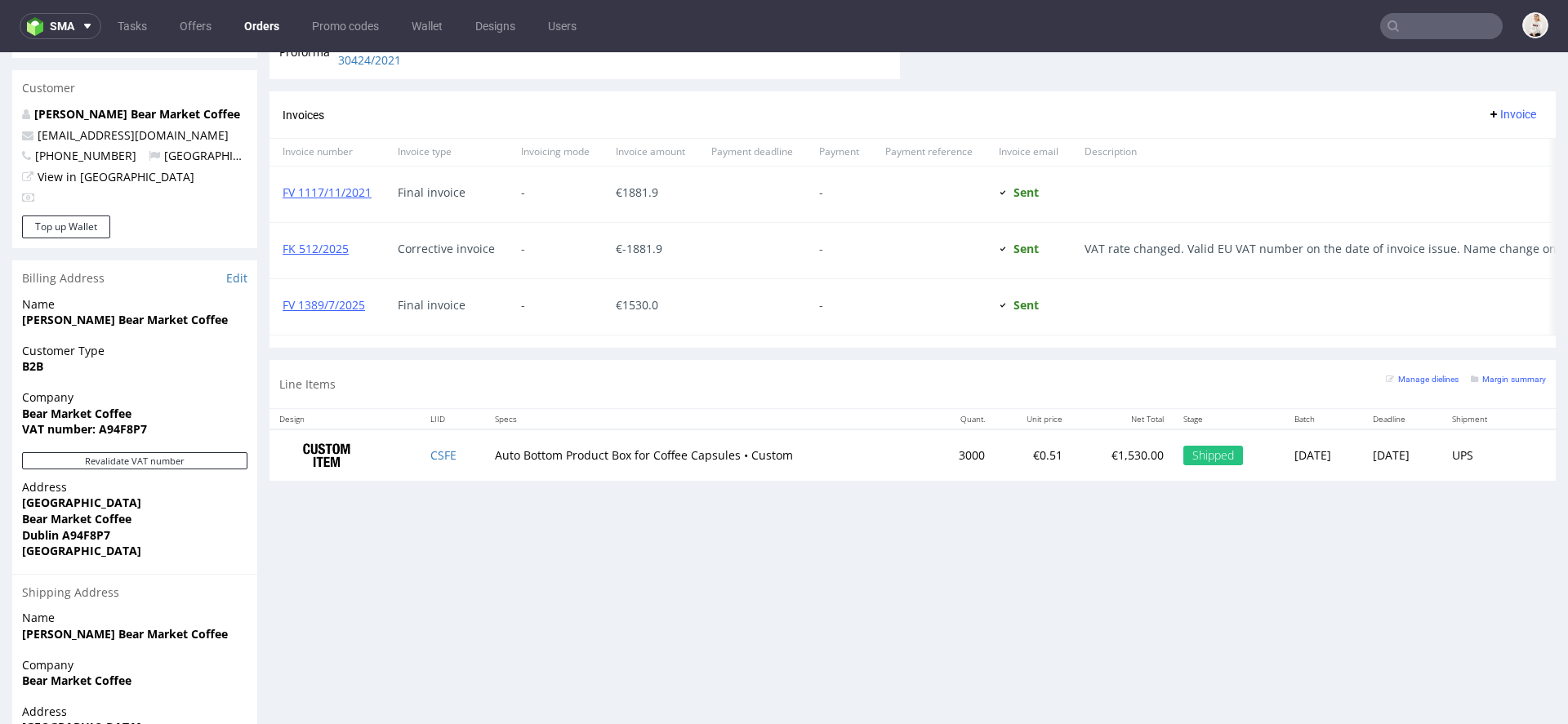
click at [1441, 29] on input "text" at bounding box center [1441, 26] width 122 height 26
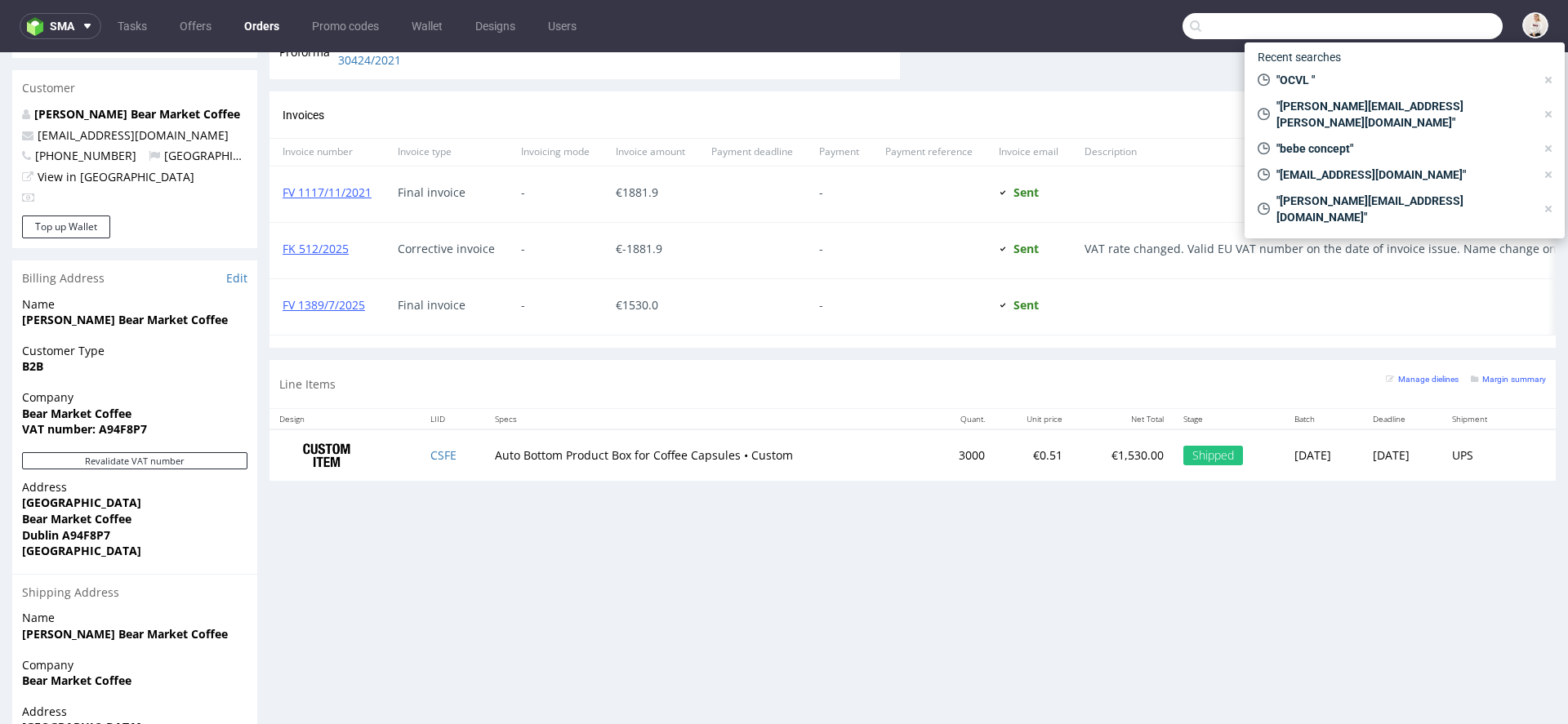
paste input "@[DOMAIN_NAME]"
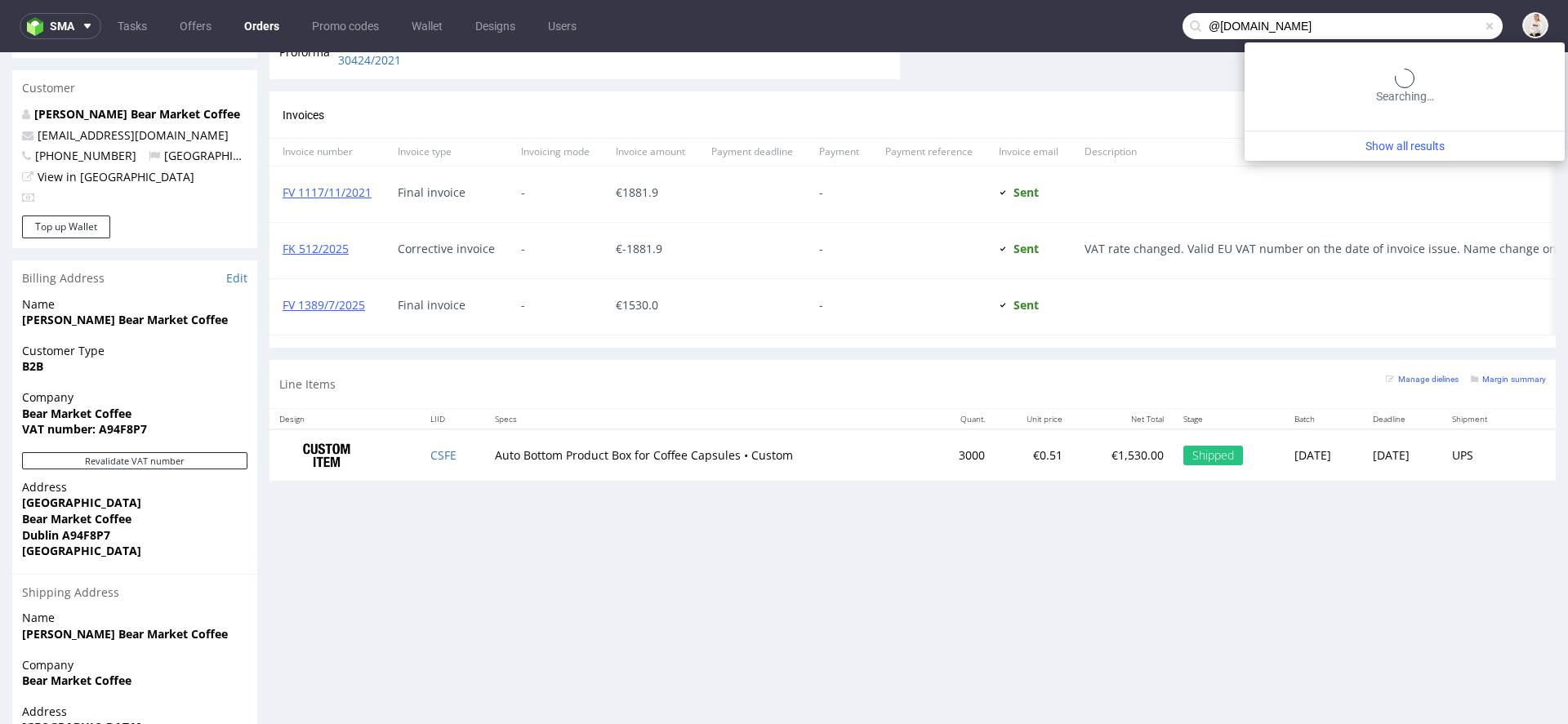
type input "@[DOMAIN_NAME]"
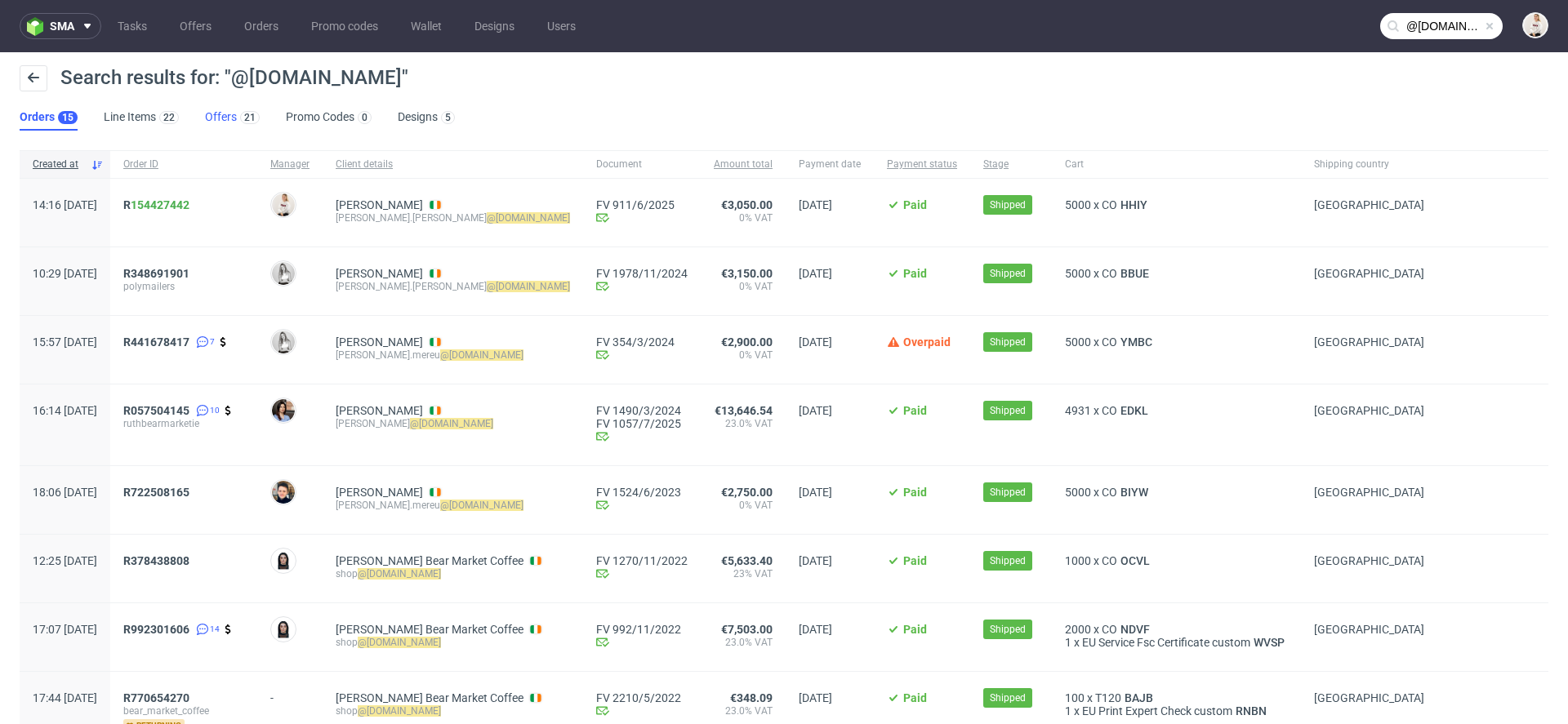
click at [227, 111] on link "Offers 21" at bounding box center [232, 117] width 54 height 26
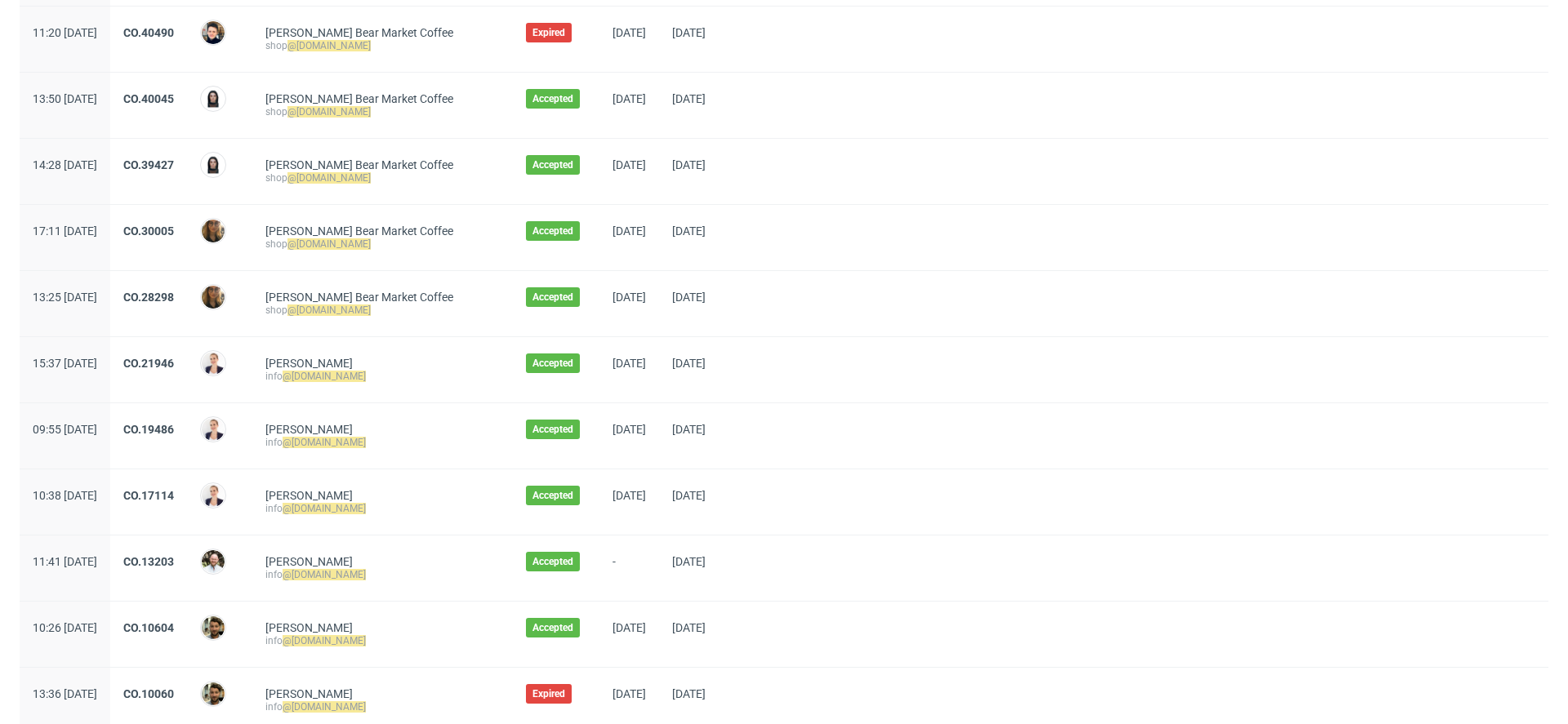
scroll to position [890, 0]
